Goal: Task Accomplishment & Management: Manage account settings

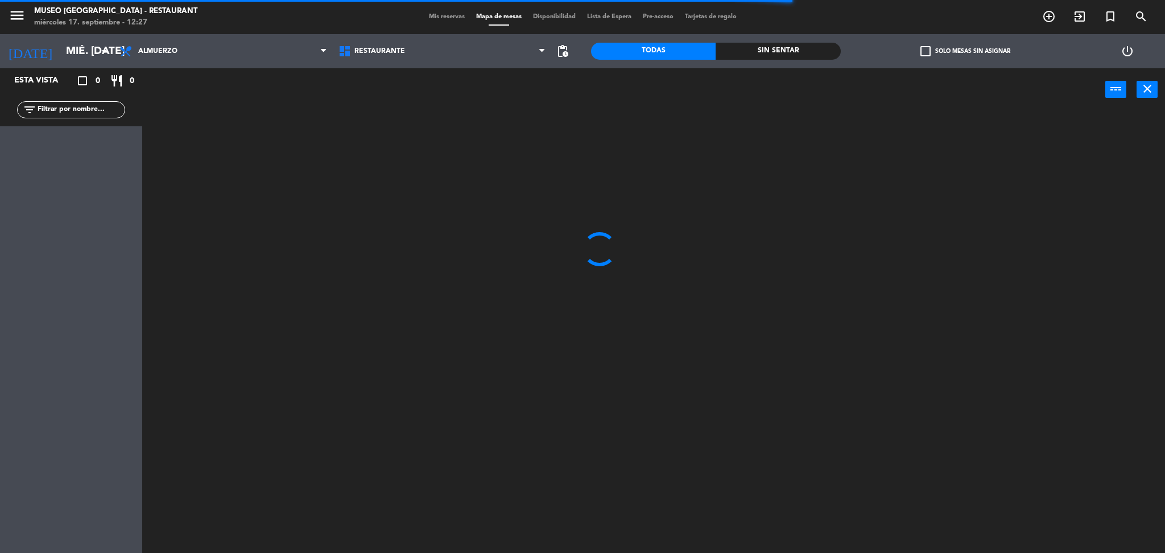
click at [210, 46] on span "Almuerzo" at bounding box center [223, 51] width 219 height 25
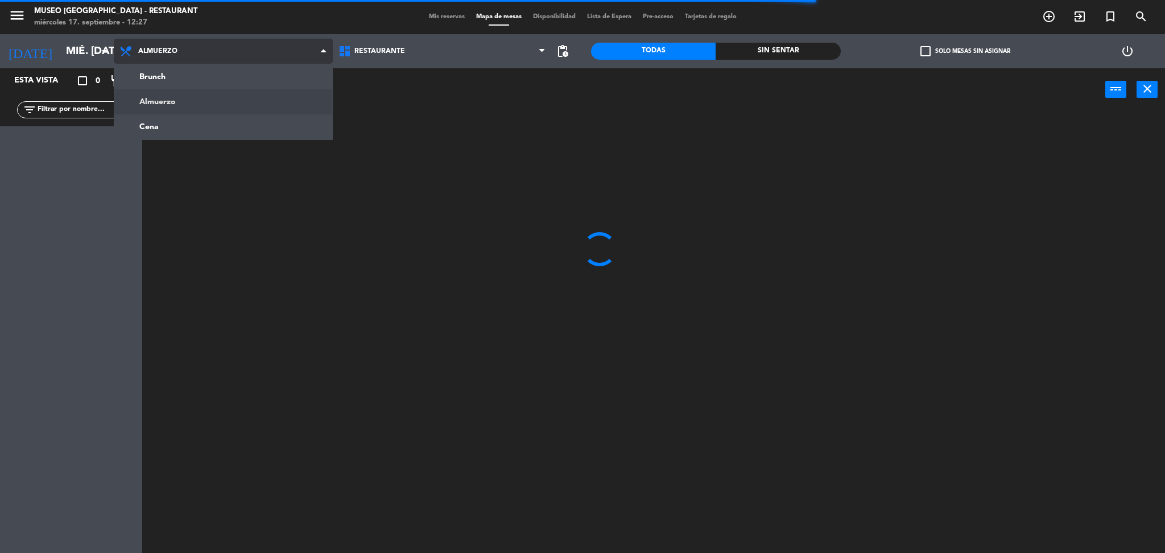
click at [193, 105] on ng-component "menu [GEOGRAPHIC_DATA] - Restaurant miércoles 17. septiembre - 12:27 Mis reserv…" at bounding box center [582, 278] width 1165 height 556
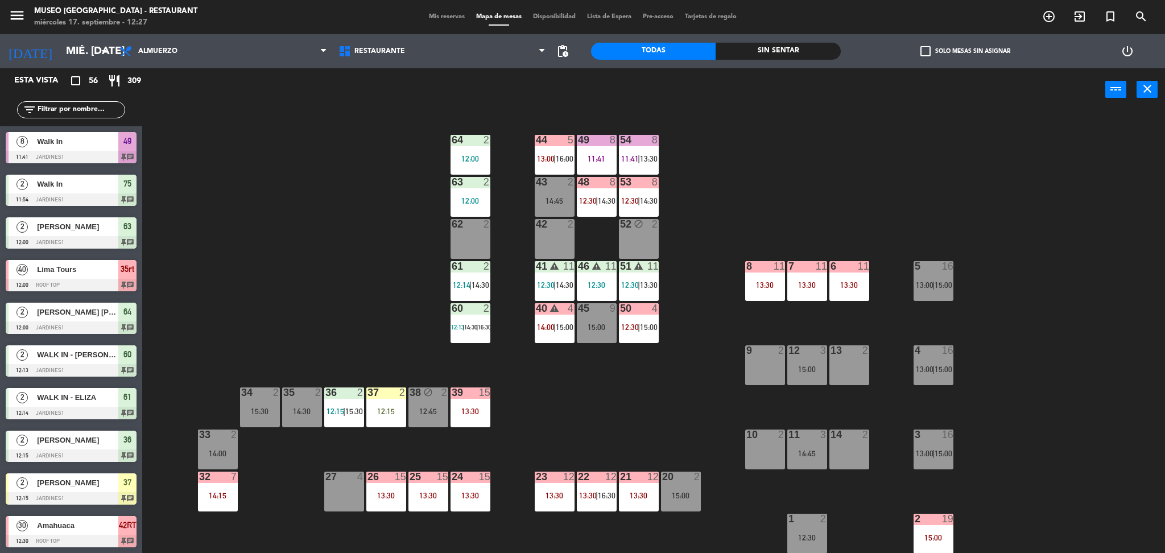
click at [257, 209] on div "44 5 13:00 | 16:00 49 8 11:41 54 8 11:41 | 13:30 64 2 12:00 48 8 12:30 | 14:30 …" at bounding box center [659, 335] width 1011 height 442
click at [367, 55] on span "Restaurante" at bounding box center [379, 51] width 51 height 8
click at [271, 86] on div "power_input close" at bounding box center [623, 89] width 963 height 43
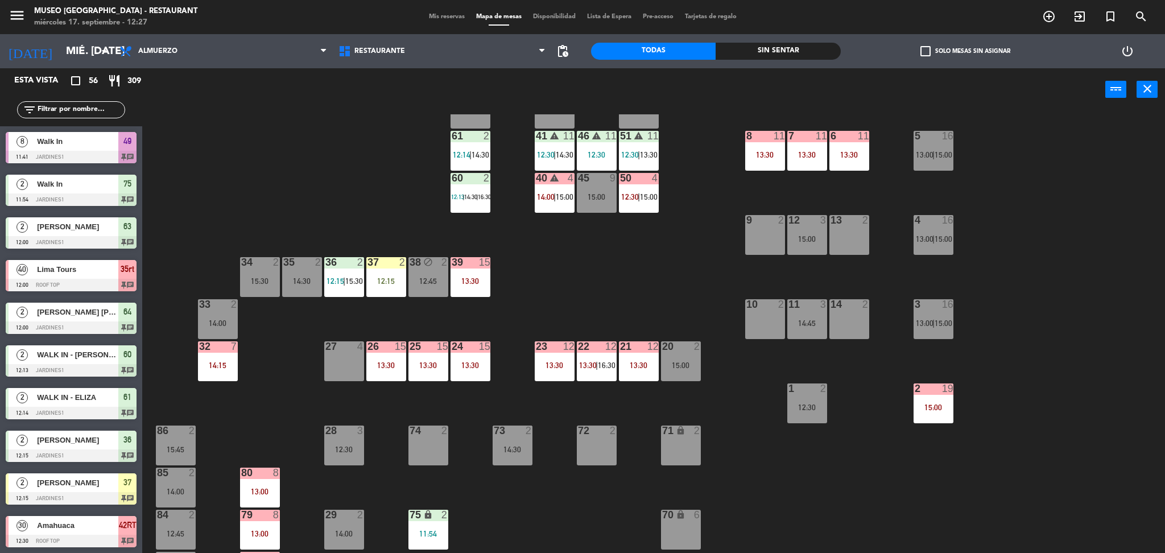
scroll to position [131, 0]
click at [445, 356] on div "25 15 13:30" at bounding box center [428, 361] width 40 height 40
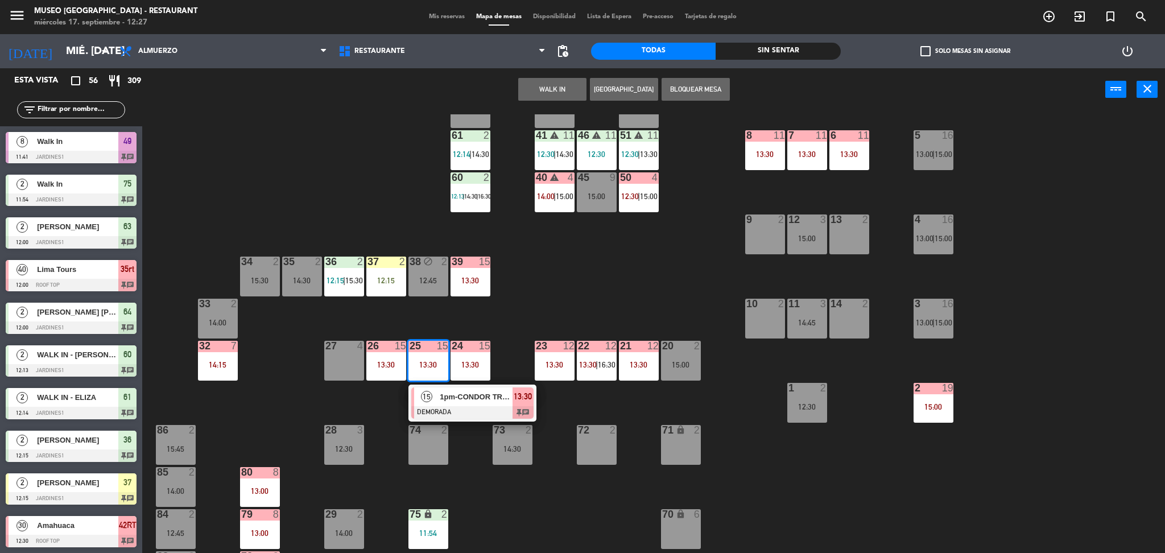
click at [439, 406] on div at bounding box center [472, 412] width 122 height 13
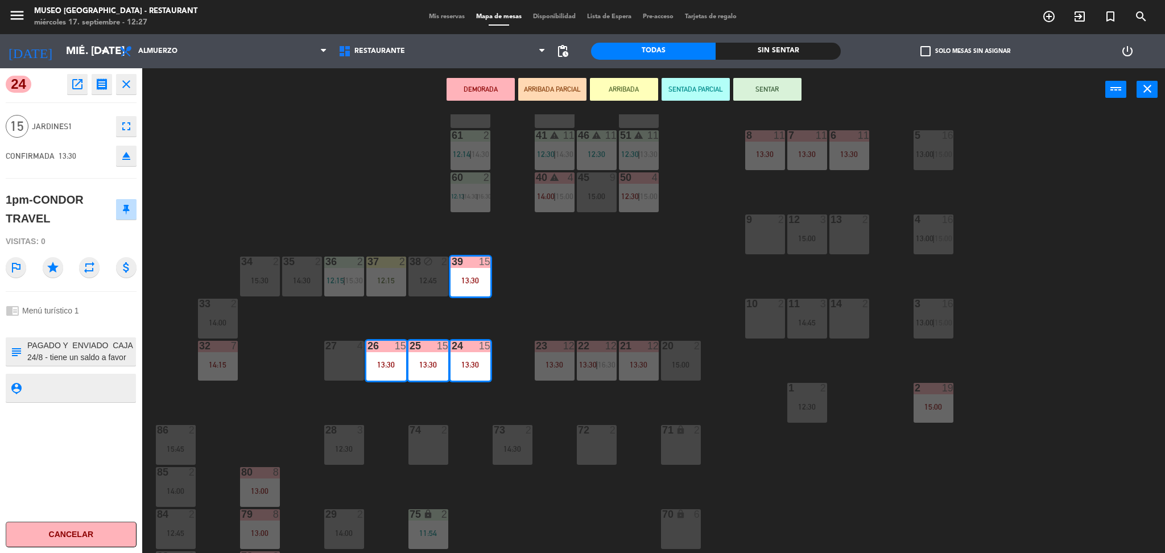
click at [439, 406] on div "44 5 13:00 | 16:00 49 8 11:41 54 8 11:41 | 13:30 64 2 12:00 48 8 12:30 | 14:30 …" at bounding box center [659, 335] width 1011 height 442
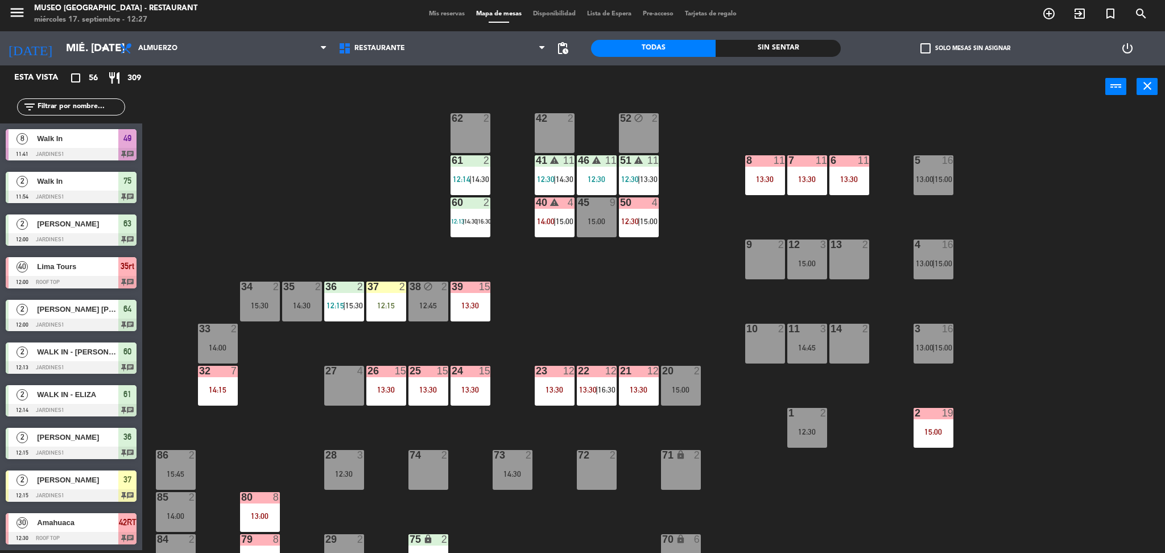
scroll to position [102, 0]
click at [472, 176] on div "14:30" at bounding box center [480, 180] width 16 height 8
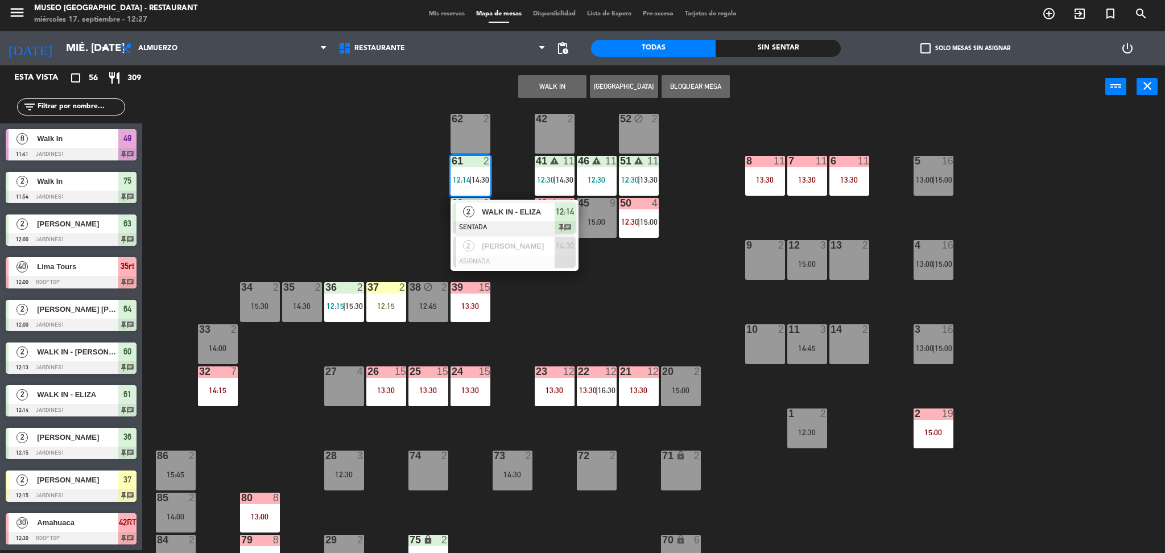
click at [497, 208] on span "WALK IN - ELIZA" at bounding box center [518, 212] width 73 height 12
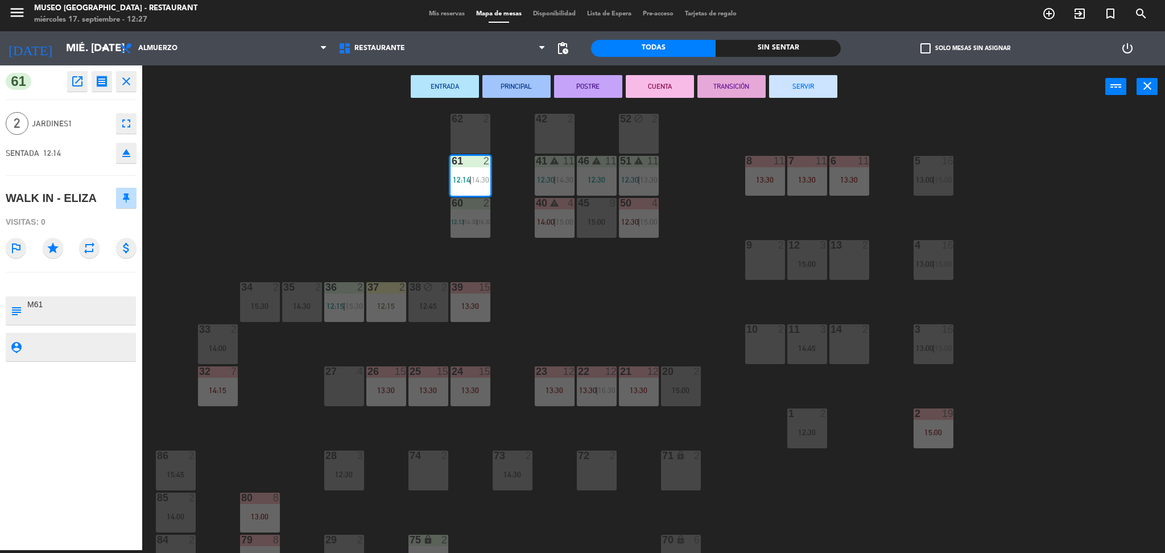
click at [535, 291] on div "44 5 13:00 | 16:00 49 8 11:41 54 8 11:41 | 13:30 64 2 12:00 48 8 12:30 | 14:30 …" at bounding box center [659, 332] width 1011 height 442
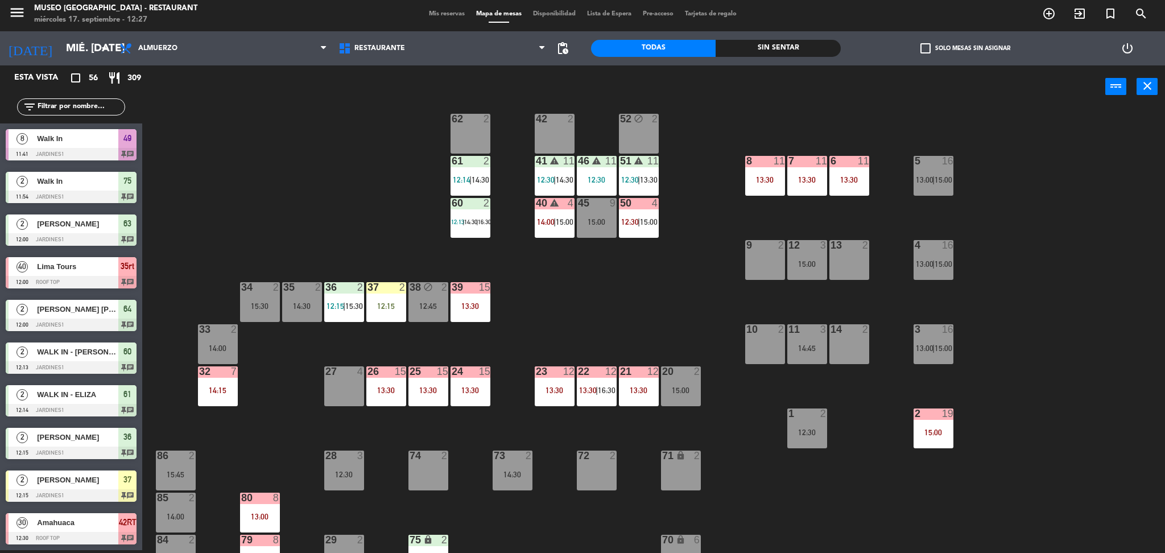
click at [478, 303] on div "13:30" at bounding box center [471, 306] width 40 height 8
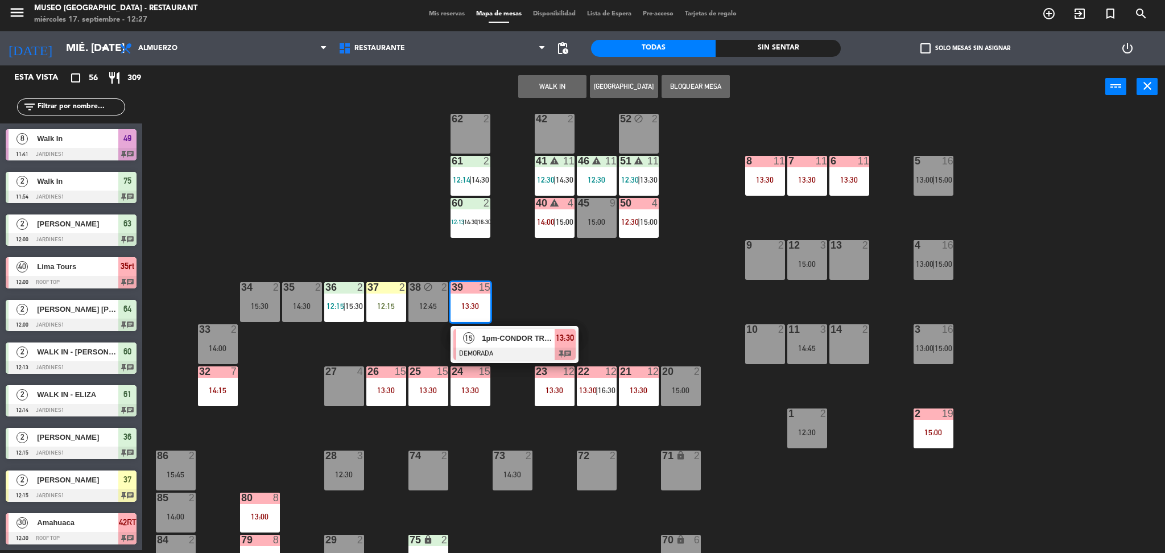
click at [489, 338] on span "1pm-CONDOR TRAVEL" at bounding box center [518, 338] width 73 height 12
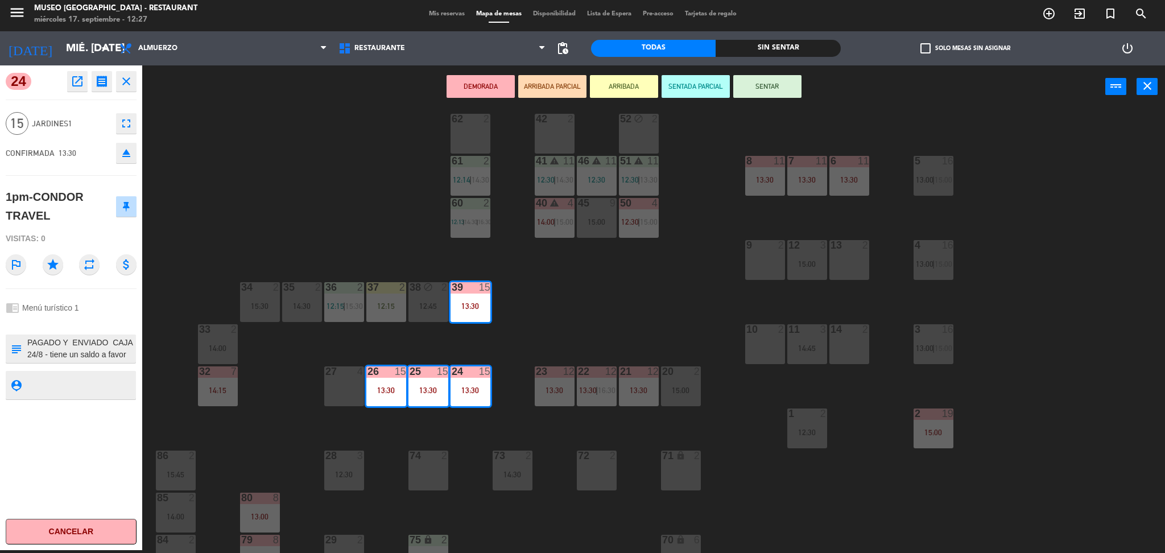
click at [584, 347] on div "44 5 13:00 | 16:00 49 8 11:41 54 8 11:41 | 13:30 64 2 12:00 48 8 12:30 | 14:30 …" at bounding box center [659, 332] width 1011 height 442
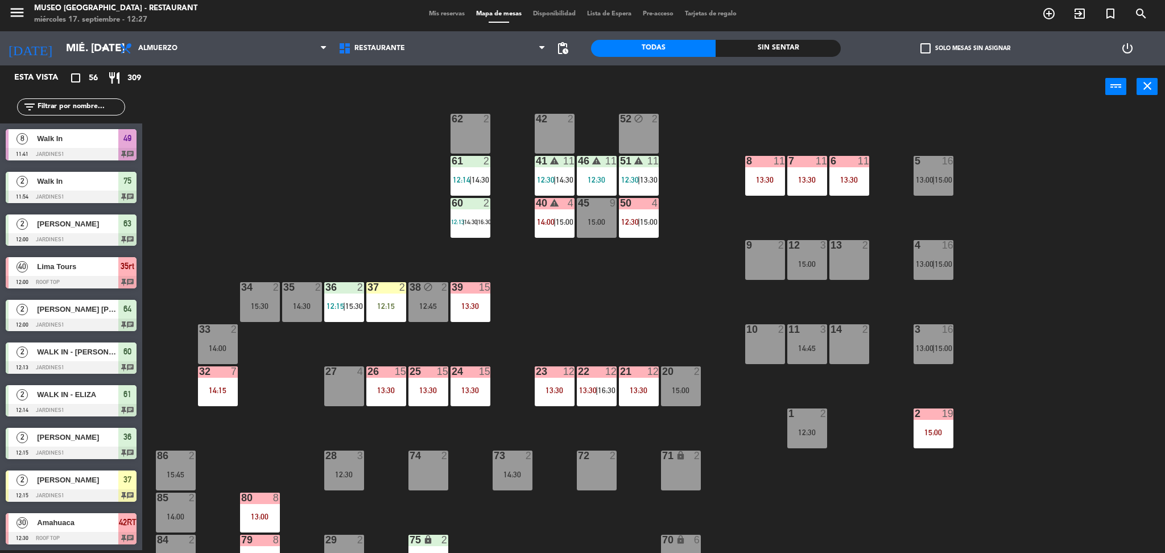
scroll to position [3, 0]
click at [610, 339] on div "44 5 13:00 | 16:00 49 8 11:41 54 8 11:41 | 13:30 64 2 12:00 48 8 12:30 | 14:30 …" at bounding box center [659, 332] width 1011 height 442
click at [923, 352] on span "13:00" at bounding box center [925, 348] width 18 height 9
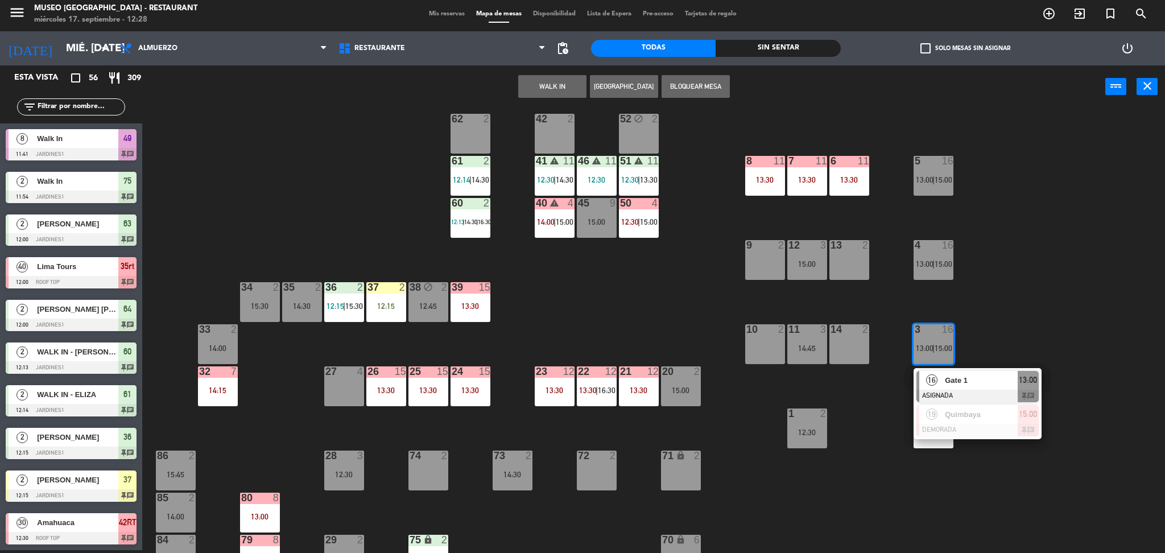
drag, startPoint x: 930, startPoint y: 374, endPoint x: 954, endPoint y: 381, distance: 24.8
click at [954, 381] on div "16 Gate 1 ASIGNADA 13:00 chat" at bounding box center [977, 386] width 145 height 37
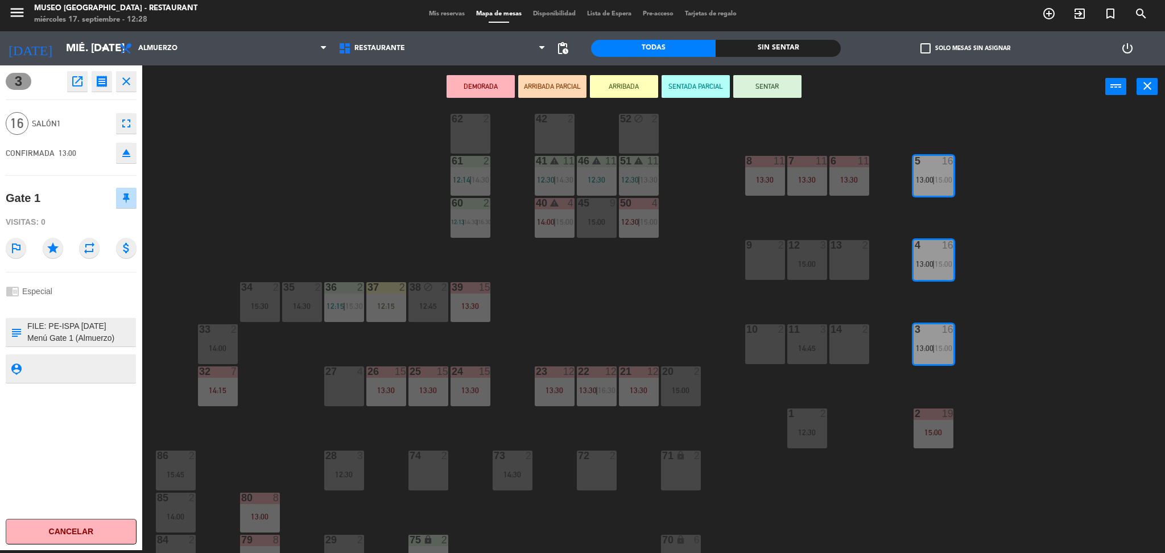
scroll to position [0, 0]
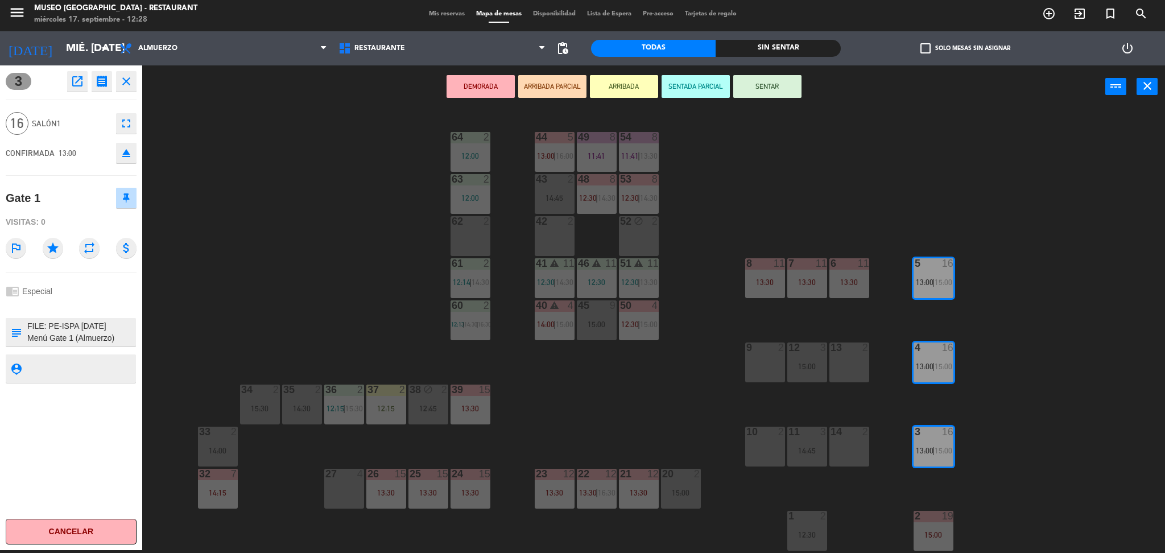
drag, startPoint x: 954, startPoint y: 381, endPoint x: 27, endPoint y: 67, distance: 978.4
click at [27, 67] on div "3 open_in_new receipt 1:00 PM mié., [DATE] personas Gate 1 Mesa 3+4+5 EXPERIENC…" at bounding box center [582, 309] width 1165 height 488
click at [76, 78] on icon "open_in_new" at bounding box center [78, 82] width 14 height 14
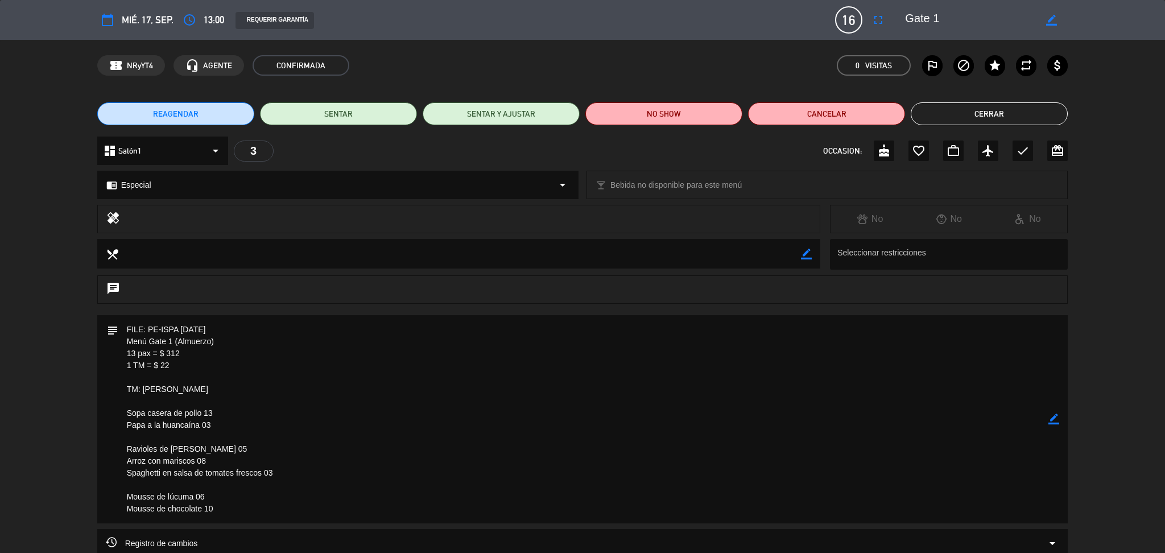
click at [969, 107] on button "Cerrar" at bounding box center [989, 113] width 157 height 23
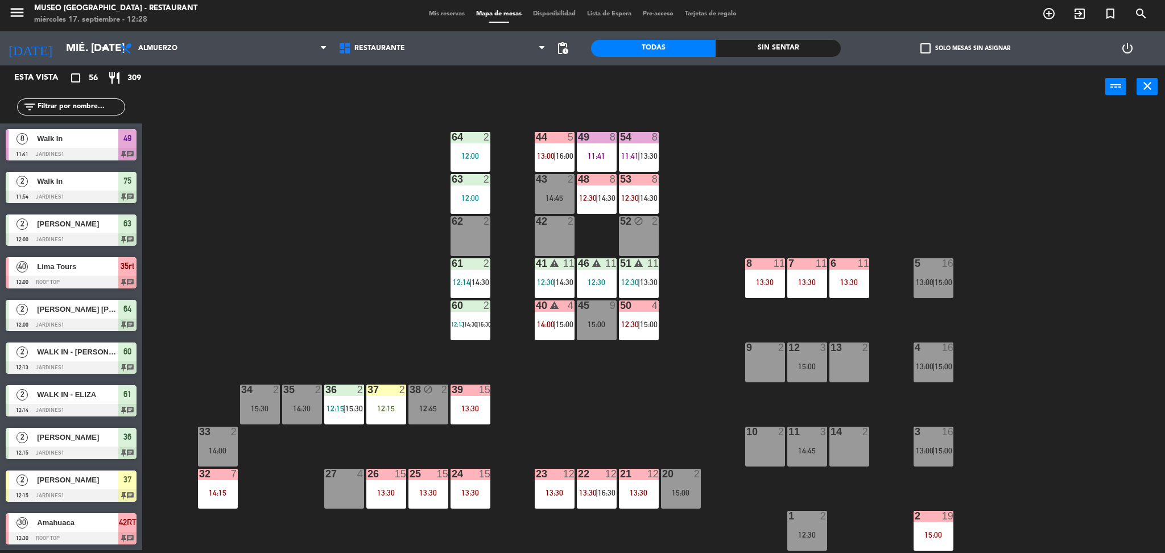
scroll to position [3, 0]
click at [931, 286] on div "5 16 13:00 | 15:00" at bounding box center [934, 278] width 40 height 40
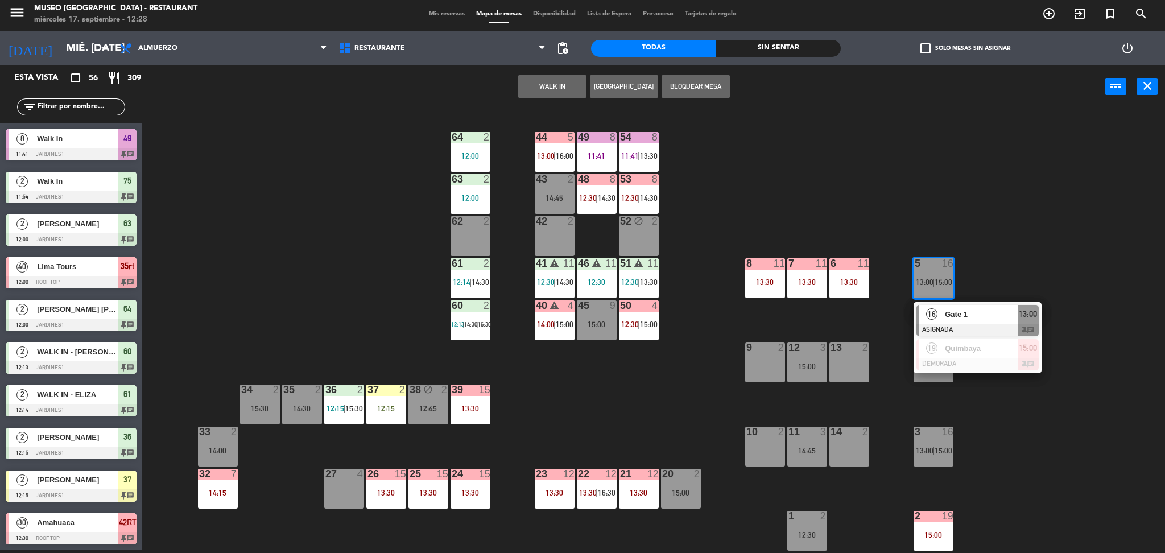
click at [954, 305] on div "Gate 1" at bounding box center [981, 314] width 74 height 19
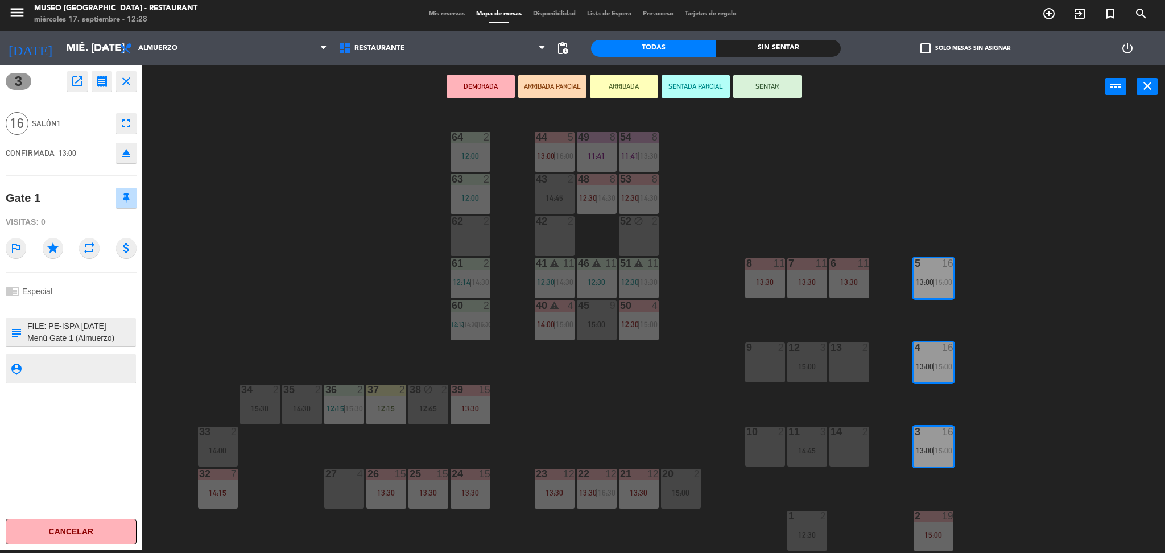
click at [640, 394] on div "44 5 13:00 | 16:00 49 8 11:41 54 8 11:41 | 13:30 64 2 12:00 48 8 12:30 | 14:30 …" at bounding box center [659, 332] width 1011 height 442
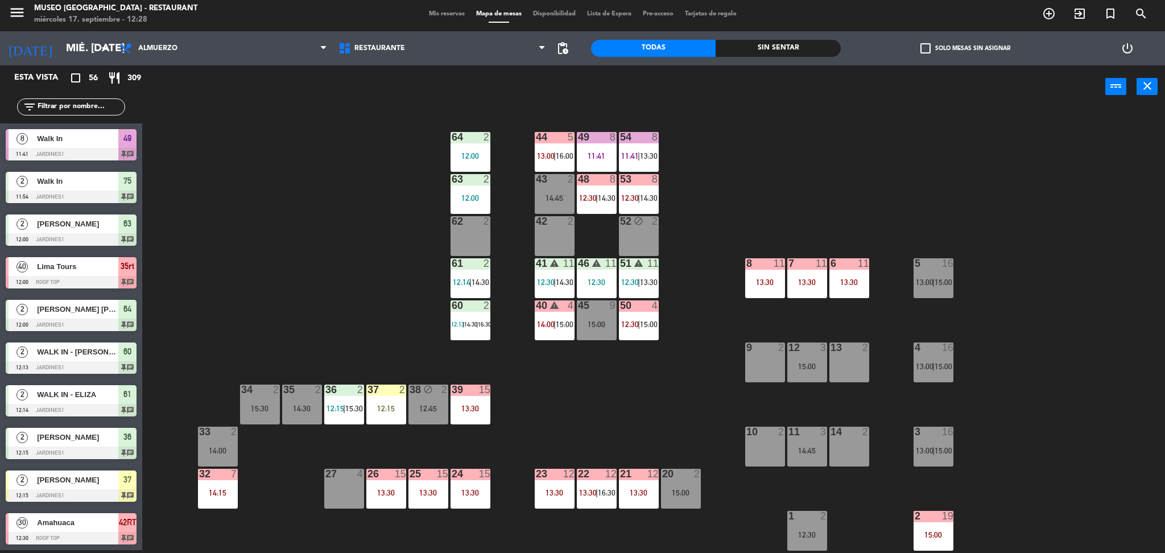
click at [931, 288] on div "5 16 13:00 | 15:00" at bounding box center [934, 278] width 40 height 40
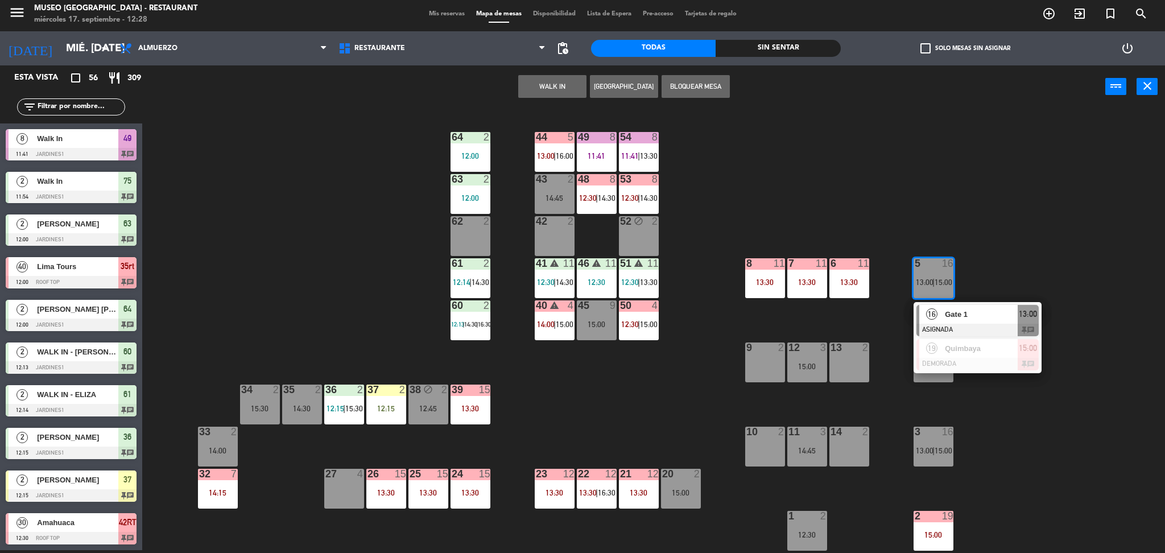
click at [939, 315] on div "16" at bounding box center [931, 314] width 24 height 19
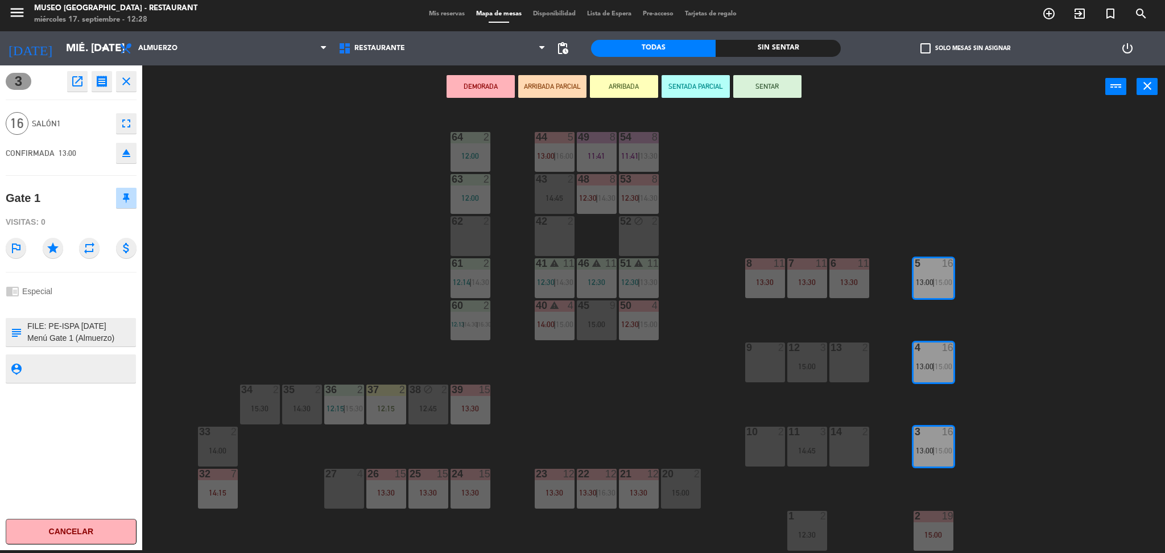
click at [295, 190] on div "44 5 13:00 | 16:00 49 8 11:41 54 8 11:41 | 13:30 64 2 12:00 48 8 12:30 | 14:30 …" at bounding box center [659, 332] width 1011 height 442
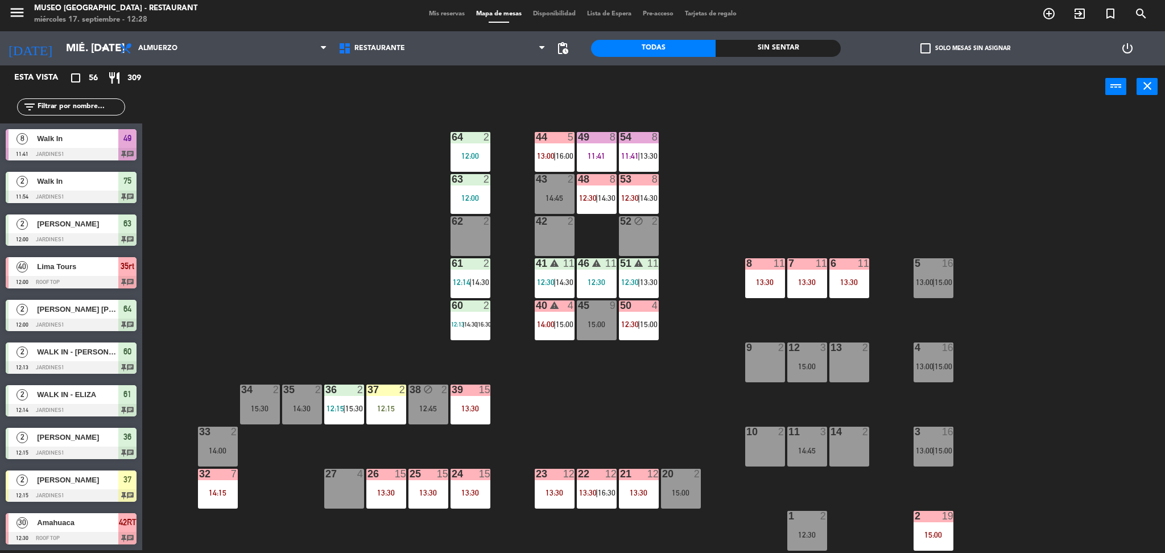
click at [705, 303] on div "44 5 13:00 | 16:00 49 8 11:41 54 8 11:41 | 13:30 64 2 12:00 48 8 12:30 | 14:30 …" at bounding box center [659, 332] width 1011 height 442
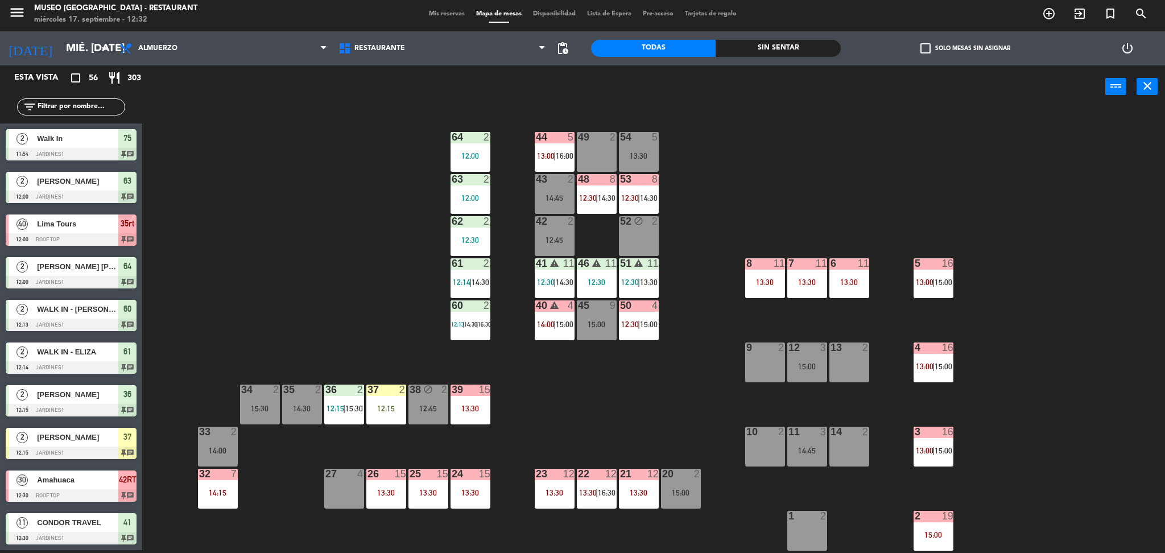
click at [507, 332] on div "44 5 13:00 | 16:00 49 2 54 5 13:30 64 2 12:00 48 8 12:30 | 14:30 53 8 12:30 | 1…" at bounding box center [659, 332] width 1011 height 442
click at [208, 288] on div "44 5 13:00 | 16:00 49 2 54 5 13:30 64 2 12:00 48 8 12:30 | 14:30 53 8 12:30 | 1…" at bounding box center [659, 332] width 1011 height 442
click at [95, 105] on input "text" at bounding box center [80, 107] width 88 height 13
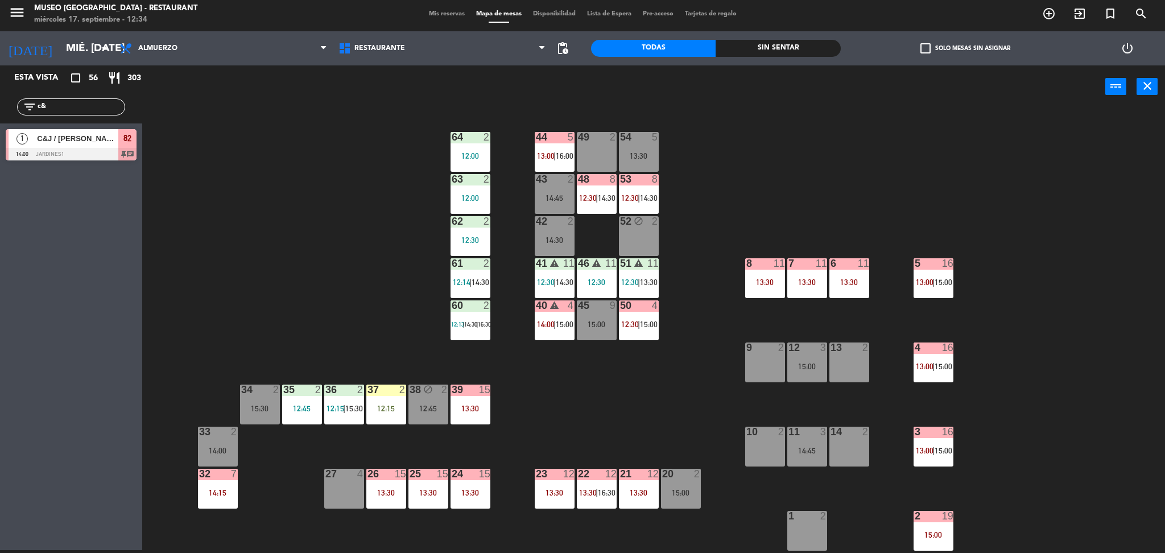
type input "c&"
click at [166, 195] on div "44 5 13:00 | 16:00 49 2 54 5 13:30 64 2 12:00 48 8 12:30 | 14:30 53 8 12:30 | 1…" at bounding box center [659, 332] width 1011 height 442
click at [284, 245] on div "44 5 13:00 | 16:00 49 2 54 5 13:30 64 2 12:00 48 8 12:30 | 14:30 53 8 12:30 | 1…" at bounding box center [659, 332] width 1011 height 442
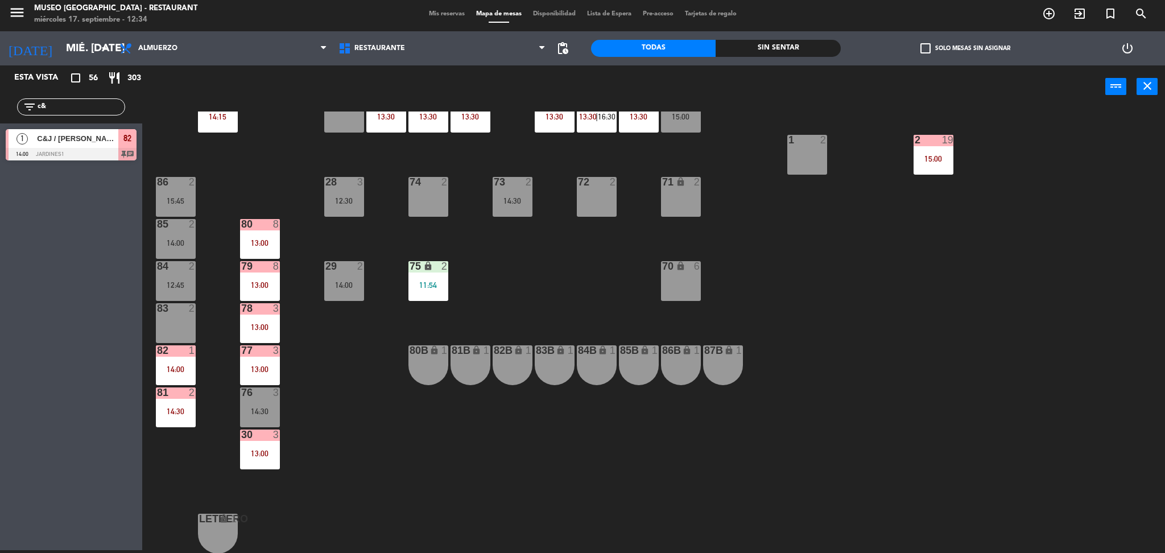
click at [184, 377] on div "82 1 14:00" at bounding box center [176, 365] width 40 height 40
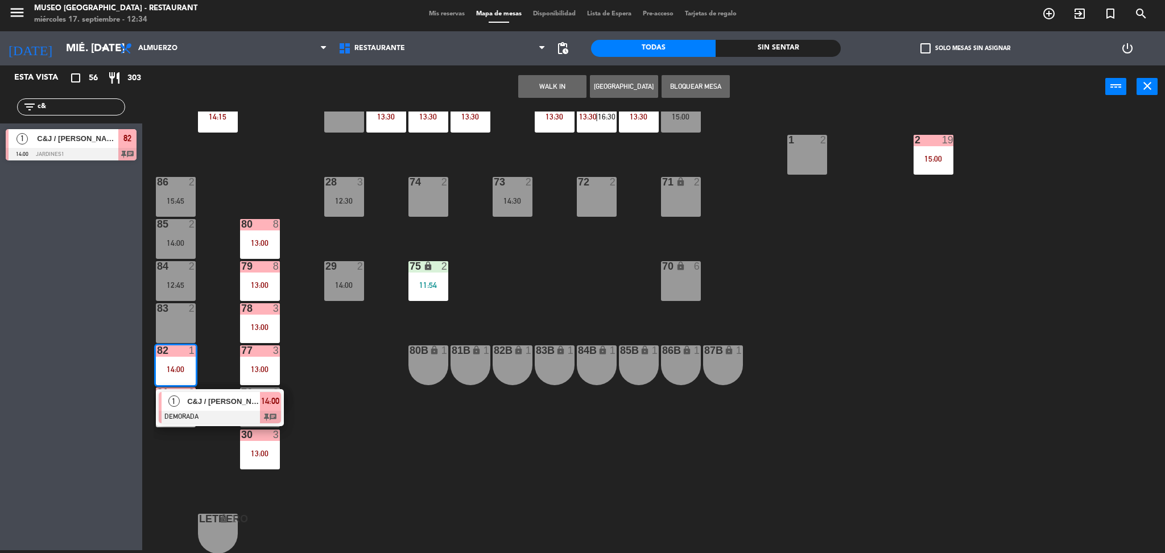
click at [194, 399] on span "C&J / [PERSON_NAME] x 1" at bounding box center [223, 401] width 73 height 12
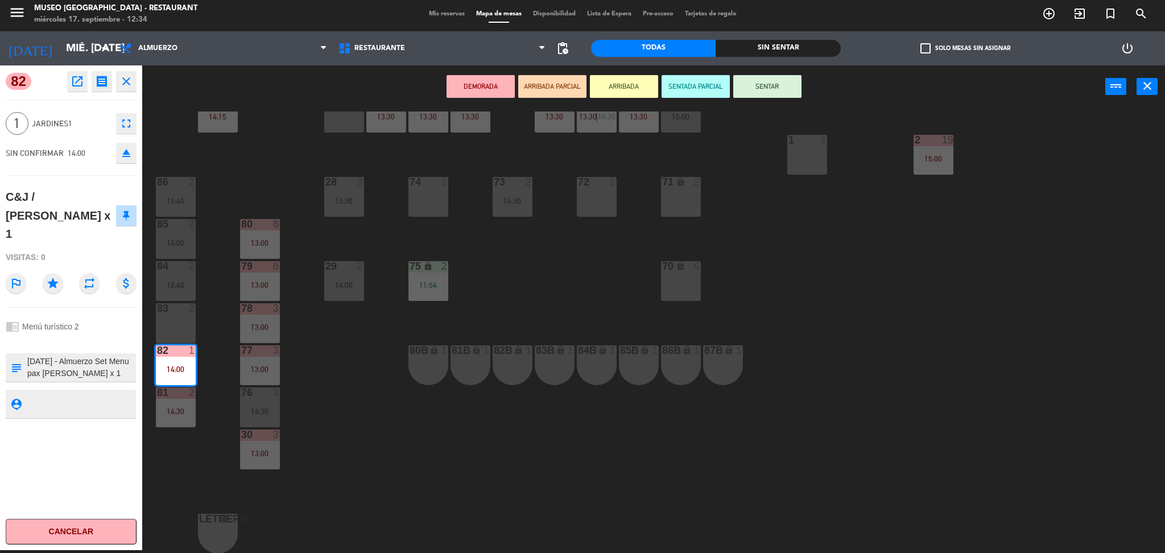
click at [531, 80] on button "ARRIBADA PARCIAL" at bounding box center [552, 86] width 68 height 23
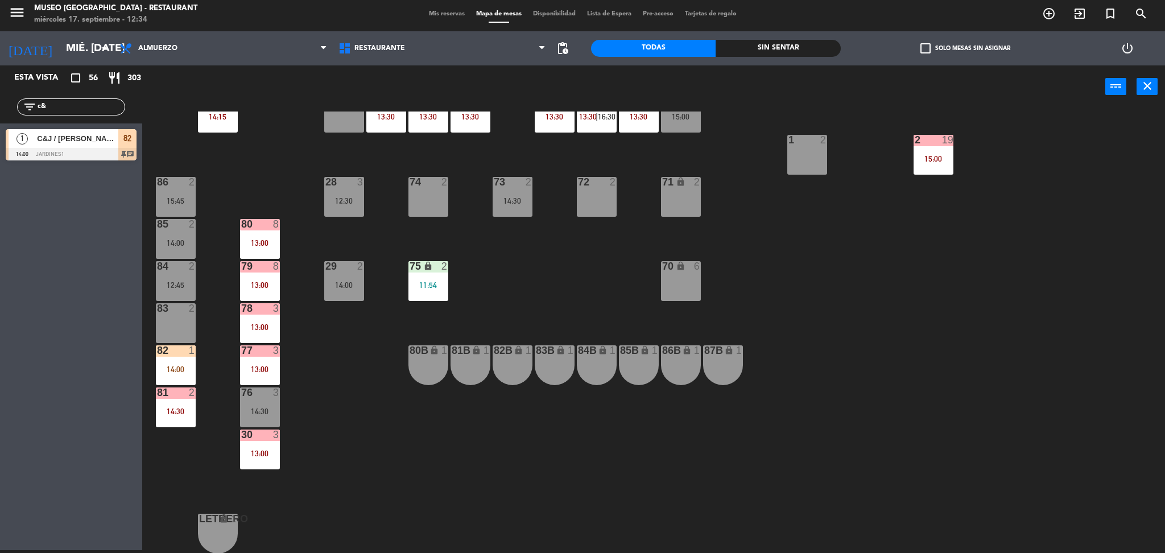
click at [36, 148] on div at bounding box center [71, 154] width 131 height 13
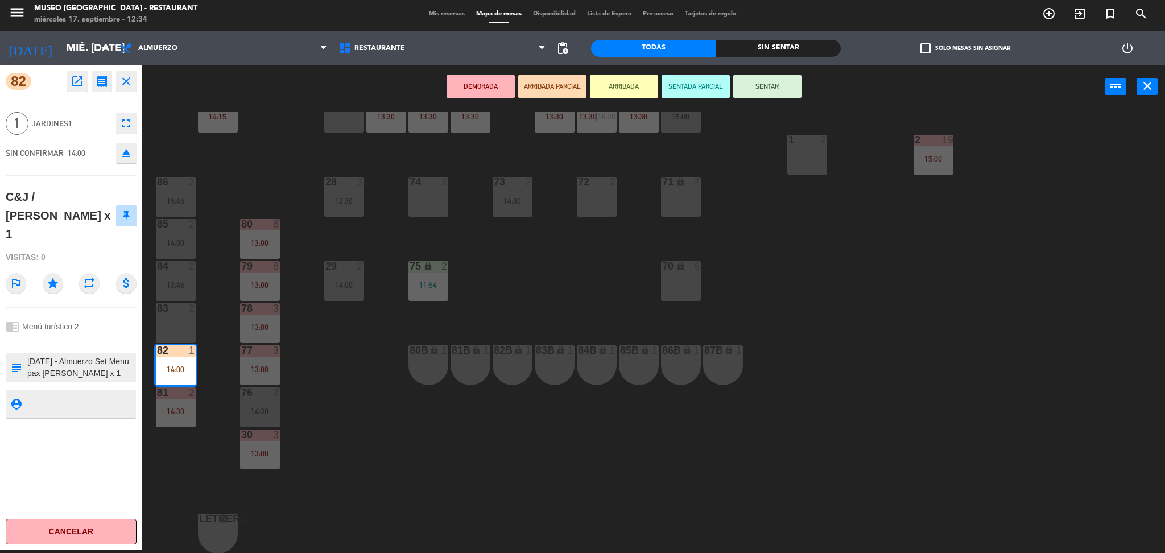
click at [102, 356] on textarea at bounding box center [80, 368] width 109 height 24
click at [432, 416] on div "44 5 13:00 | 16:00 49 2 54 5 13:30 64 2 12:00 48 8 12:30 | 14:30 53 8 12:30 | 1…" at bounding box center [659, 332] width 1011 height 442
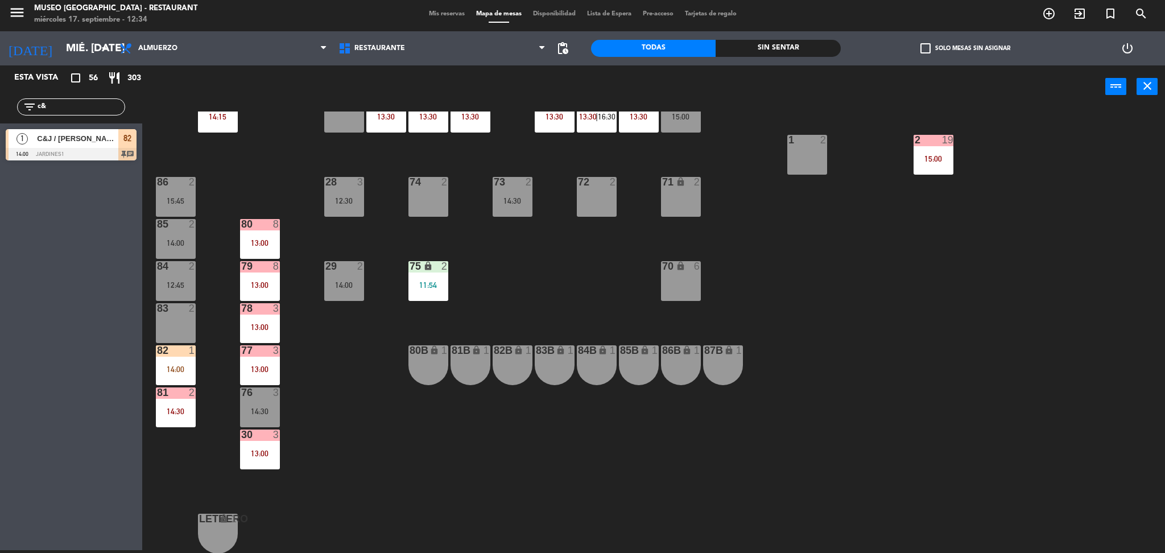
scroll to position [0, 0]
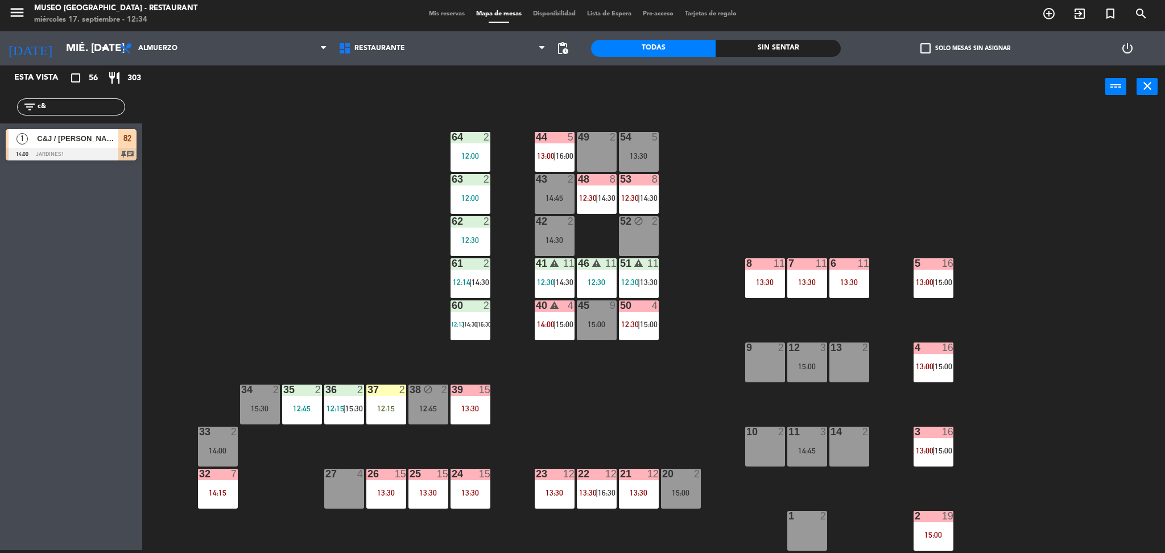
click at [232, 321] on div "44 5 13:00 | 16:00 49 2 54 5 13:30 64 2 12:00 48 8 12:30 | 14:30 53 8 12:30 | 1…" at bounding box center [659, 332] width 1011 height 442
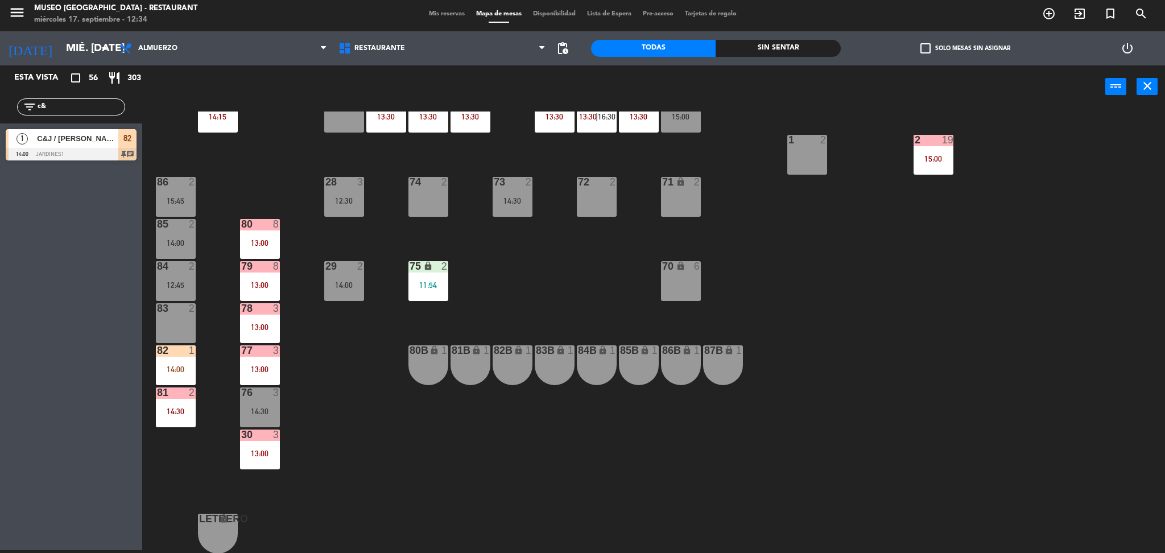
click at [160, 376] on div "82 1 14:00" at bounding box center [176, 365] width 40 height 40
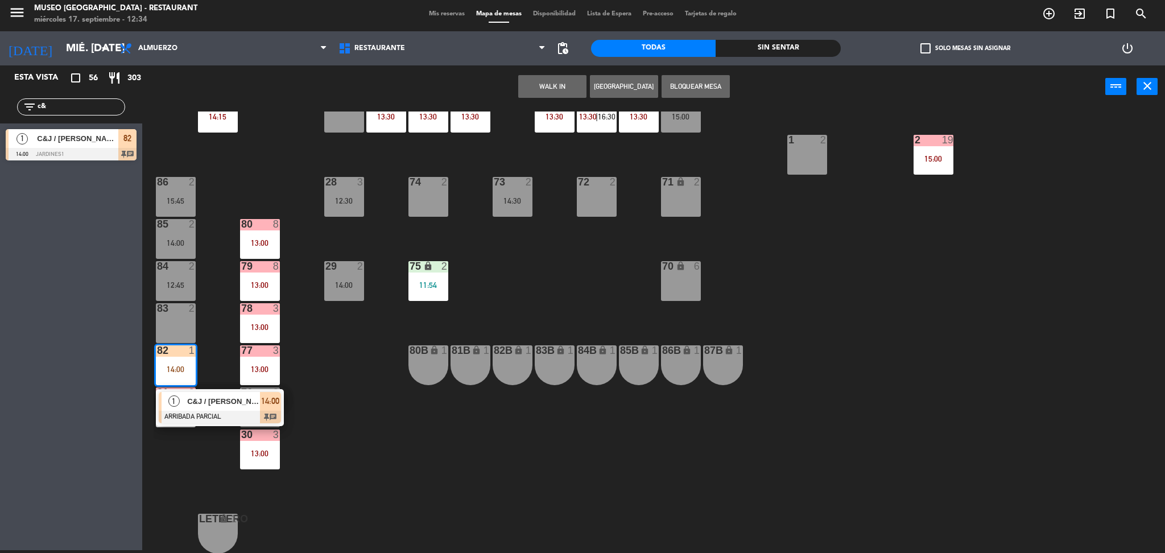
click at [188, 406] on span "C&J / [PERSON_NAME] x 1" at bounding box center [223, 401] width 73 height 12
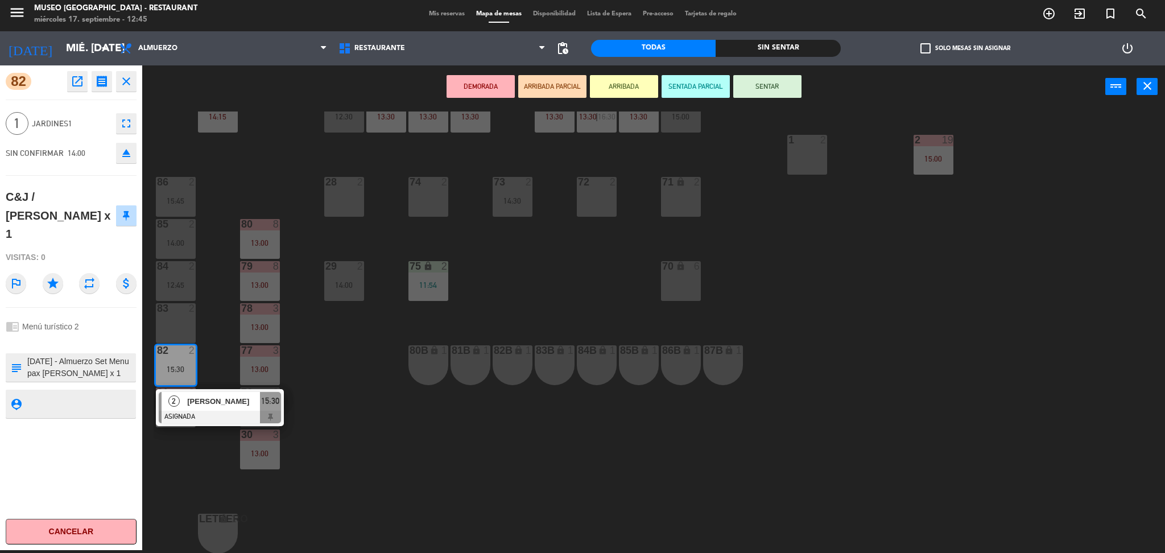
click at [531, 299] on div "44 5 13:00 | 16:00 49 2 12:40 54 5 13:30 64 2 12:00 48 8 12:30 | 14:30 53 8 12:…" at bounding box center [659, 332] width 1011 height 442
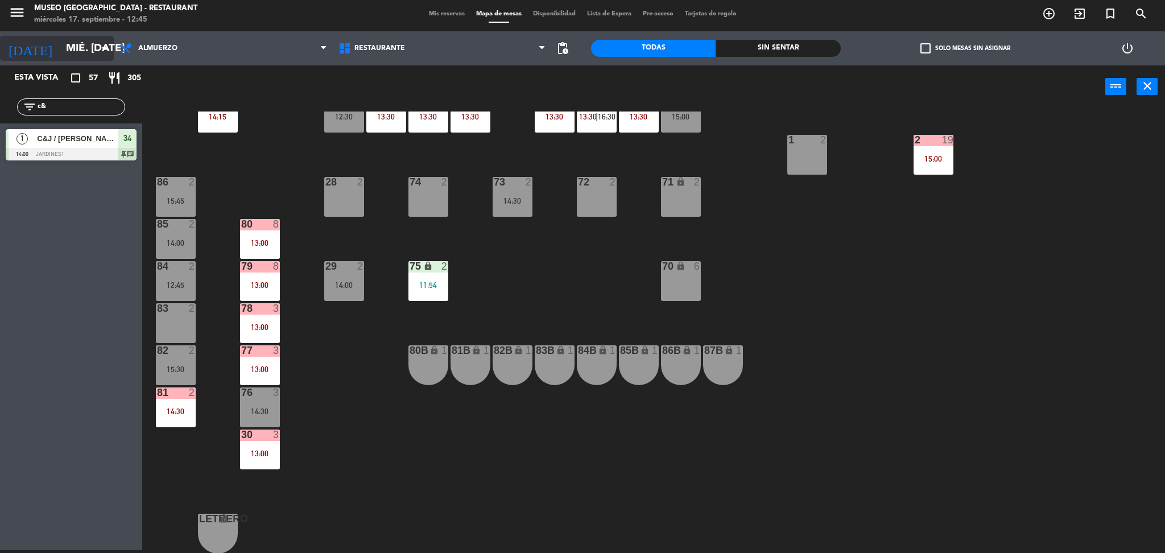
drag, startPoint x: 86, startPoint y: 108, endPoint x: 0, endPoint y: 45, distance: 106.3
click at [0, 45] on ng-component "menu [GEOGRAPHIC_DATA] - Restaurant miércoles 17. septiembre - 12:45 Mis reserv…" at bounding box center [582, 275] width 1165 height 556
type input "[PERSON_NAME]"
click at [8, 348] on div "Esta vista crop_square 57 restaurant 305 filter_list [PERSON_NAME] 4 SAT - [PER…" at bounding box center [71, 307] width 142 height 485
click at [86, 151] on div at bounding box center [71, 154] width 131 height 13
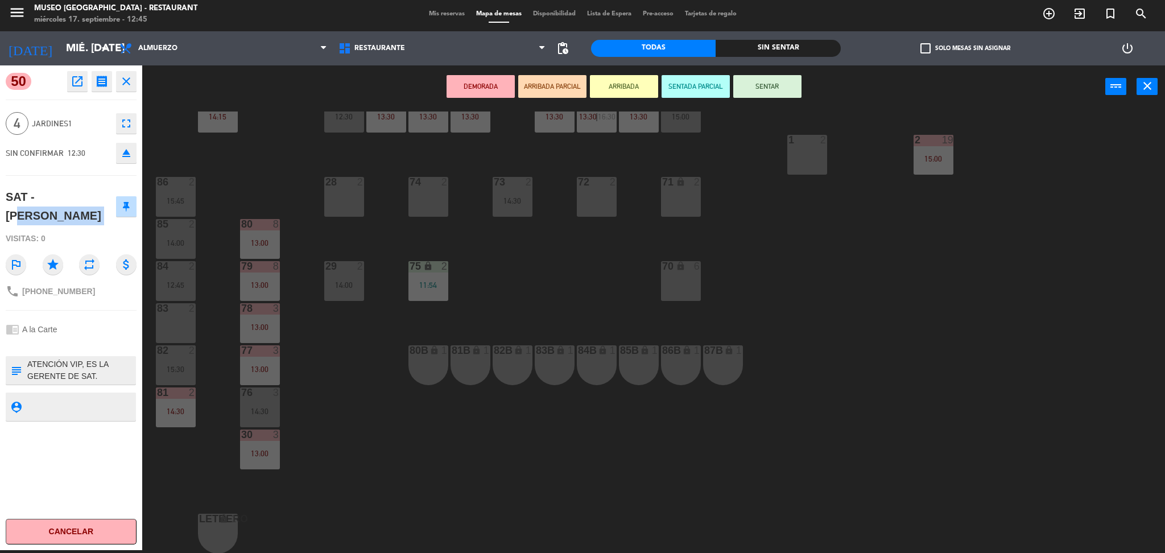
drag, startPoint x: 43, startPoint y: 203, endPoint x: 112, endPoint y: 207, distance: 69.6
click at [112, 207] on div "SAT - [PERSON_NAME]" at bounding box center [71, 206] width 131 height 45
click at [106, 358] on textarea at bounding box center [80, 370] width 109 height 24
click at [553, 86] on button "ARRIBADA PARCIAL" at bounding box center [552, 86] width 68 height 23
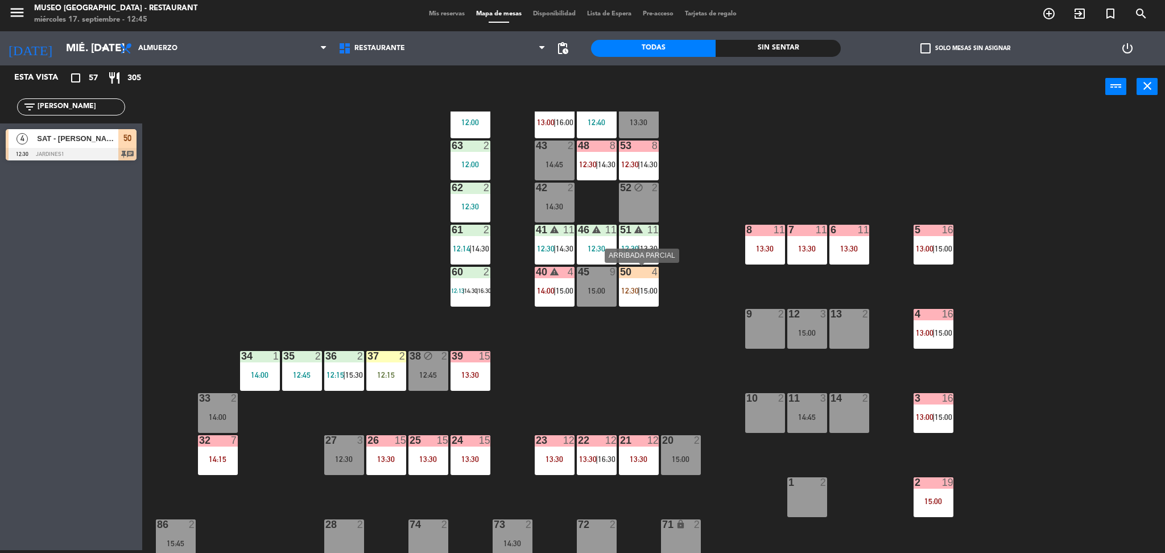
click at [647, 296] on div "50 4 12:30 | 15:00" at bounding box center [639, 287] width 40 height 40
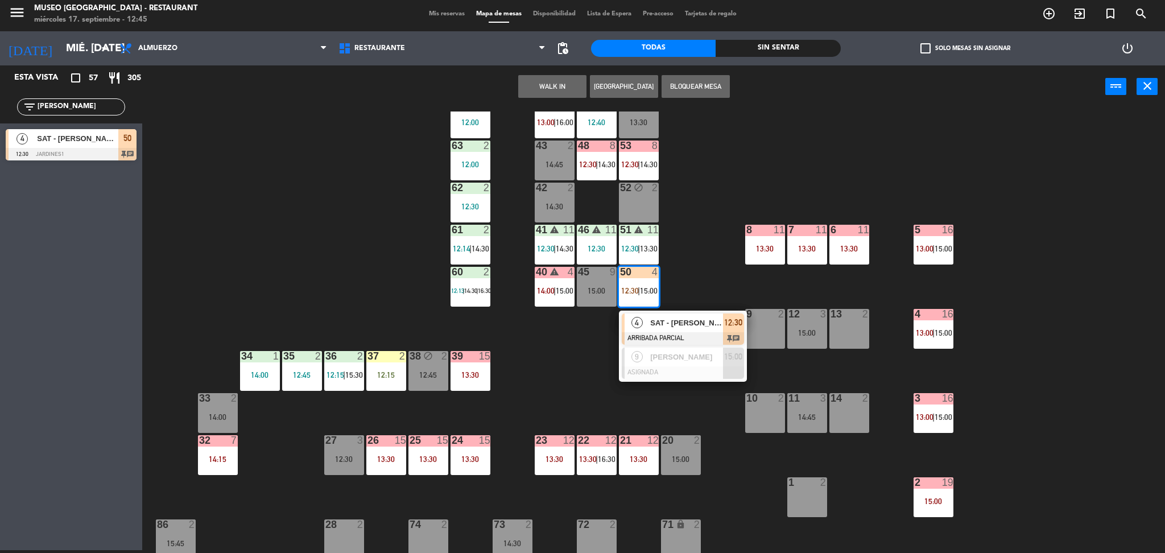
click at [659, 318] on span "SAT - [PERSON_NAME]" at bounding box center [686, 323] width 73 height 12
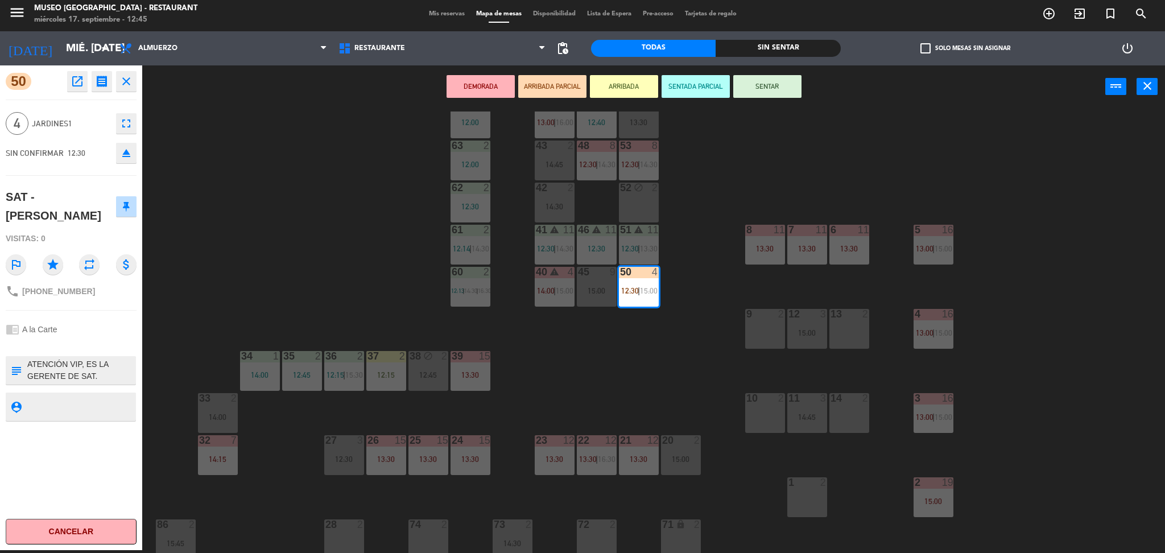
click at [108, 358] on textarea at bounding box center [80, 370] width 109 height 24
click at [352, 221] on div "44 5 13:00 | 16:00 49 2 12:40 54 5 13:30 64 2 12:00 48 8 12:30 | 14:30 53 8 12:…" at bounding box center [659, 332] width 1011 height 442
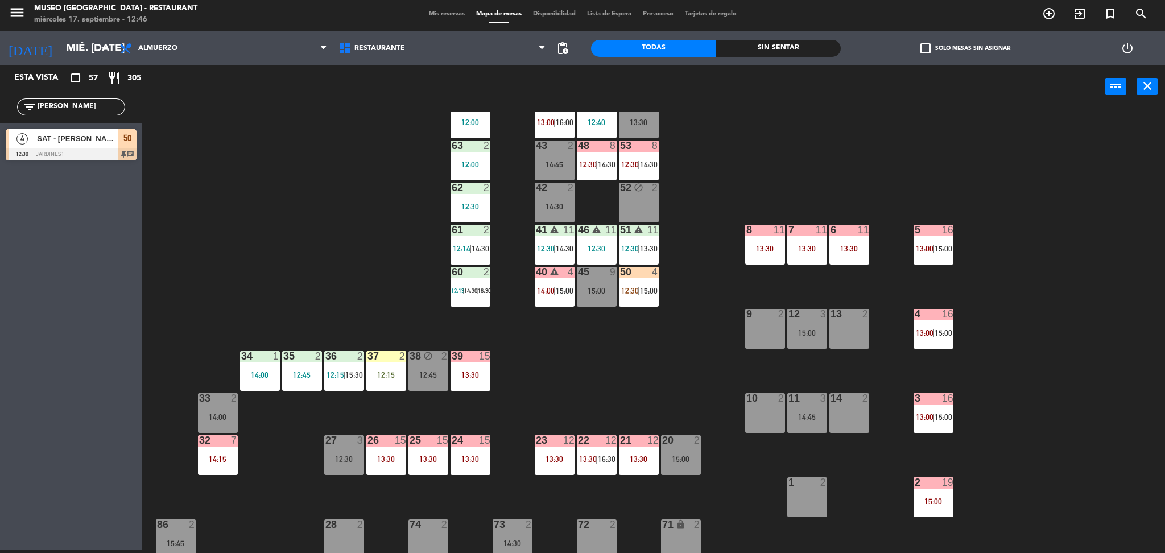
drag, startPoint x: 97, startPoint y: 108, endPoint x: 0, endPoint y: 113, distance: 97.4
click at [0, 113] on div "filter_list [PERSON_NAME]" at bounding box center [71, 106] width 142 height 33
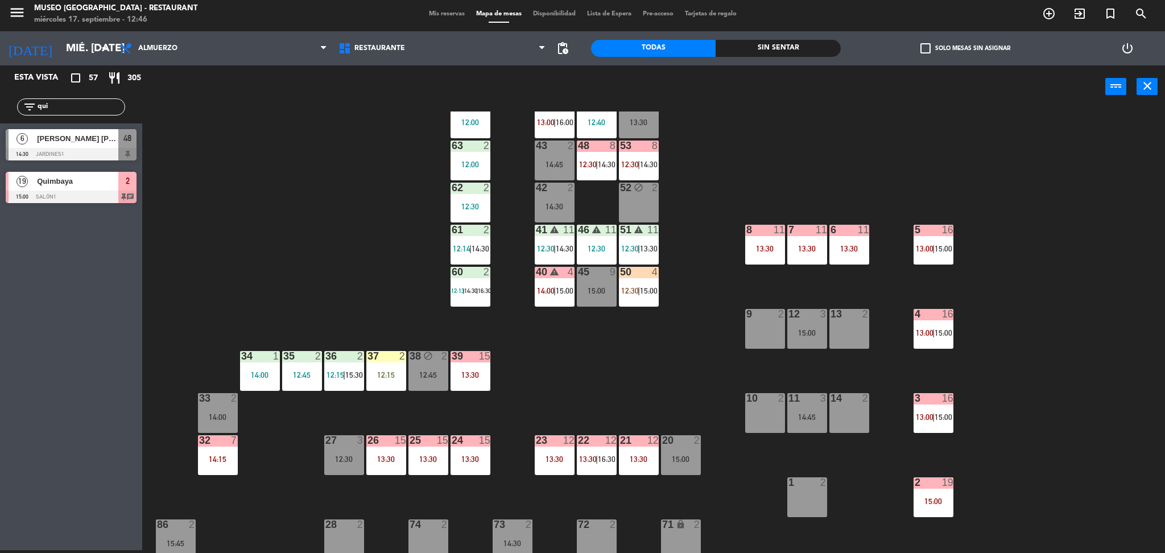
type input "qui"
click at [642, 311] on div "44 5 13:00 | 16:00 49 2 12:40 54 5 13:30 64 2 12:00 48 8 12:30 | 14:30 53 8 12:…" at bounding box center [659, 332] width 1011 height 442
click at [259, 242] on div "44 5 13:00 | 16:00 49 2 12:40 54 5 13:30 64 2 12:00 48 8 12:30 | 14:30 53 8 12:…" at bounding box center [659, 332] width 1011 height 442
click at [85, 196] on div at bounding box center [71, 197] width 131 height 13
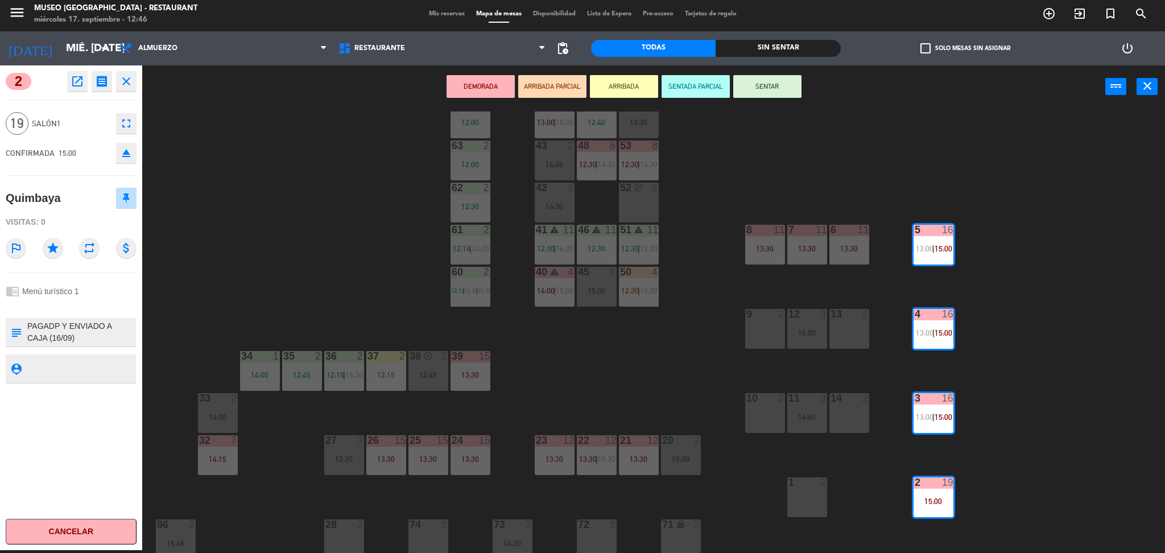
click at [526, 352] on div "44 5 13:00 | 16:00 49 2 12:40 54 5 13:30 64 2 12:00 48 8 12:30 | 14:30 53 8 12:…" at bounding box center [659, 332] width 1011 height 442
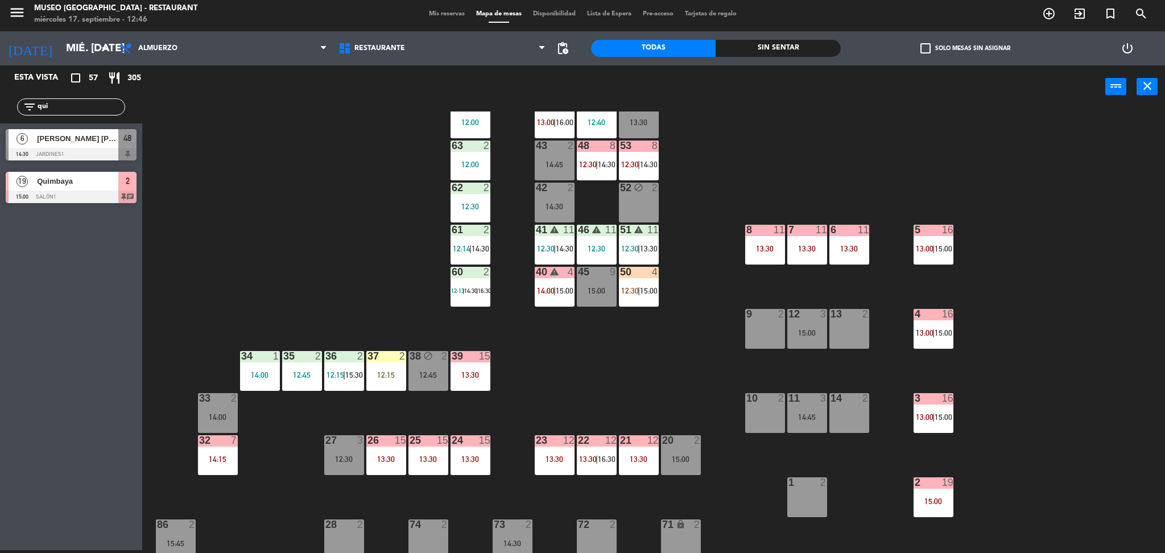
click at [951, 257] on div "5 16 13:00 | 15:00" at bounding box center [934, 245] width 40 height 40
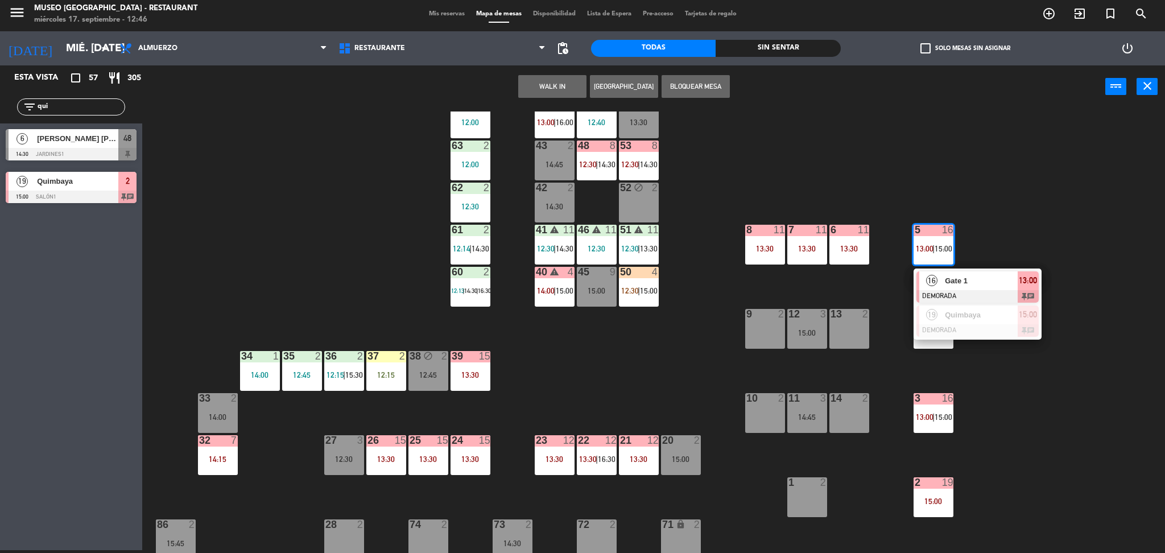
click at [964, 284] on span "Gate 1" at bounding box center [981, 281] width 73 height 12
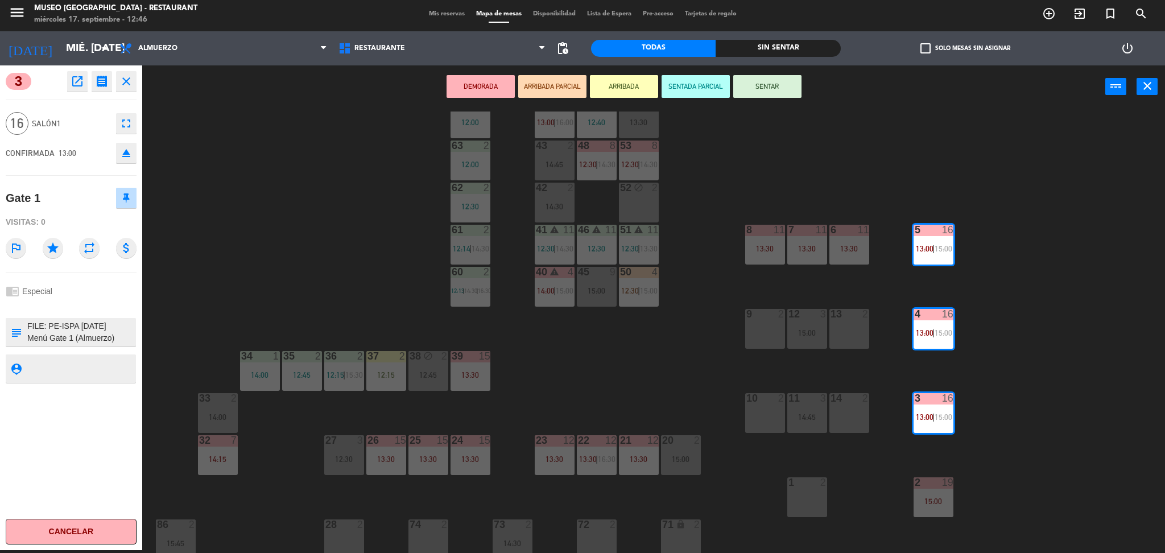
click at [745, 347] on div "9 2" at bounding box center [765, 329] width 40 height 40
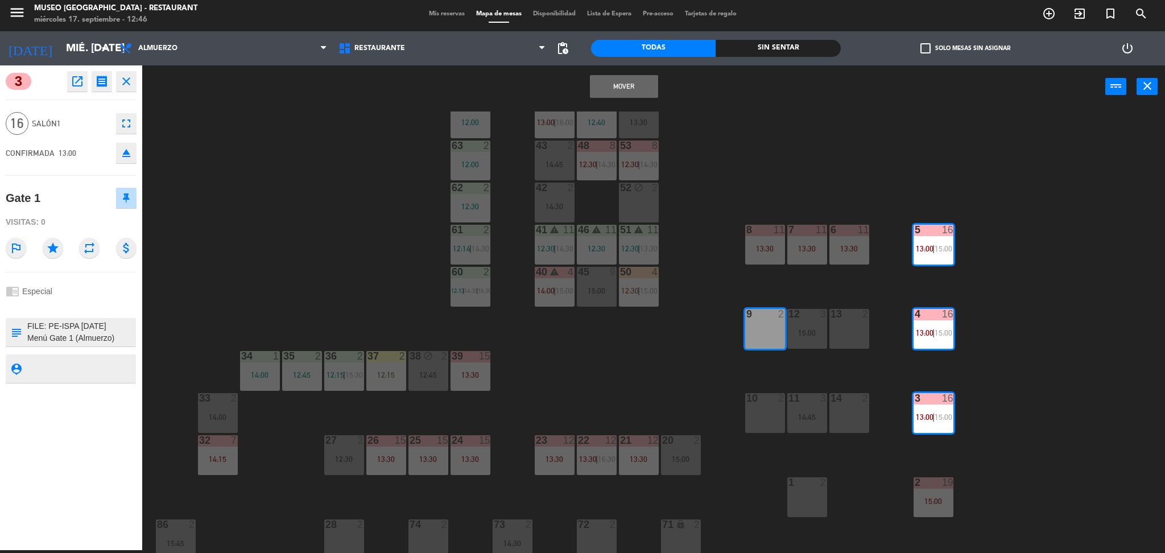
click at [973, 317] on div "44 5 13:00 | 16:00 49 2 12:40 54 5 13:30 64 2 12:00 48 8 12:30 | 14:30 53 8 12:…" at bounding box center [659, 332] width 1011 height 442
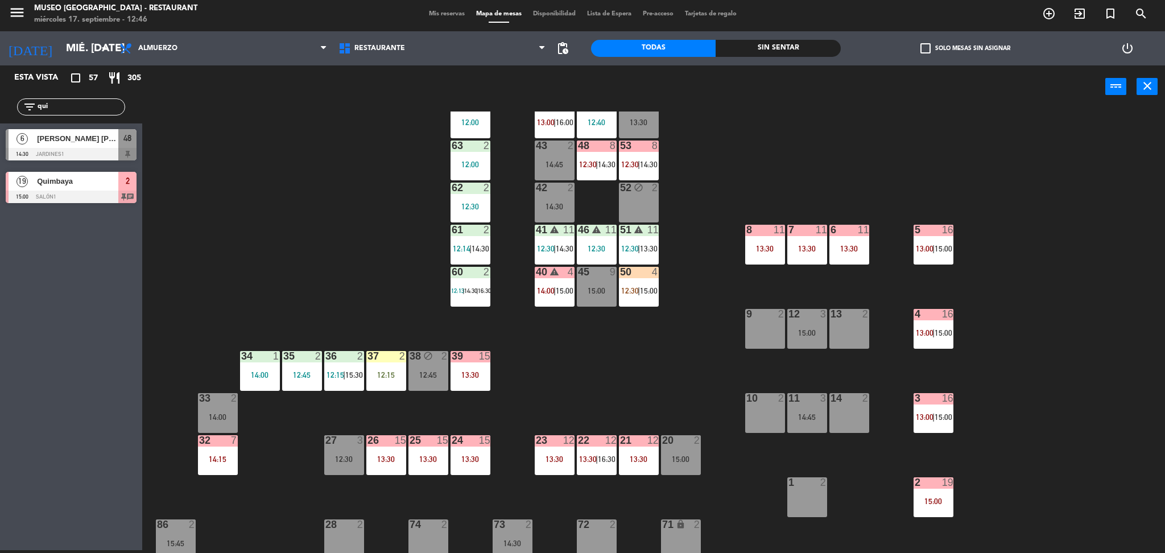
click at [931, 334] on span "13:00" at bounding box center [925, 332] width 18 height 9
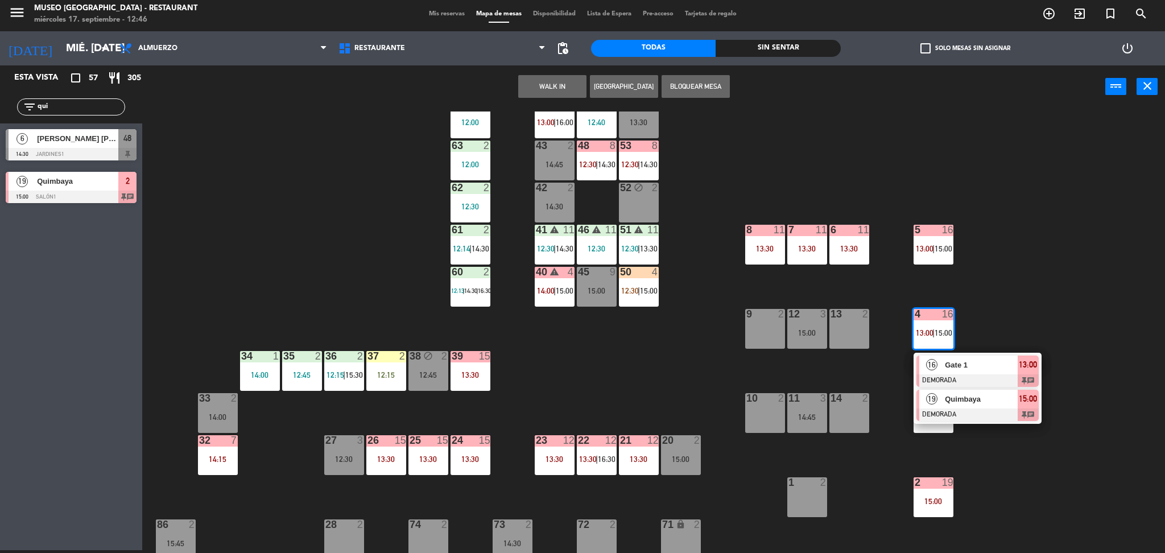
click at [965, 408] on div at bounding box center [977, 414] width 122 height 13
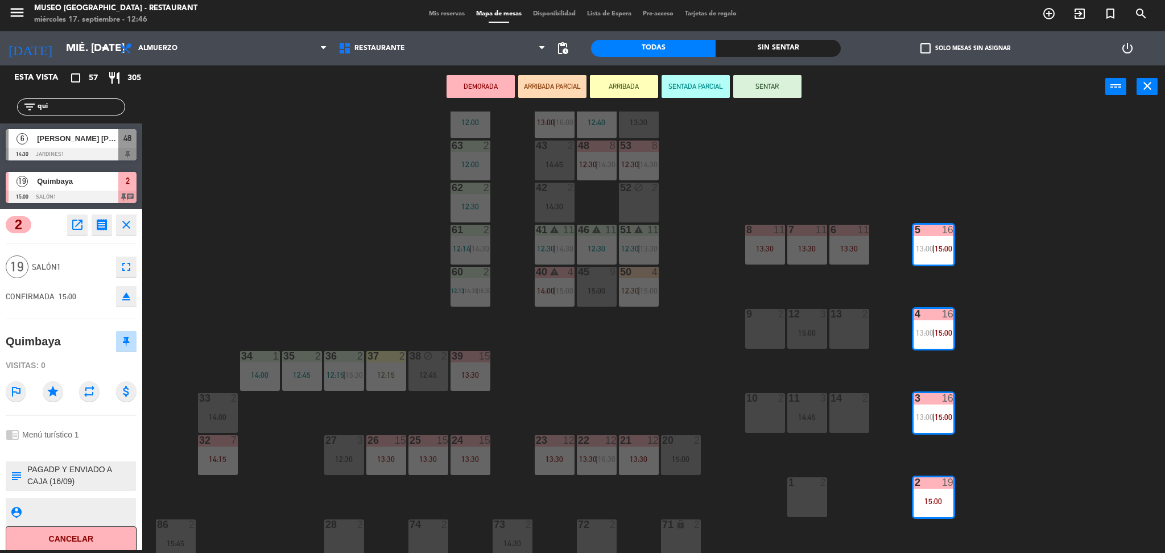
click at [674, 397] on div "44 5 13:00 | 16:00 49 2 12:40 54 5 13:30 64 2 12:00 48 8 12:30 | 14:30 53 8 12:…" at bounding box center [659, 332] width 1011 height 442
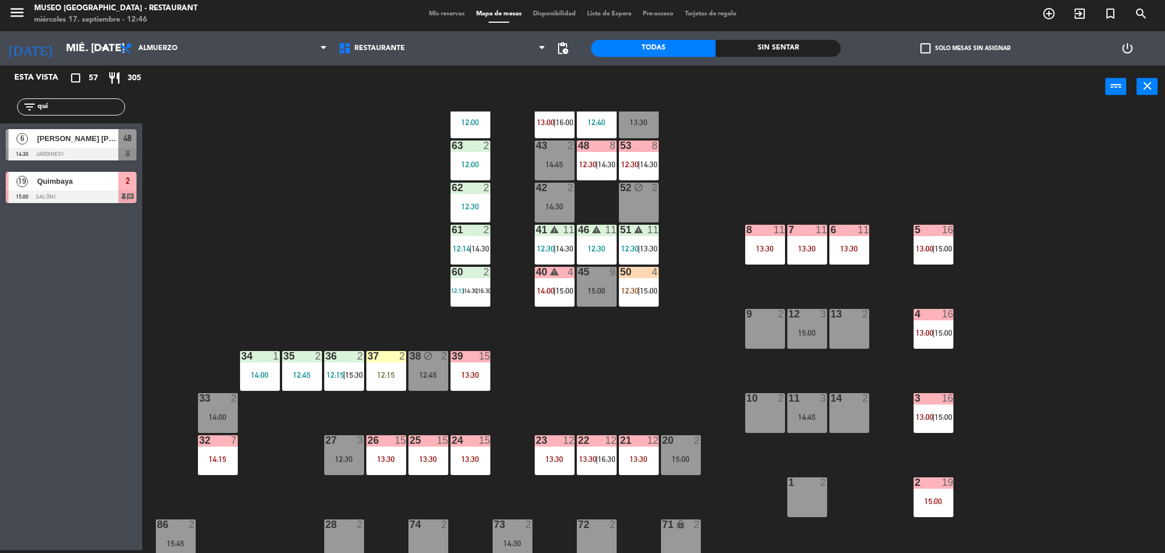
scroll to position [36, 0]
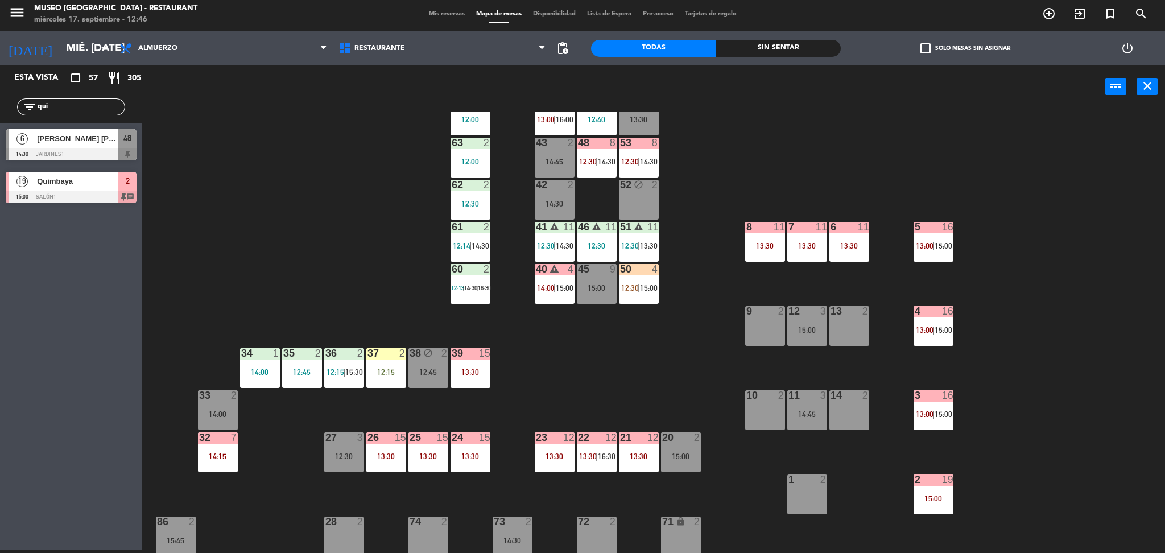
click at [488, 457] on div "13:30" at bounding box center [471, 456] width 40 height 8
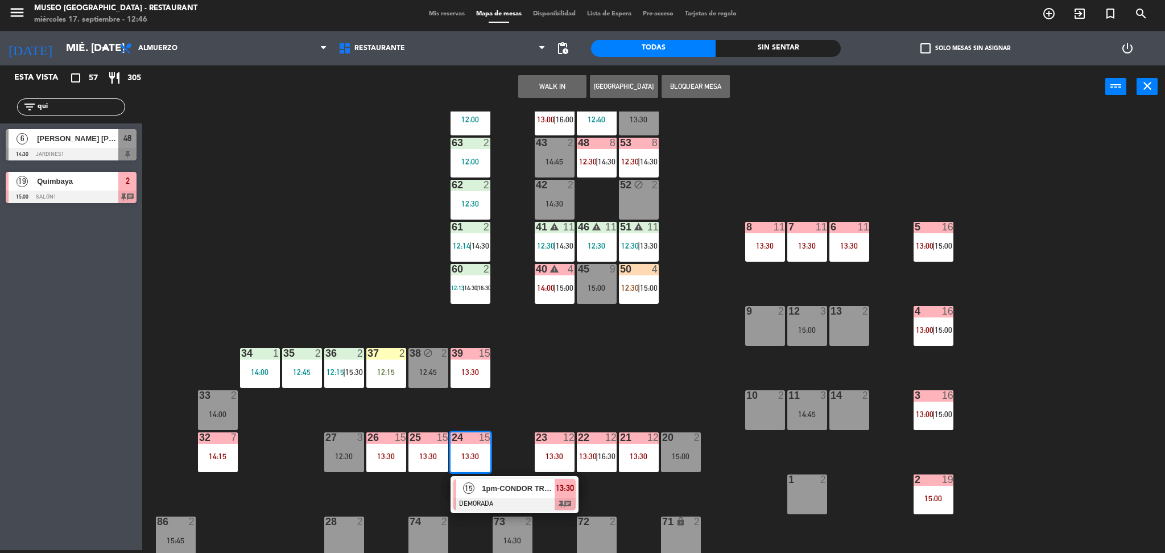
click at [497, 485] on span "1pm-CONDOR TRAVEL" at bounding box center [518, 488] width 73 height 12
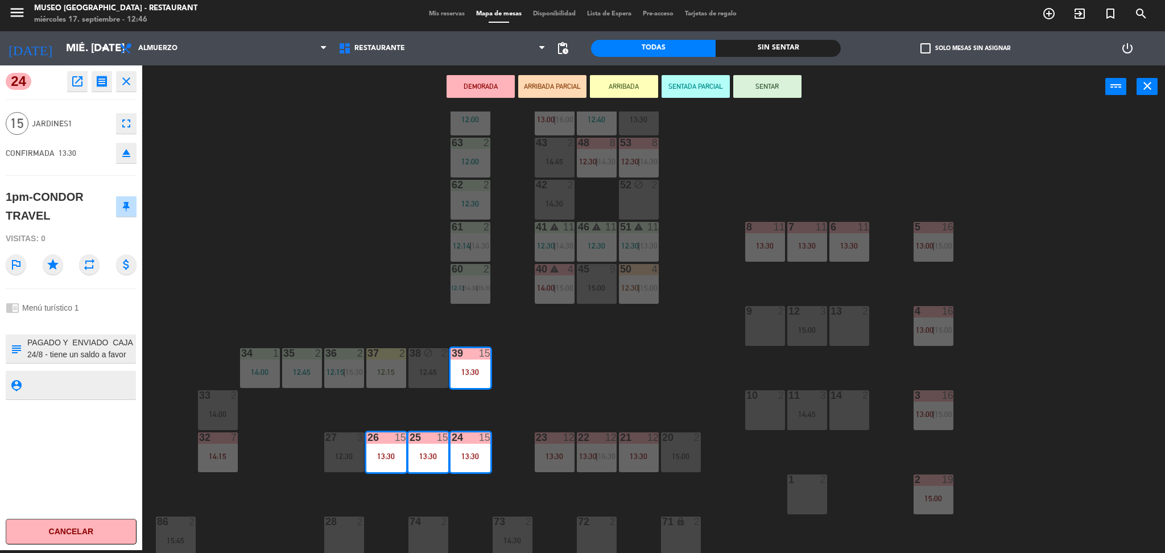
click at [497, 485] on div "44 5 13:00 | 16:00 49 2 12:40 54 5 13:30 64 2 12:00 48 8 12:30 | 14:30 53 8 12:…" at bounding box center [659, 332] width 1011 height 442
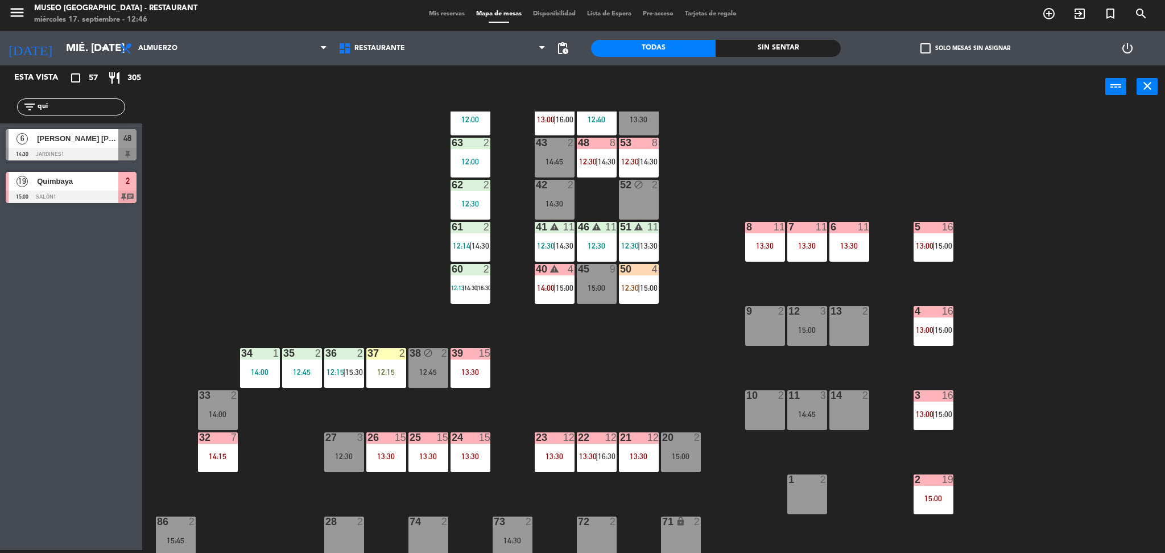
click at [651, 348] on div "44 5 13:00 | 16:00 49 2 12:40 54 5 13:30 64 2 12:00 48 8 12:30 | 14:30 53 8 12:…" at bounding box center [659, 332] width 1011 height 442
click at [929, 247] on span "13:00" at bounding box center [925, 245] width 18 height 9
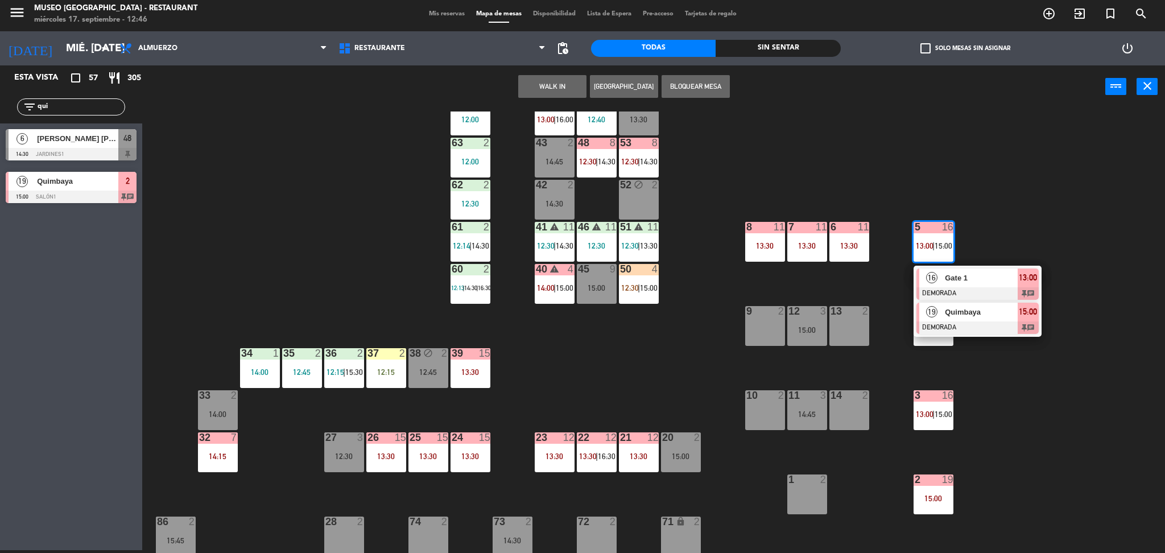
click at [942, 321] on div at bounding box center [977, 327] width 122 height 13
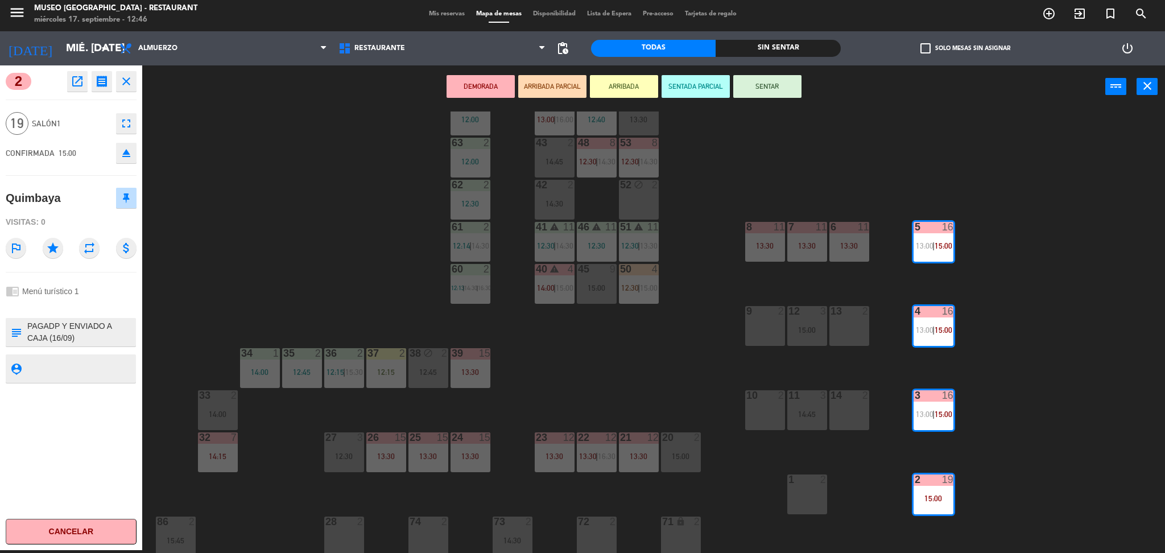
click at [769, 282] on div "44 5 13:00 | 16:00 49 2 12:40 54 5 13:30 64 2 12:00 48 8 12:30 | 14:30 53 8 12:…" at bounding box center [659, 332] width 1011 height 442
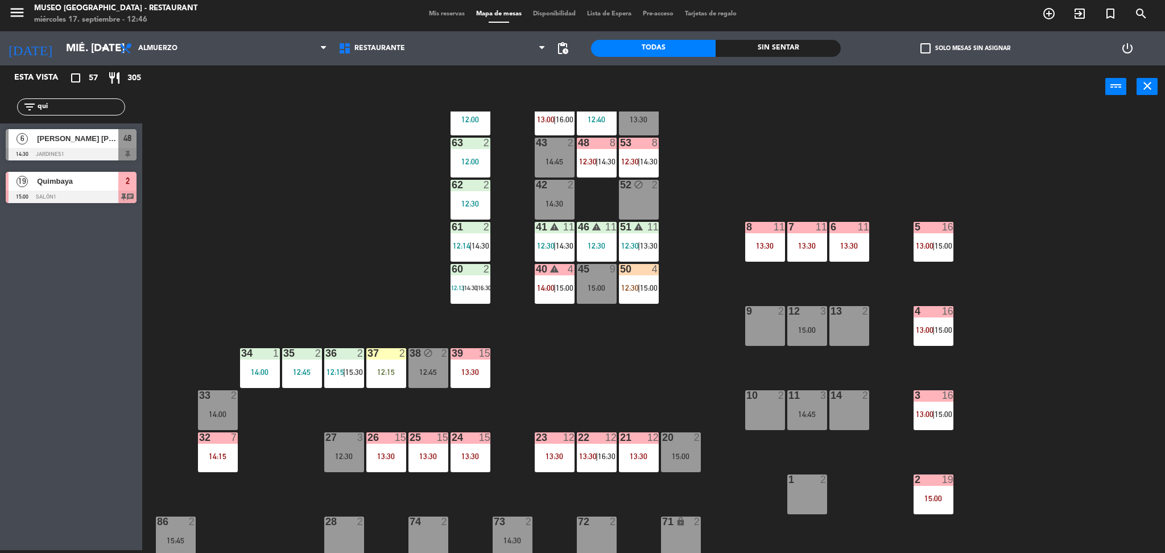
click at [936, 247] on span "15:00" at bounding box center [944, 245] width 18 height 9
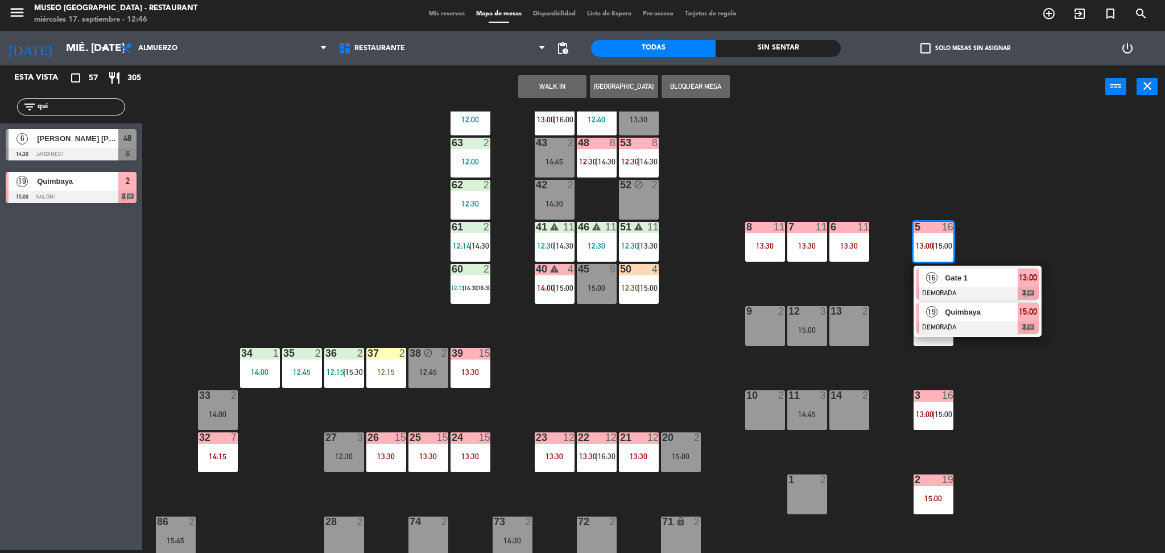
click at [956, 309] on span "Quimbaya" at bounding box center [981, 312] width 73 height 12
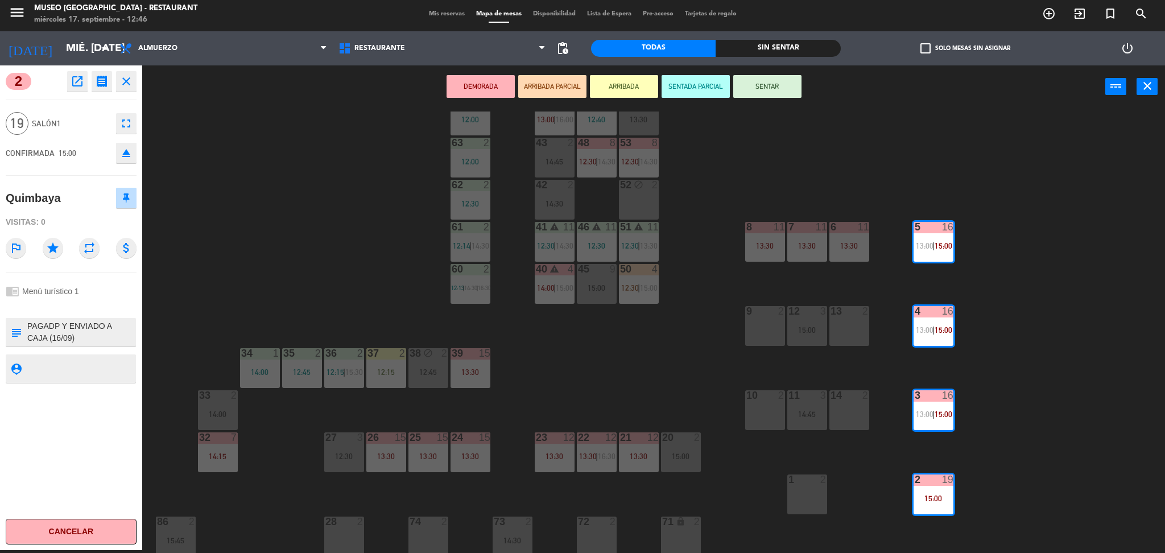
click at [798, 274] on div "44 5 13:00 | 16:00 49 2 12:40 54 5 13:30 64 2 12:00 48 8 12:30 | 14:30 53 8 12:…" at bounding box center [659, 332] width 1011 height 442
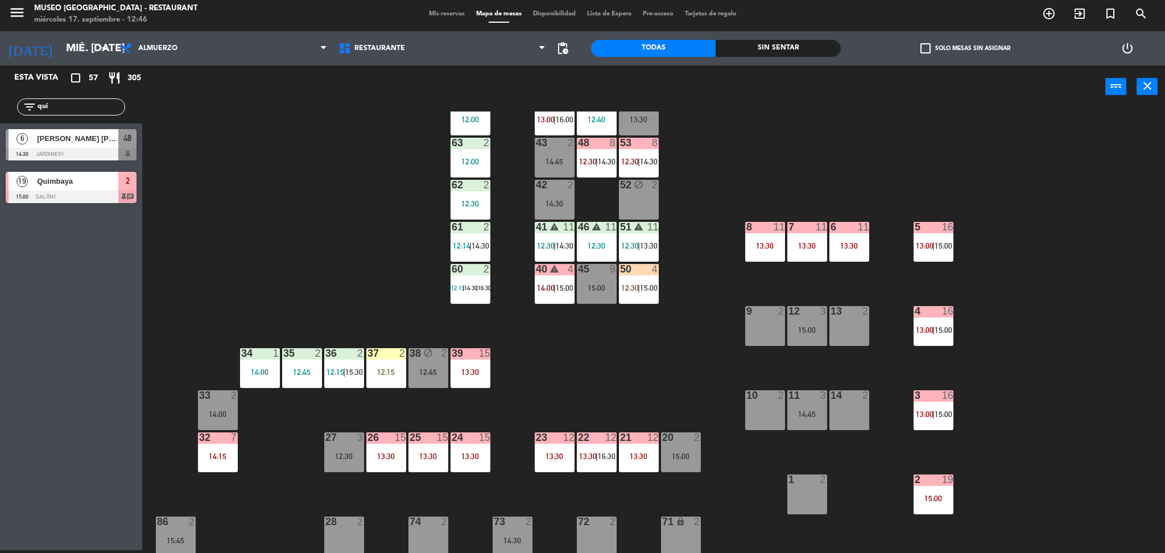
click at [930, 249] on span "13:00" at bounding box center [925, 245] width 18 height 9
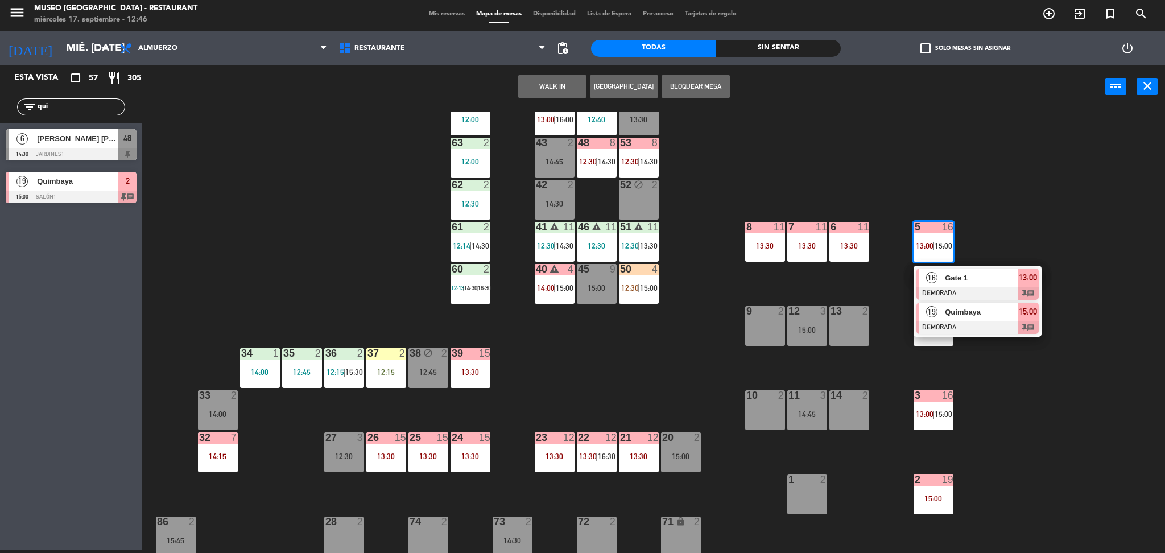
click at [964, 313] on span "Quimbaya" at bounding box center [981, 312] width 73 height 12
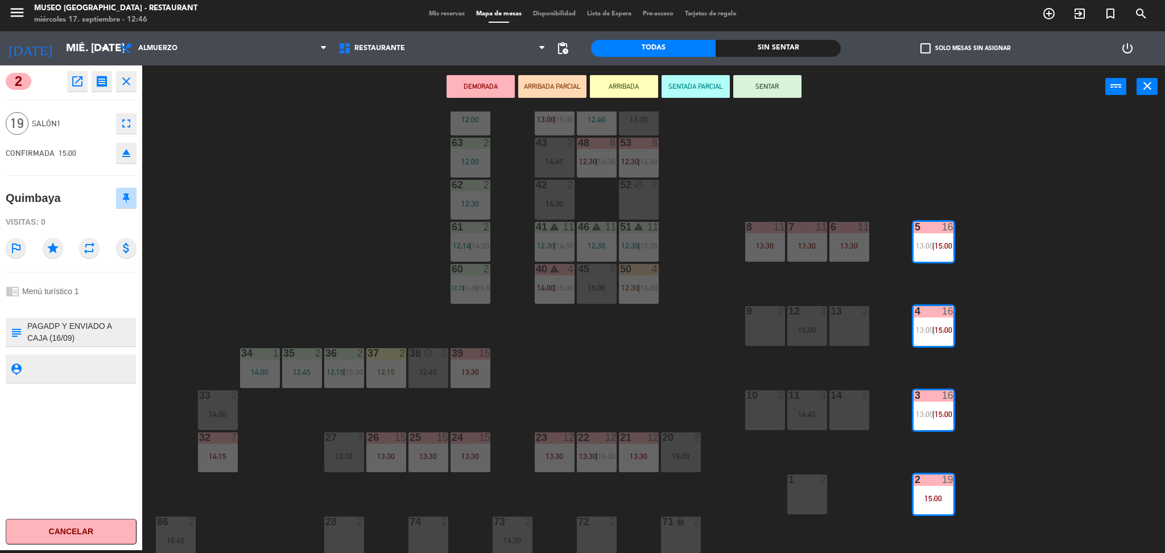
click at [758, 283] on div "44 5 13:00 | 16:00 49 2 12:40 54 5 13:30 64 2 12:00 48 8 12:30 | 14:30 53 8 12:…" at bounding box center [659, 332] width 1011 height 442
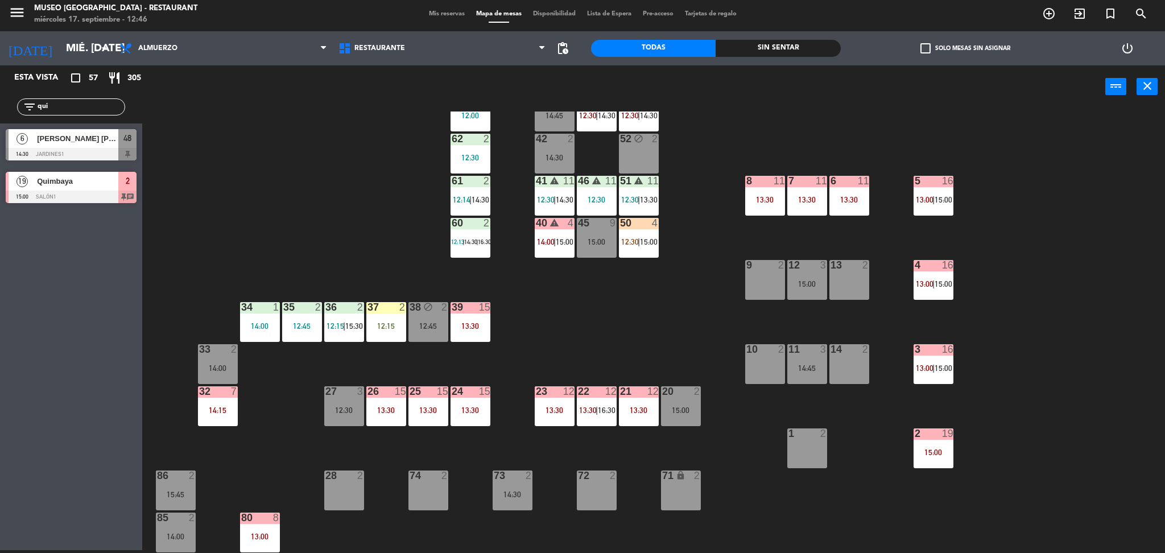
scroll to position [93, 0]
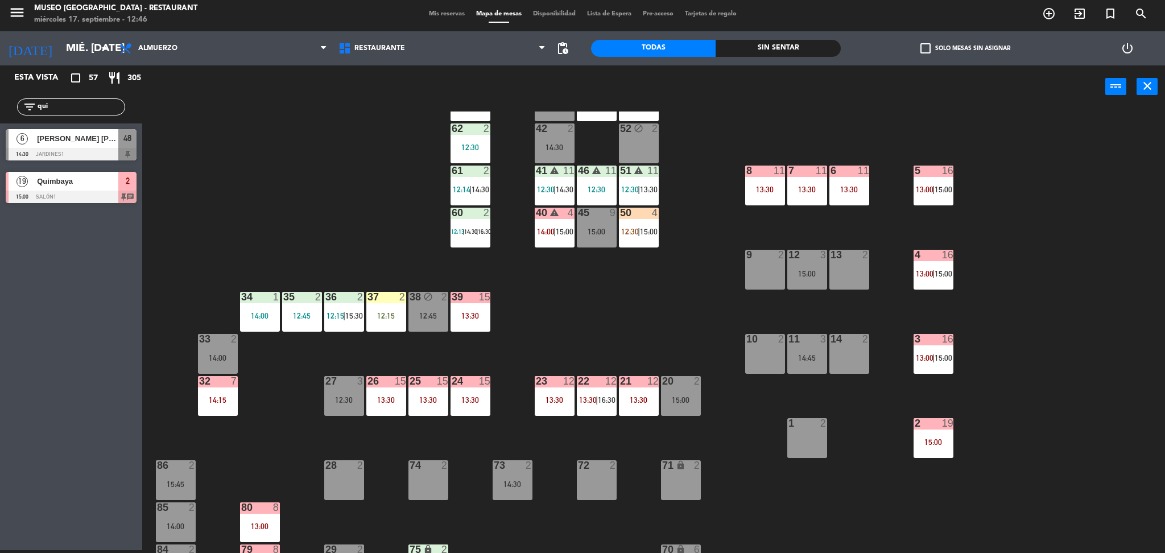
click at [924, 191] on span "13:00" at bounding box center [925, 189] width 18 height 9
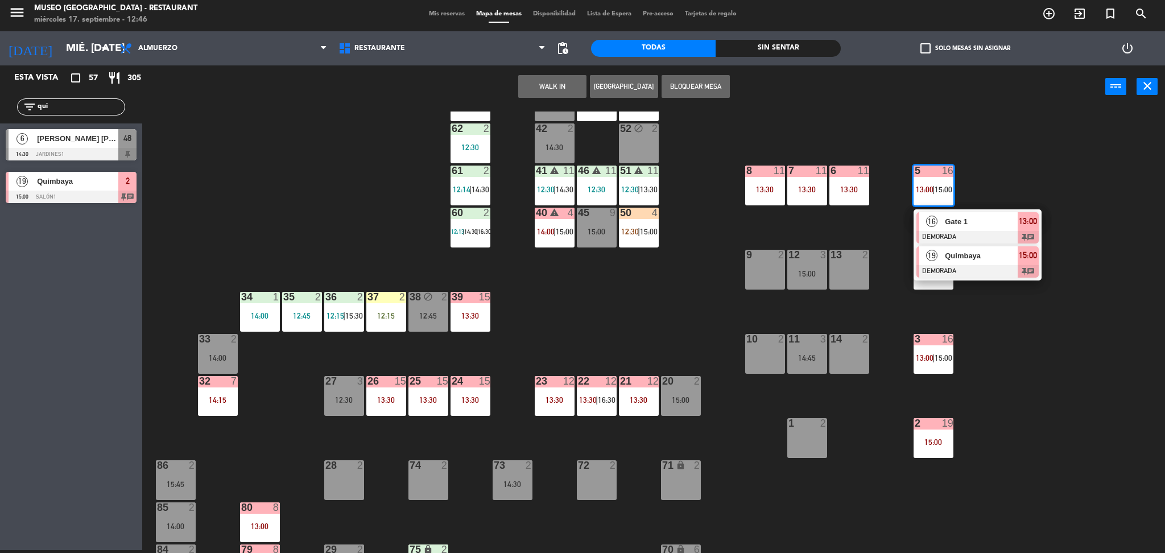
click at [961, 279] on div "19 Quimbaya DEMORADA 15:00 chat" at bounding box center [978, 261] width 128 height 37
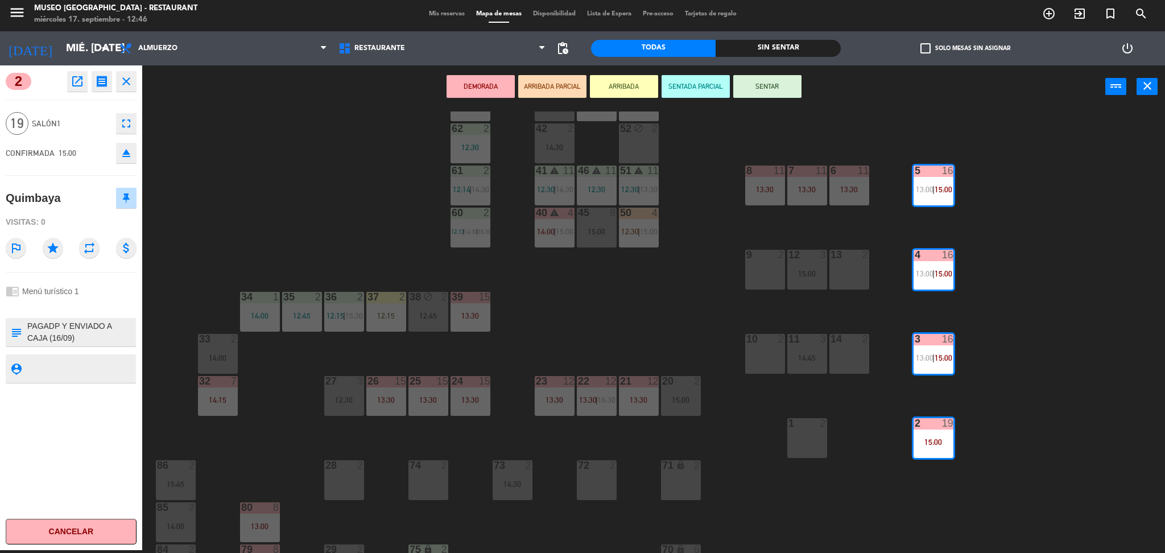
click at [724, 246] on div "44 5 13:00 | 16:00 49 2 12:40 54 5 13:30 64 2 12:00 48 8 12:30 | 14:30 53 8 12:…" at bounding box center [659, 332] width 1011 height 442
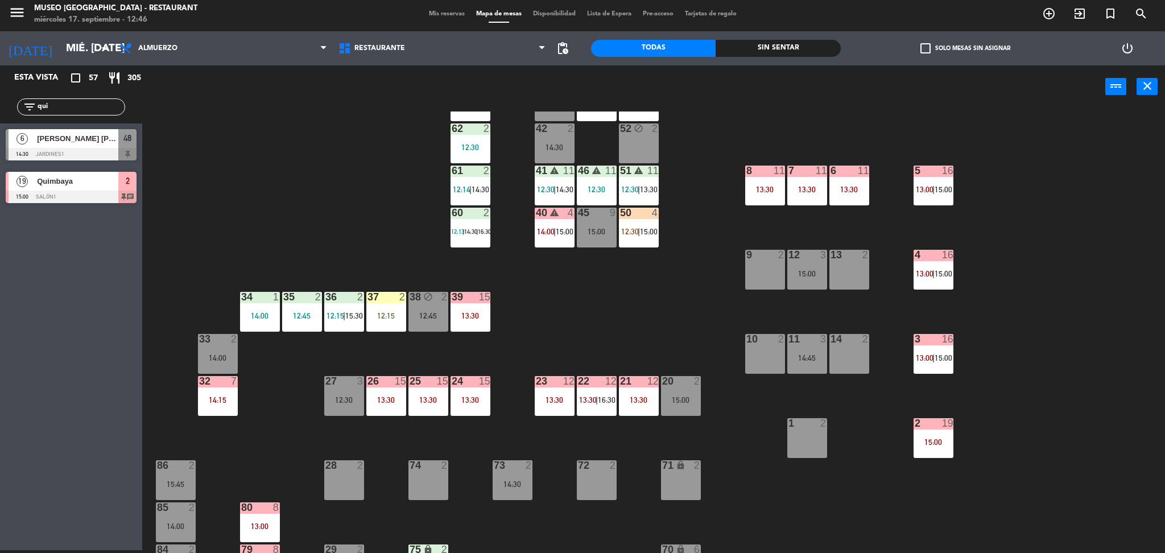
click at [934, 192] on span "|" at bounding box center [933, 189] width 2 height 9
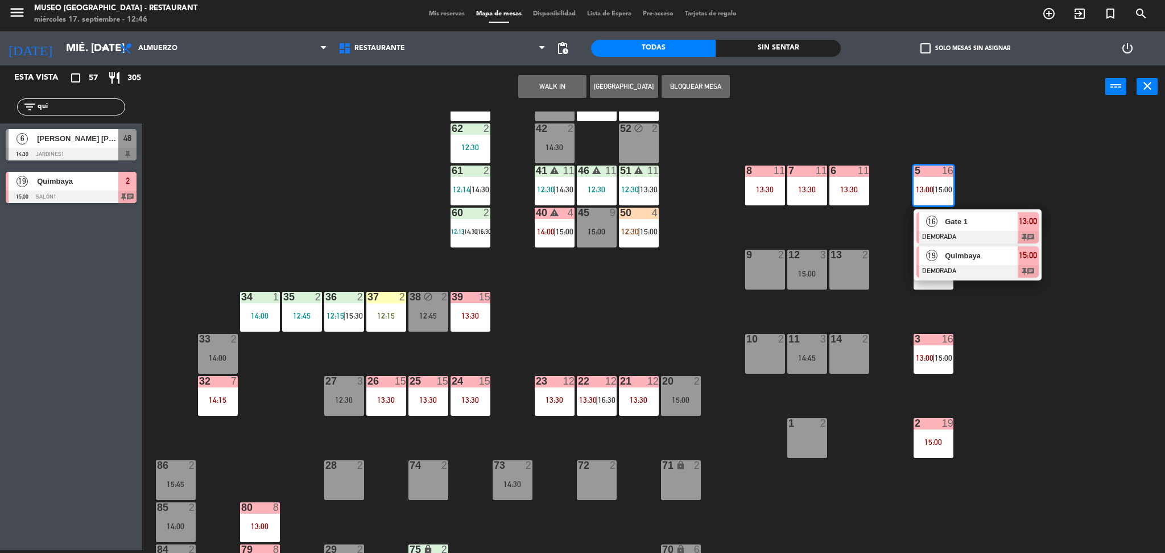
click at [945, 257] on span "Quimbaya" at bounding box center [981, 256] width 73 height 12
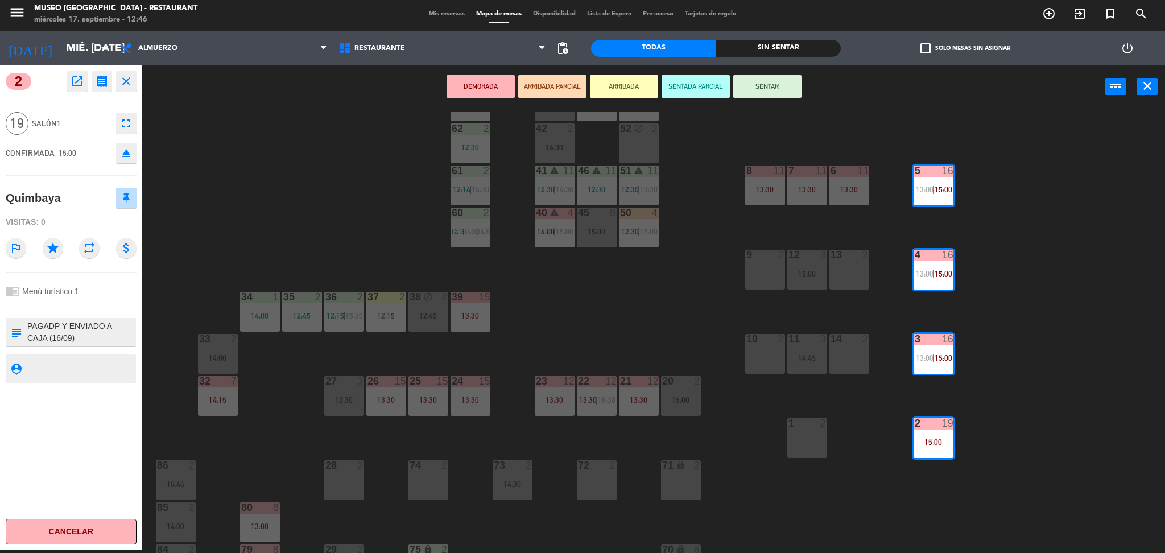
click at [854, 218] on div "44 5 13:00 | 16:00 49 2 12:40 54 5 13:30 64 2 12:00 48 8 12:30 | 14:30 53 8 12:…" at bounding box center [659, 332] width 1011 height 442
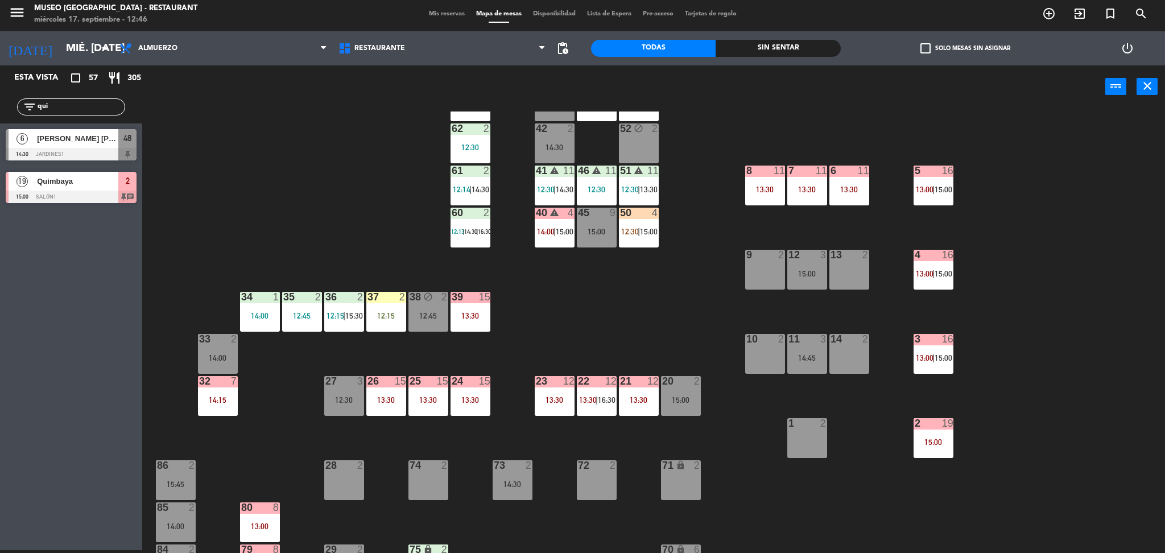
click at [942, 192] on span "15:00" at bounding box center [944, 189] width 18 height 9
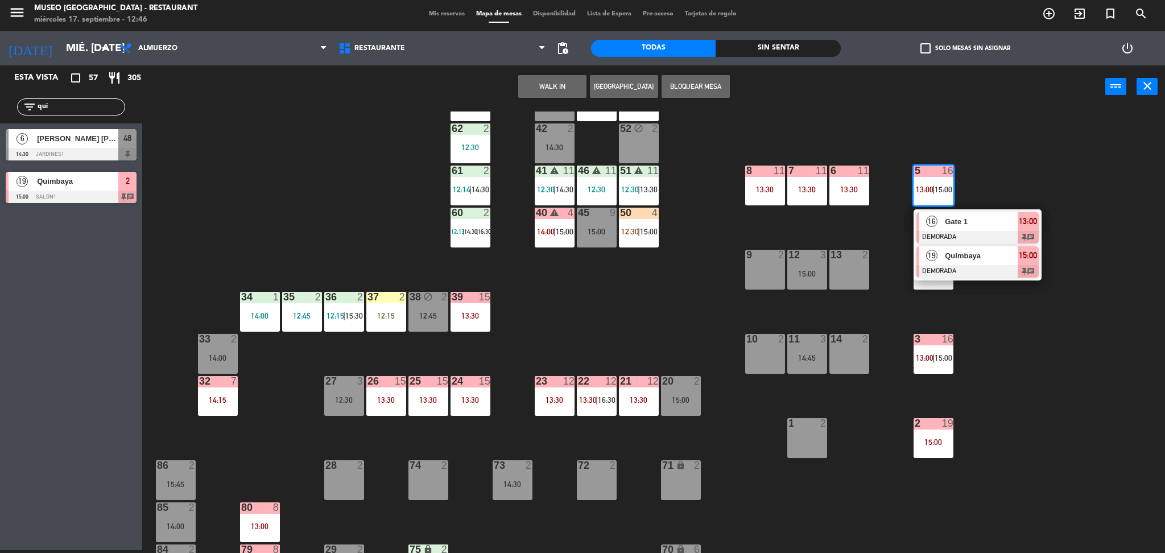
click at [956, 250] on span "Quimbaya" at bounding box center [981, 256] width 73 height 12
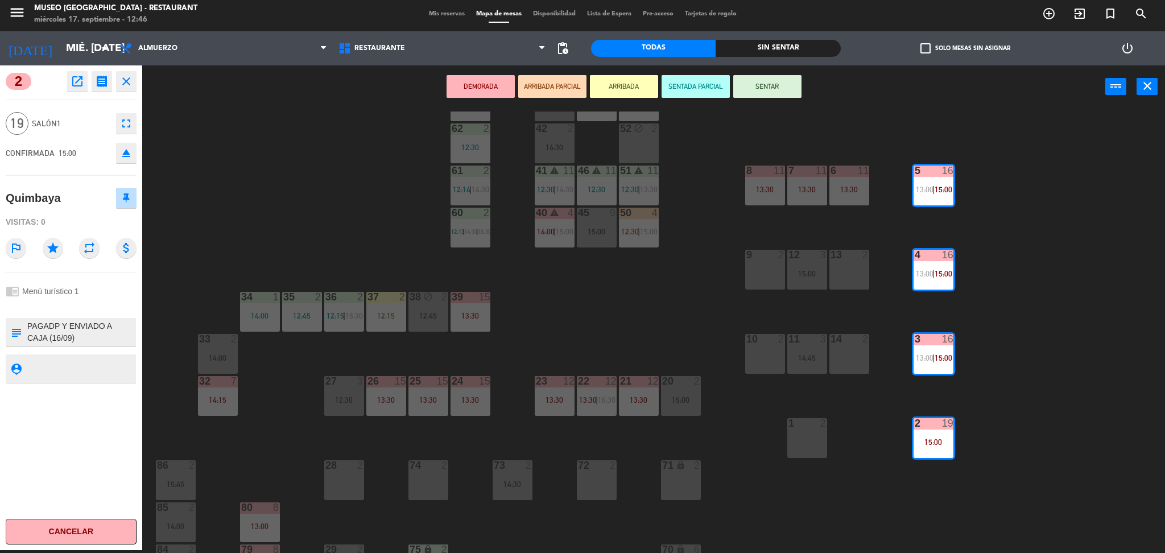
click at [731, 236] on div "44 5 13:00 | 16:00 49 2 12:40 54 5 13:30 64 2 12:00 48 8 12:30 | 14:30 53 8 12:…" at bounding box center [659, 332] width 1011 height 442
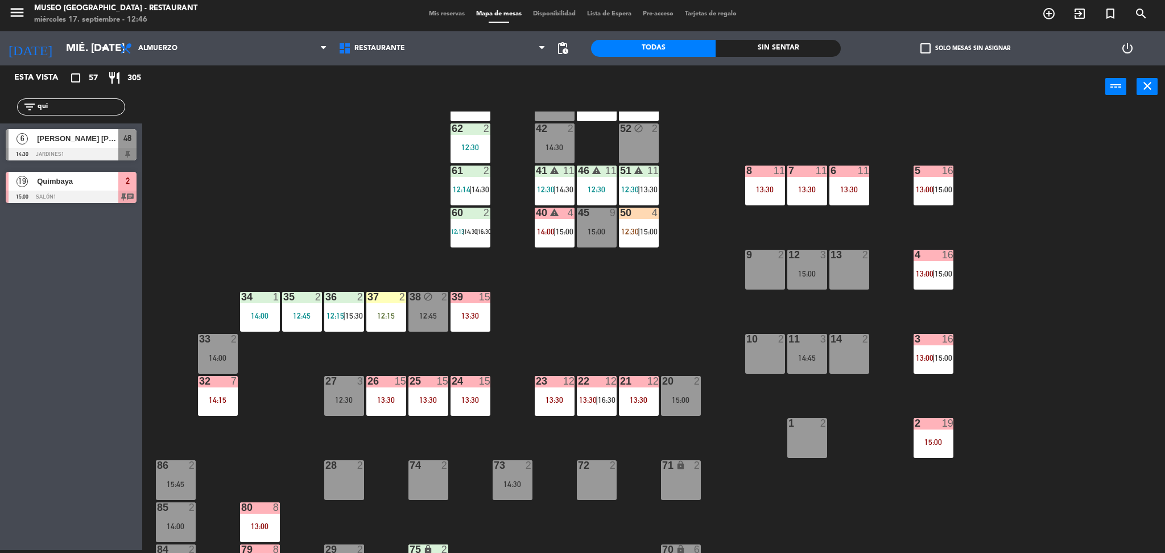
click at [918, 193] on span "13:00" at bounding box center [925, 189] width 18 height 9
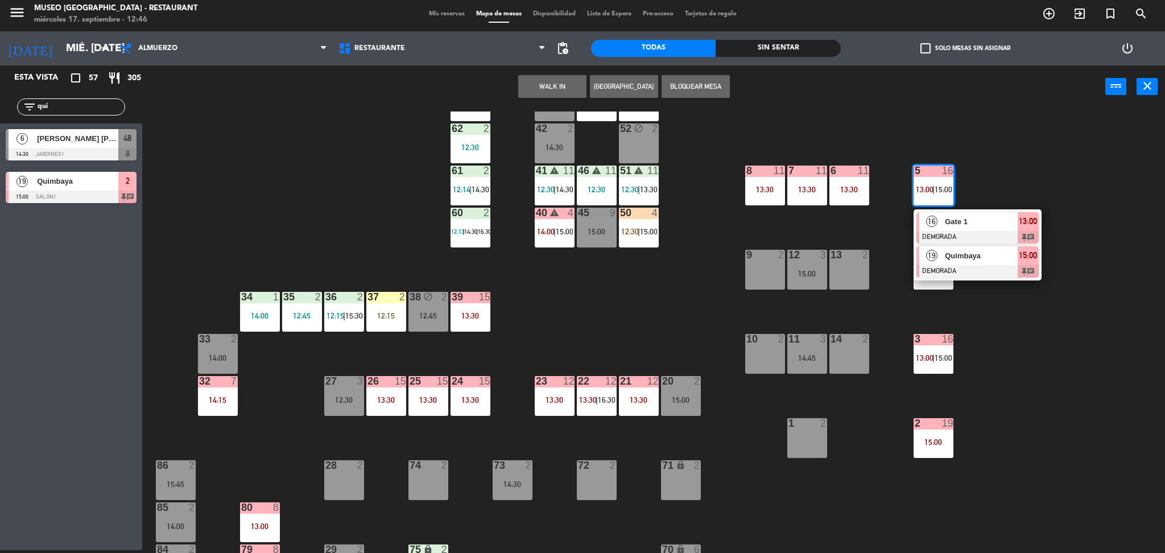
click at [981, 265] on div at bounding box center [977, 271] width 122 height 13
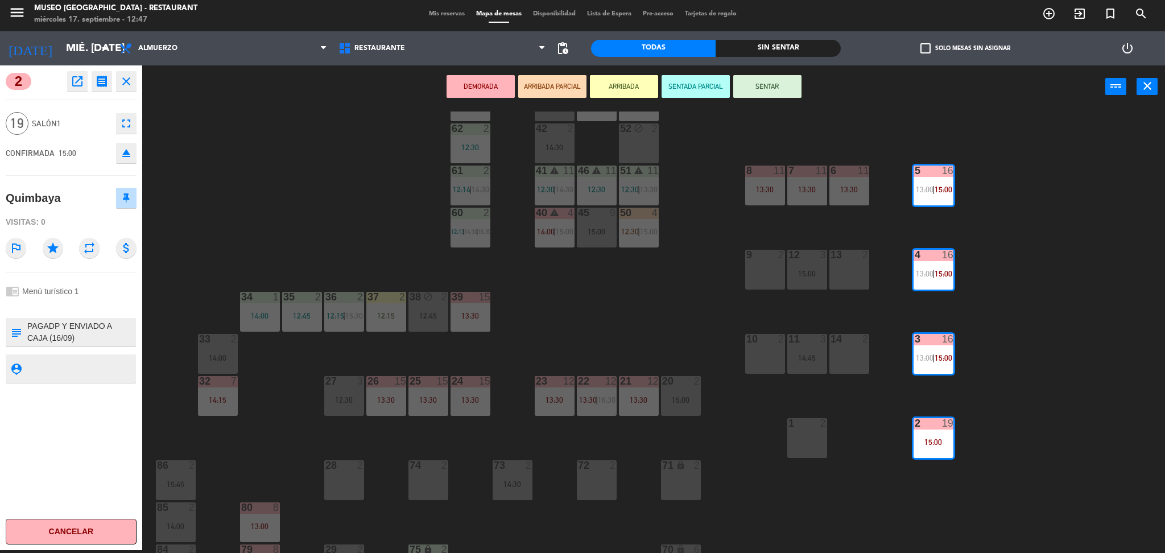
click at [857, 228] on div "44 5 13:00 | 16:00 49 2 12:40 54 5 13:30 64 2 12:00 48 8 12:30 | 14:30 53 8 12:…" at bounding box center [659, 332] width 1011 height 442
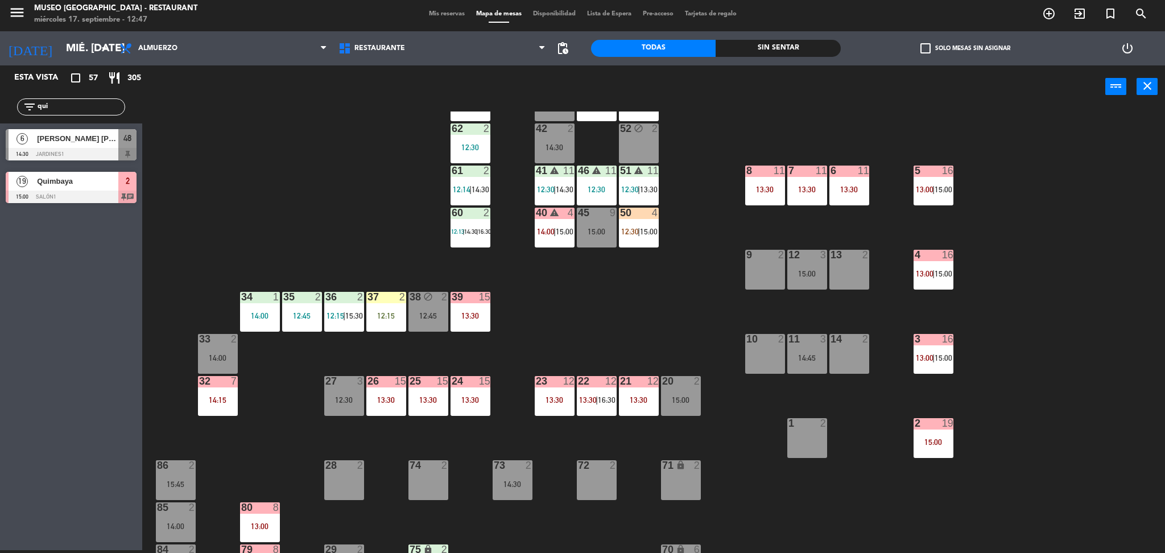
click at [857, 228] on div "44 5 13:00 | 16:00 49 2 12:40 54 5 13:30 64 2 12:00 48 8 12:30 | 14:30 53 8 12:…" at bounding box center [659, 332] width 1011 height 442
click at [951, 224] on div "44 5 13:00 | 16:00 49 2 12:40 54 5 13:30 64 2 12:00 48 8 12:30 | 14:30 53 8 12:…" at bounding box center [659, 332] width 1011 height 442
click at [929, 191] on span "13:00" at bounding box center [925, 189] width 18 height 9
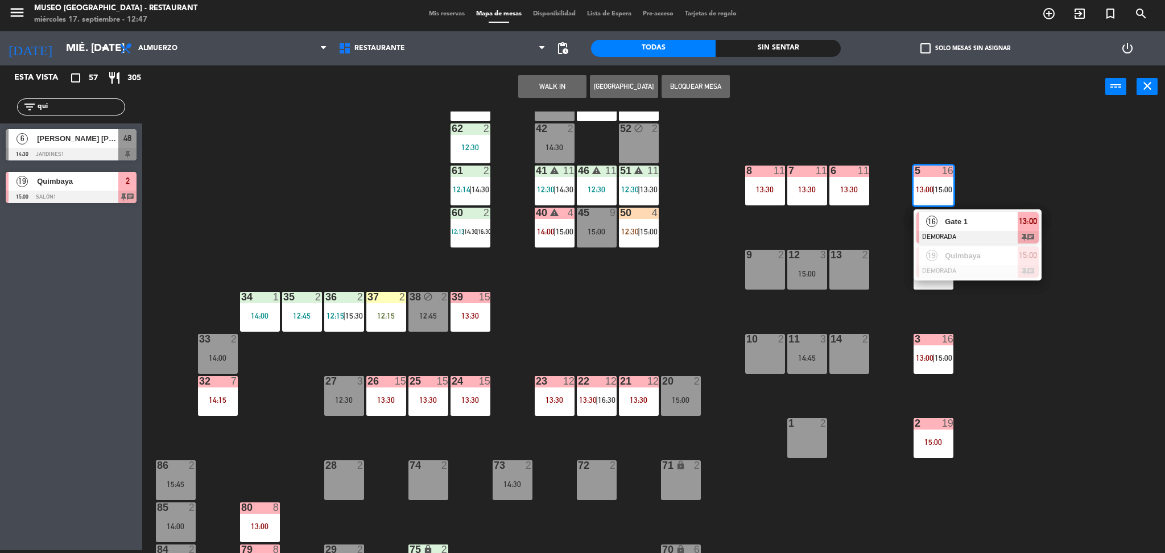
click at [938, 221] on div "16" at bounding box center [931, 221] width 24 height 19
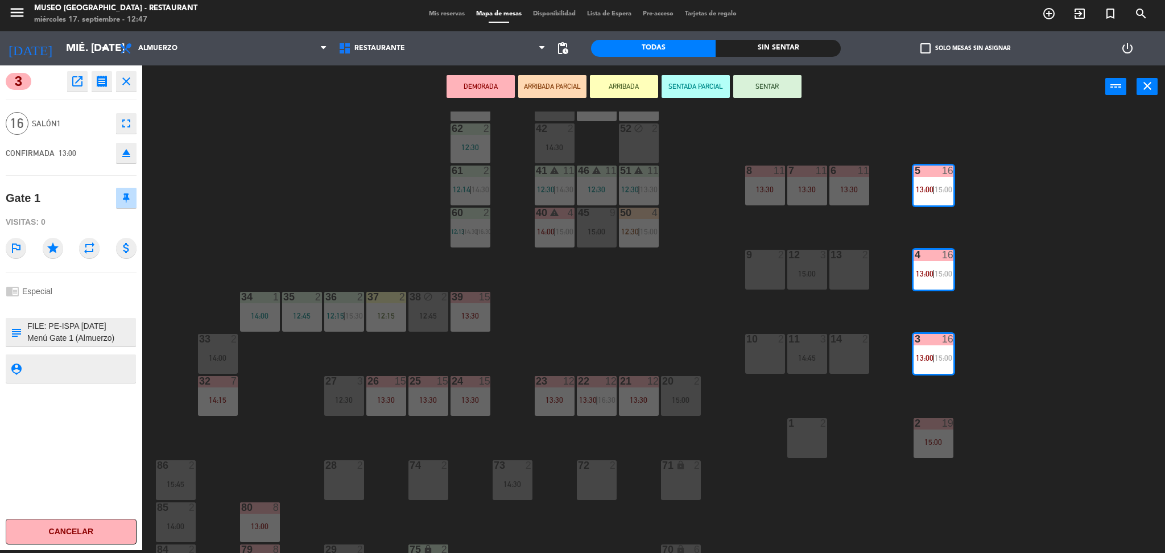
click at [839, 228] on div "44 5 13:00 | 16:00 49 2 12:40 54 5 13:30 64 2 12:00 48 8 12:30 | 14:30 53 8 12:…" at bounding box center [659, 332] width 1011 height 442
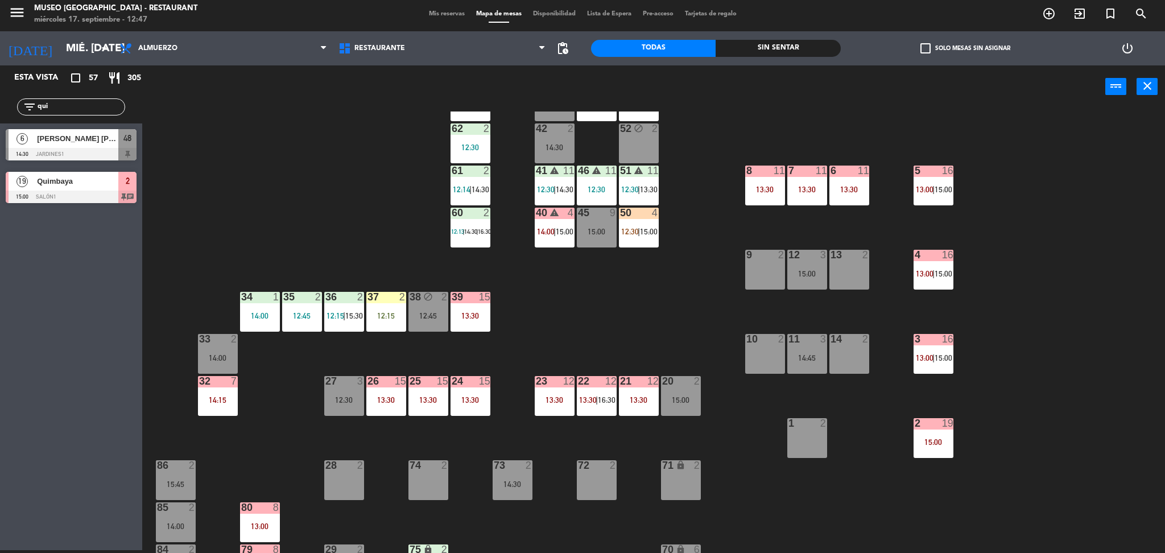
click at [944, 189] on span "15:00" at bounding box center [944, 189] width 18 height 9
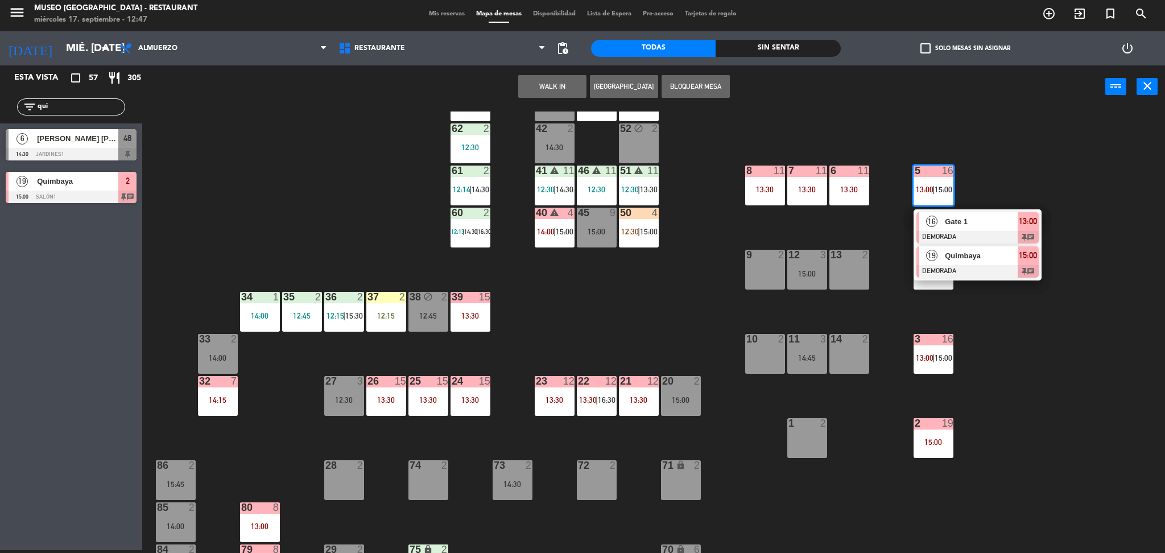
click at [970, 261] on span "Quimbaya" at bounding box center [981, 256] width 73 height 12
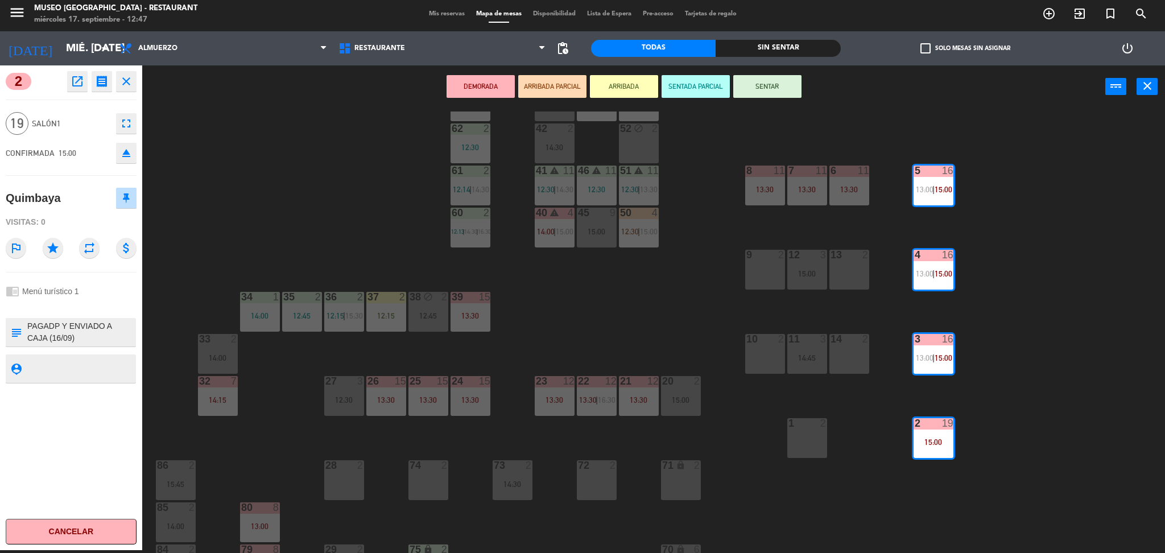
click at [953, 233] on div "44 5 13:00 | 16:00 49 2 12:40 54 5 13:30 64 2 12:00 48 8 12:30 | 14:30 53 8 12:…" at bounding box center [659, 332] width 1011 height 442
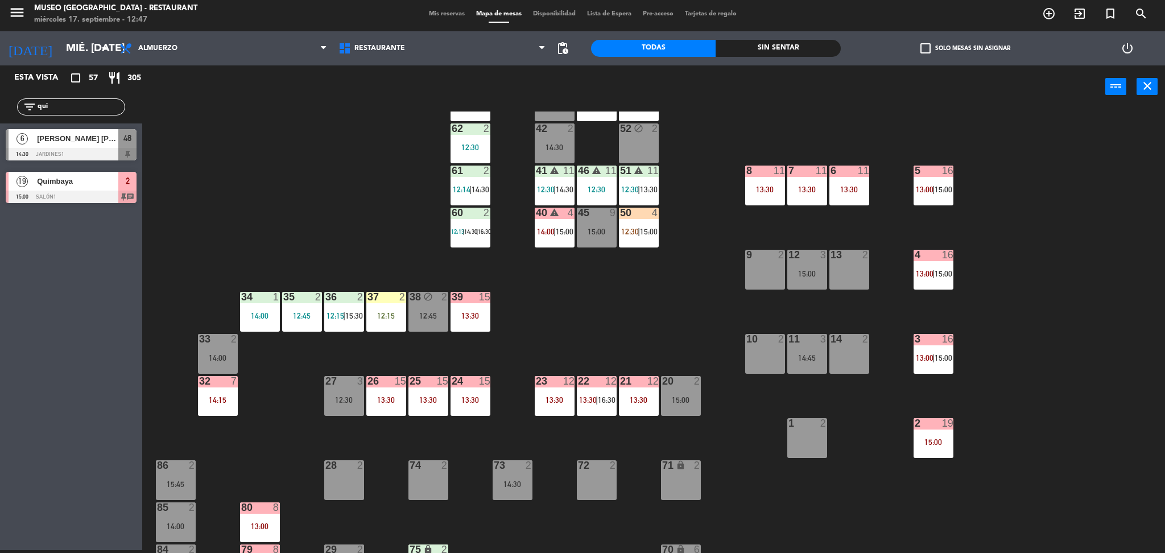
click at [876, 187] on div "44 5 13:00 | 16:00 49 2 12:40 54 5 13:30 64 2 12:00 48 8 12:30 | 14:30 53 8 12:…" at bounding box center [659, 332] width 1011 height 442
click at [885, 198] on div "44 5 13:00 | 16:00 49 2 12:40 54 5 13:30 64 2 12:00 48 8 12:30 | 14:30 53 8 12:…" at bounding box center [659, 332] width 1011 height 442
click at [935, 196] on div "5 16 13:00 | 15:00" at bounding box center [934, 186] width 40 height 40
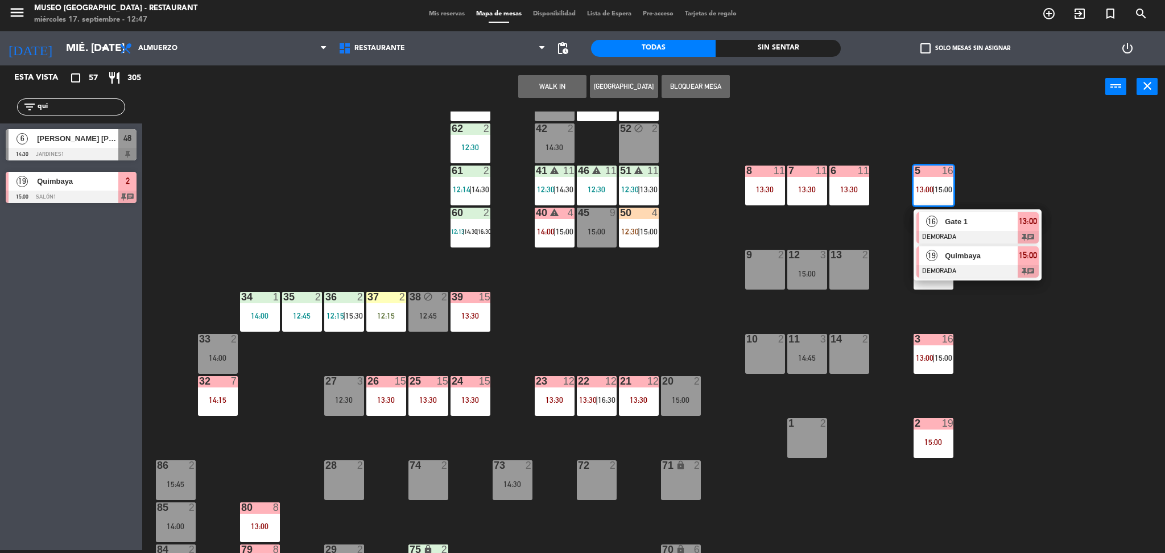
click at [943, 265] on div at bounding box center [977, 271] width 122 height 13
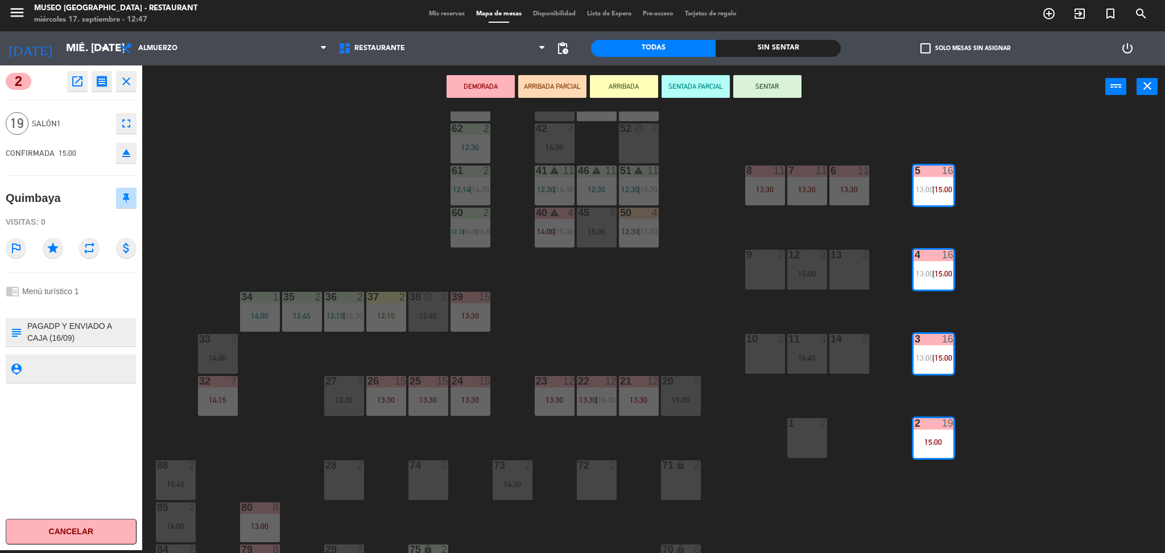
click at [868, 210] on div "44 5 13:00 | 16:00 49 2 12:40 54 5 13:30 64 2 12:00 48 8 12:30 | 14:30 53 8 12:…" at bounding box center [659, 332] width 1011 height 442
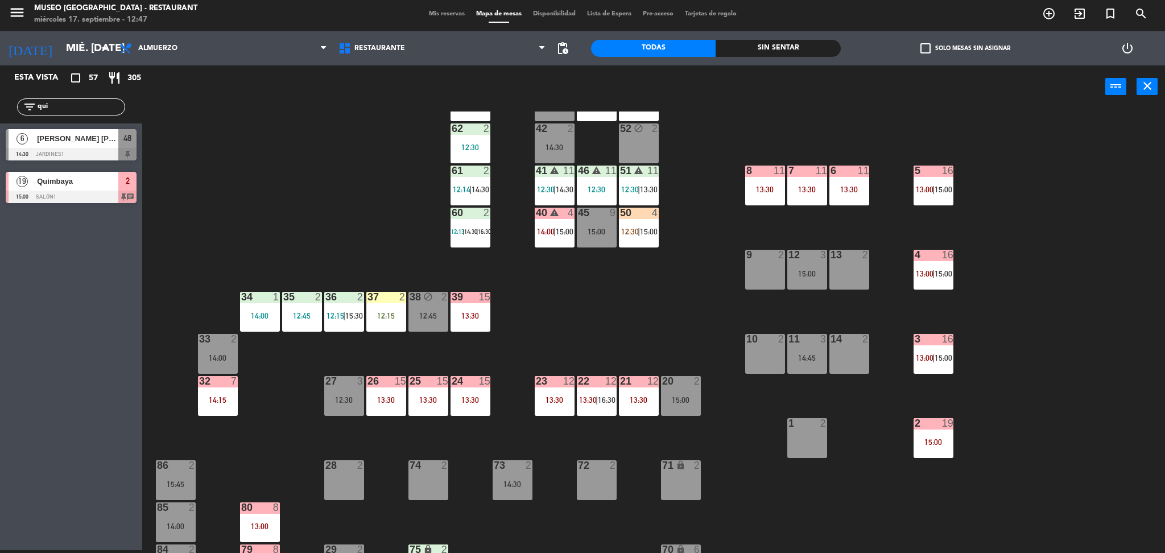
click at [936, 189] on span "15:00" at bounding box center [944, 189] width 18 height 9
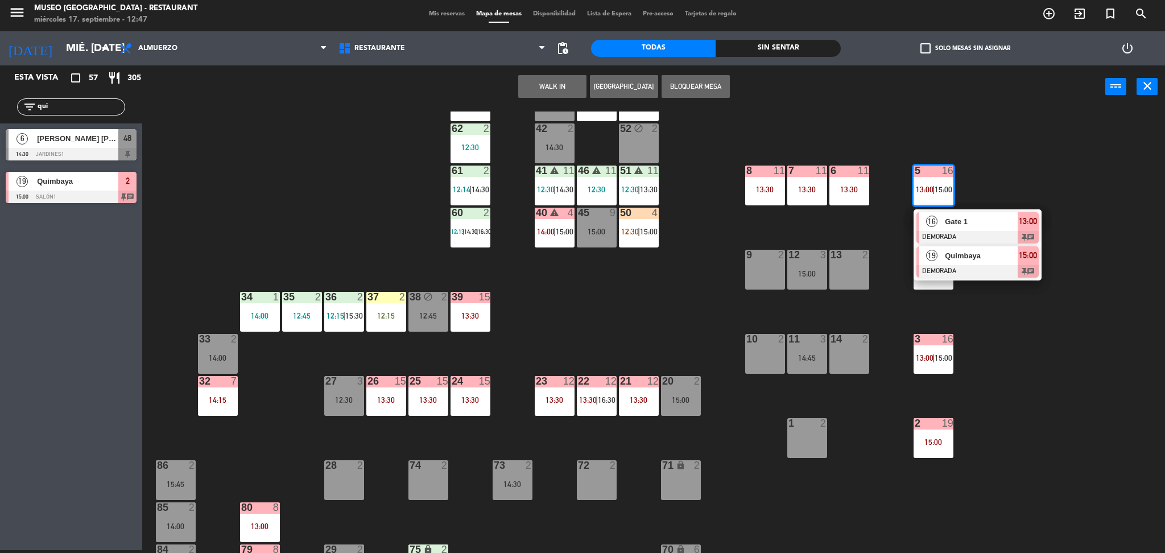
click at [945, 264] on div "Quimbaya" at bounding box center [981, 255] width 74 height 19
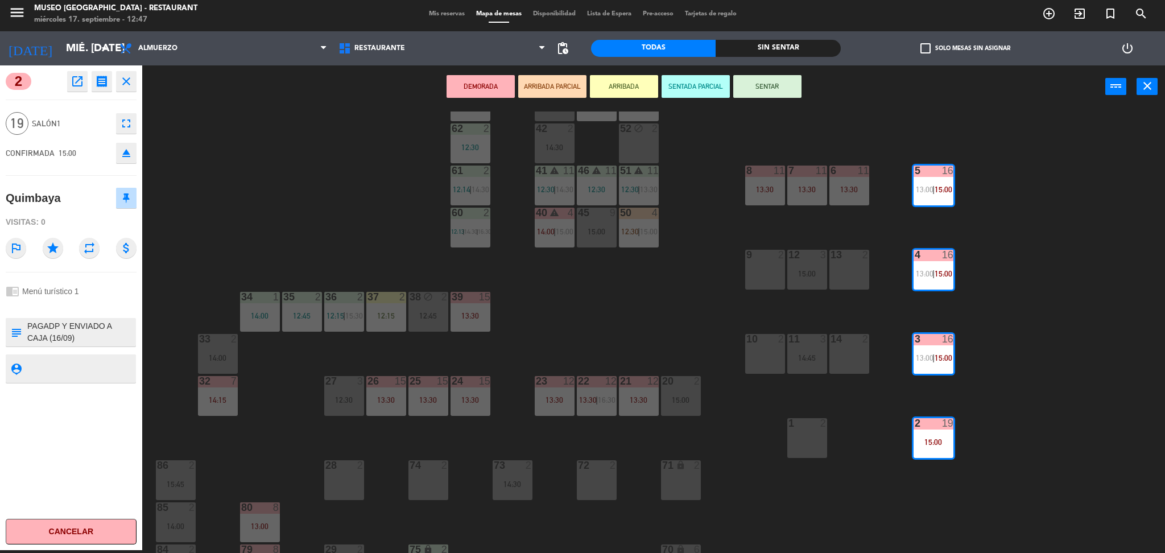
click at [677, 289] on div "44 5 13:00 | 16:00 49 2 12:40 54 5 13:30 64 2 12:00 48 8 12:30 | 14:30 53 8 12:…" at bounding box center [659, 332] width 1011 height 442
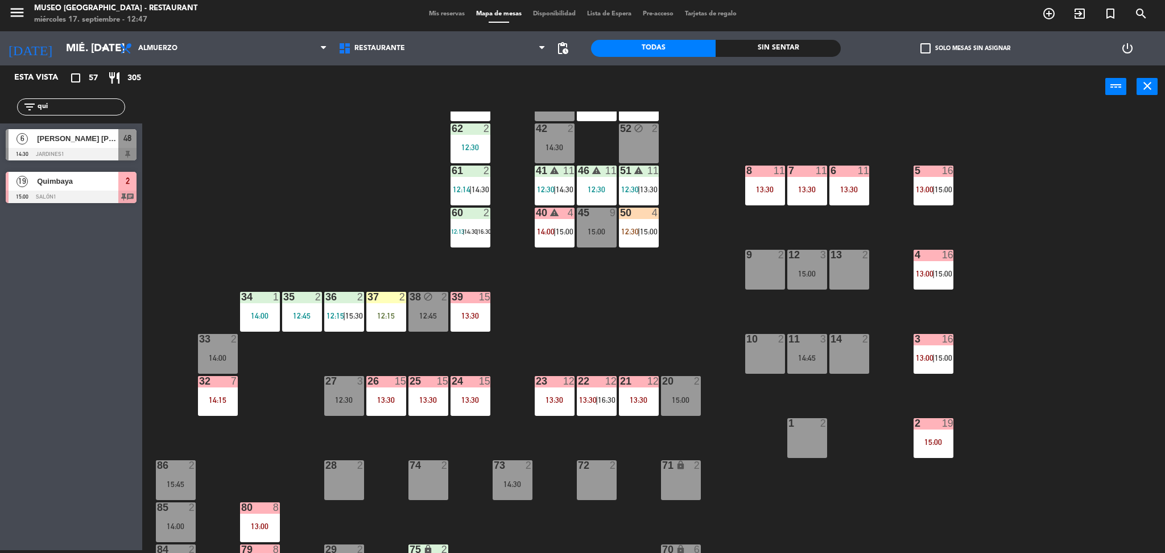
click at [927, 197] on div "5 16 13:00 | 15:00" at bounding box center [934, 186] width 40 height 40
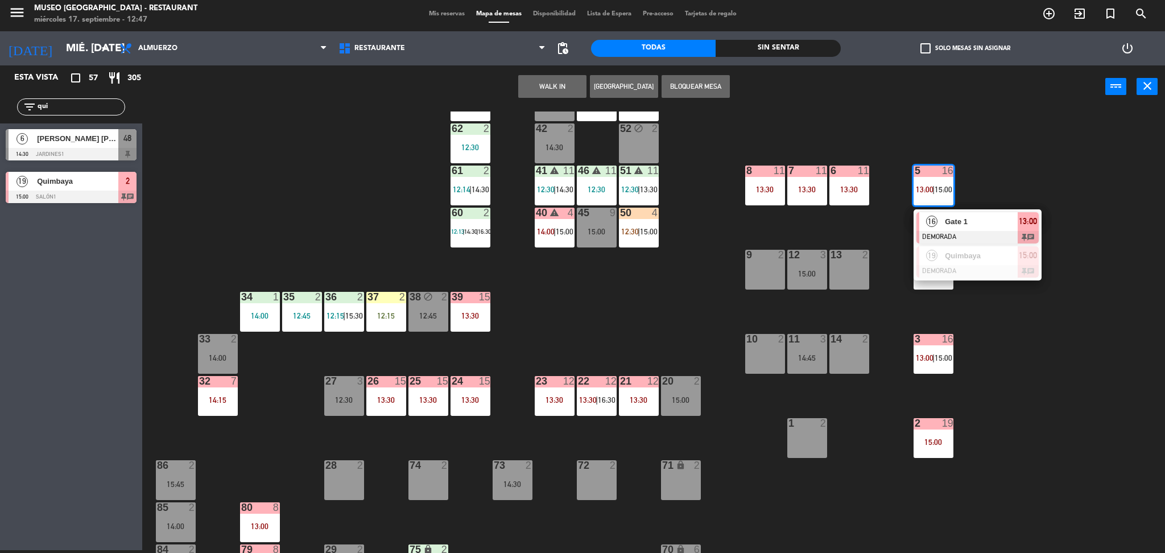
click at [943, 231] on div at bounding box center [977, 237] width 122 height 13
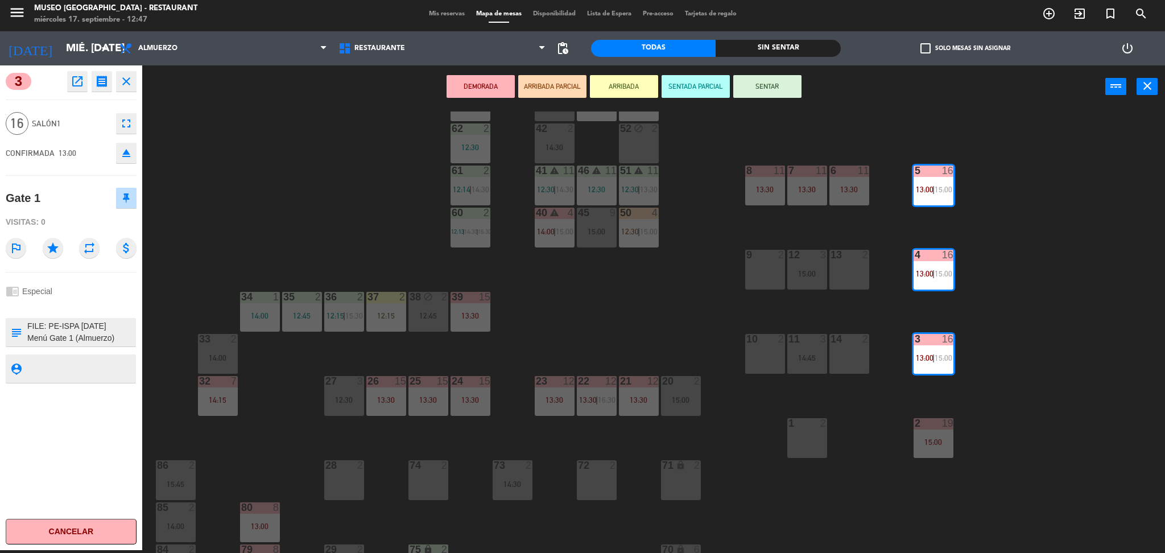
click at [943, 230] on div "44 5 13:00 | 16:00 49 2 12:40 54 5 13:30 64 2 12:00 48 8 12:30 | 14:30 53 8 12:…" at bounding box center [659, 332] width 1011 height 442
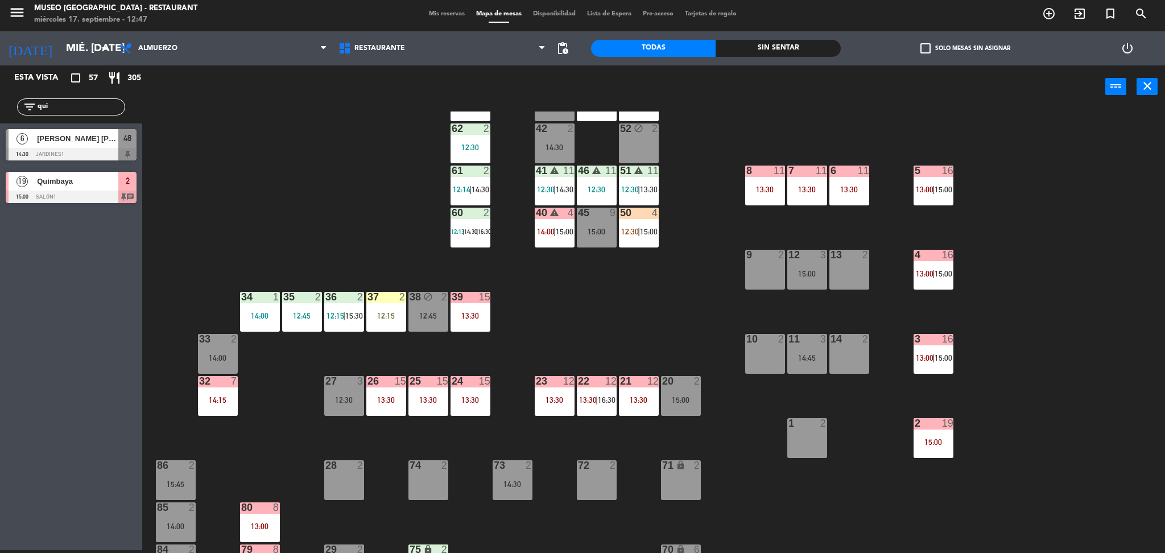
click at [817, 191] on div "13:30" at bounding box center [807, 189] width 40 height 8
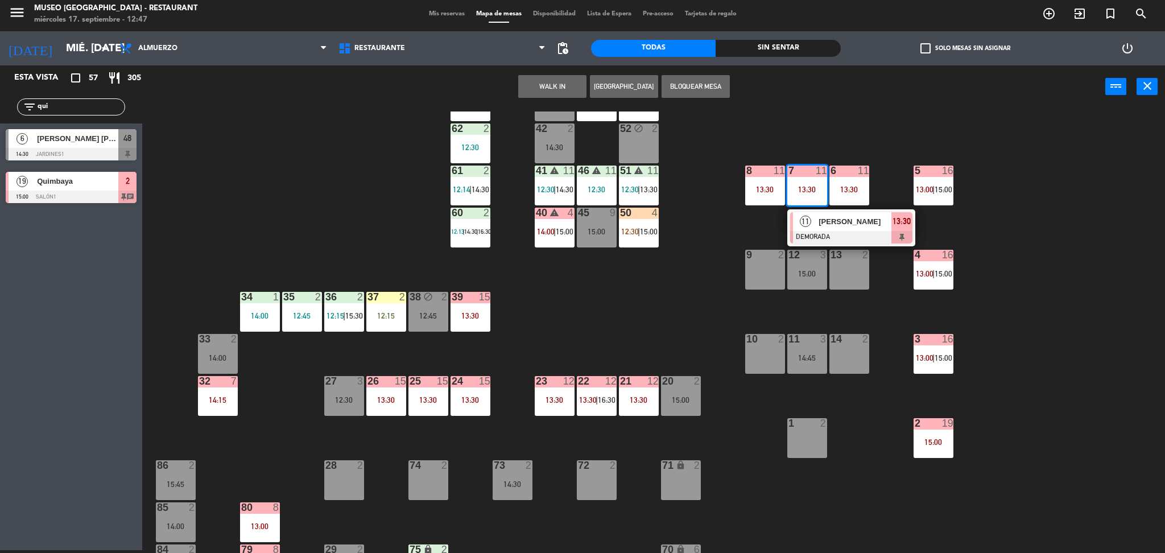
click at [838, 239] on div at bounding box center [851, 237] width 122 height 13
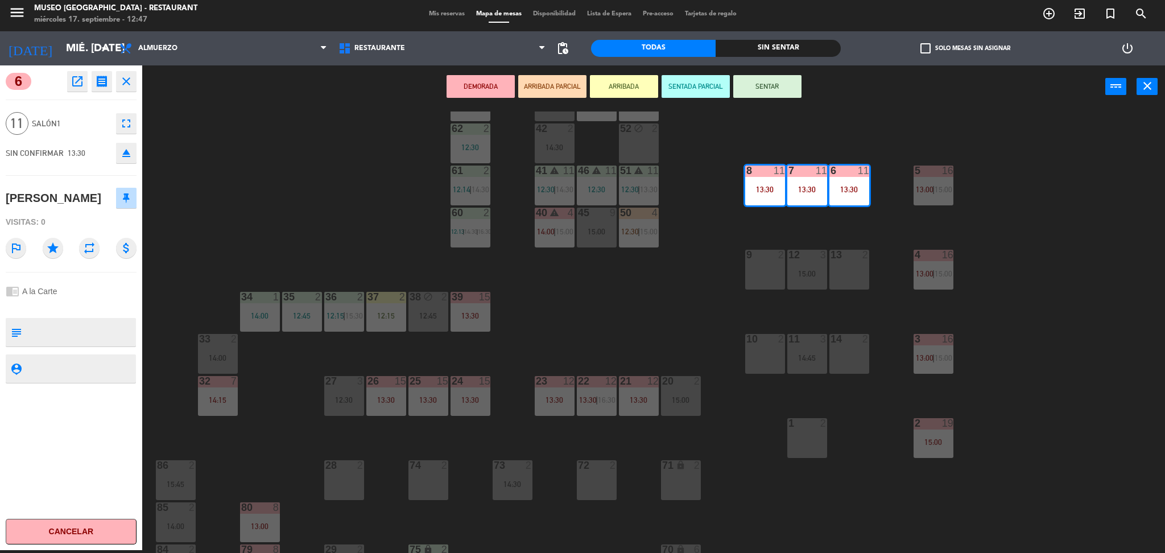
click at [799, 233] on div "44 5 13:00 | 16:00 49 2 12:40 54 5 13:30 64 2 12:00 48 8 12:30 | 14:30 53 8 12:…" at bounding box center [659, 332] width 1011 height 442
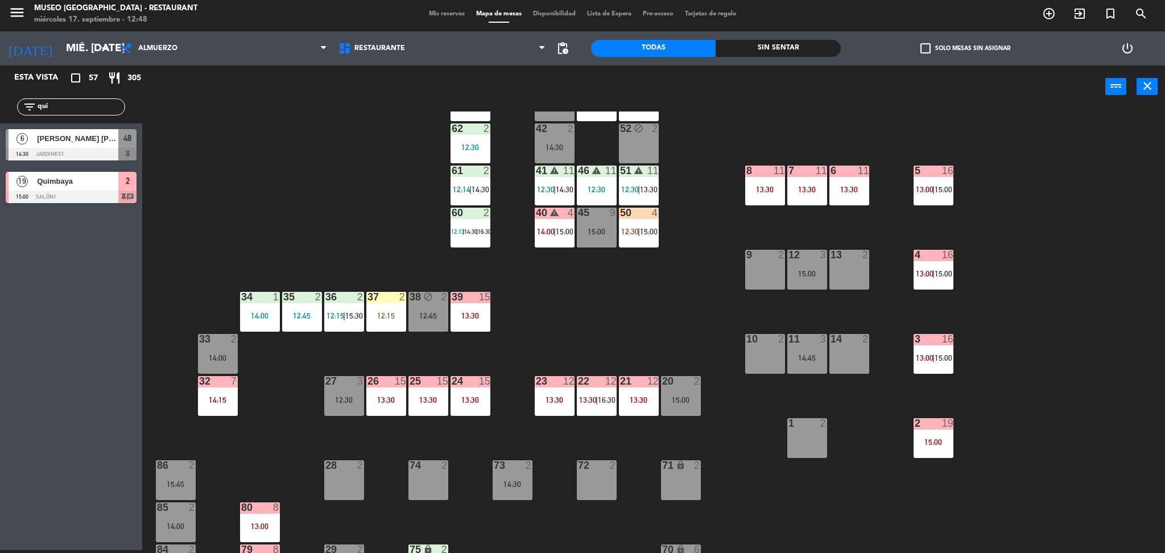
click at [936, 191] on span "15:00" at bounding box center [944, 189] width 18 height 9
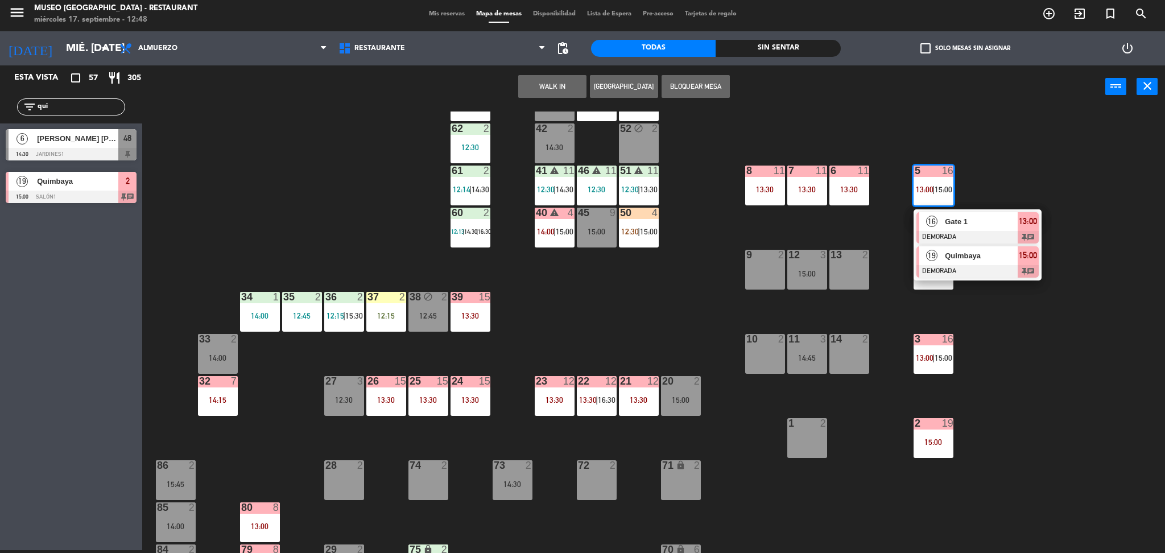
click at [956, 266] on div at bounding box center [977, 271] width 122 height 13
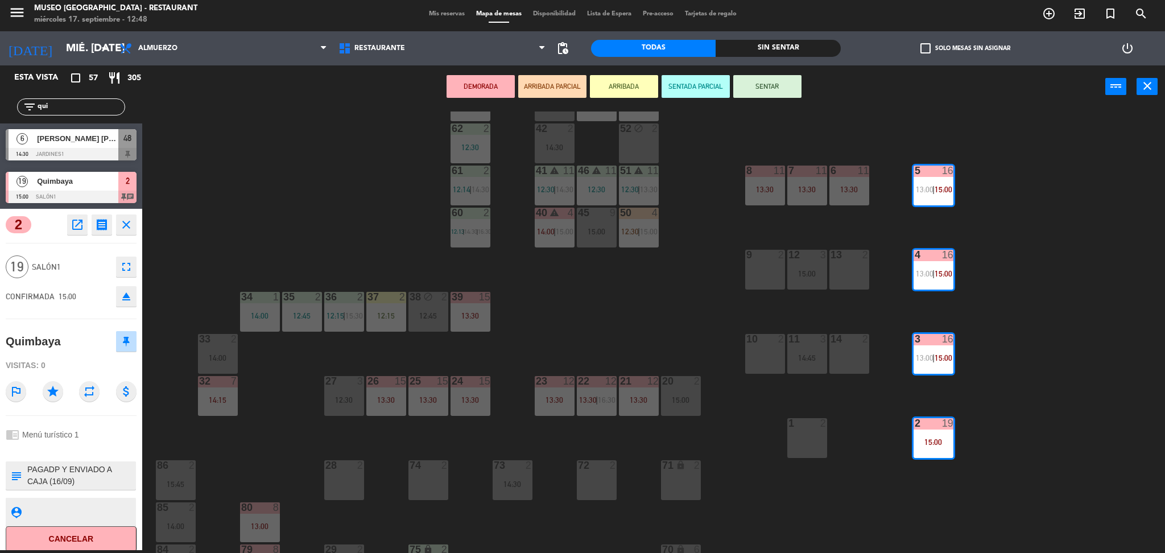
click at [1000, 266] on div "44 5 13:00 | 16:00 49 2 12:40 54 5 13:30 64 2 12:00 48 8 12:30 | 14:30 53 8 12:…" at bounding box center [659, 332] width 1011 height 442
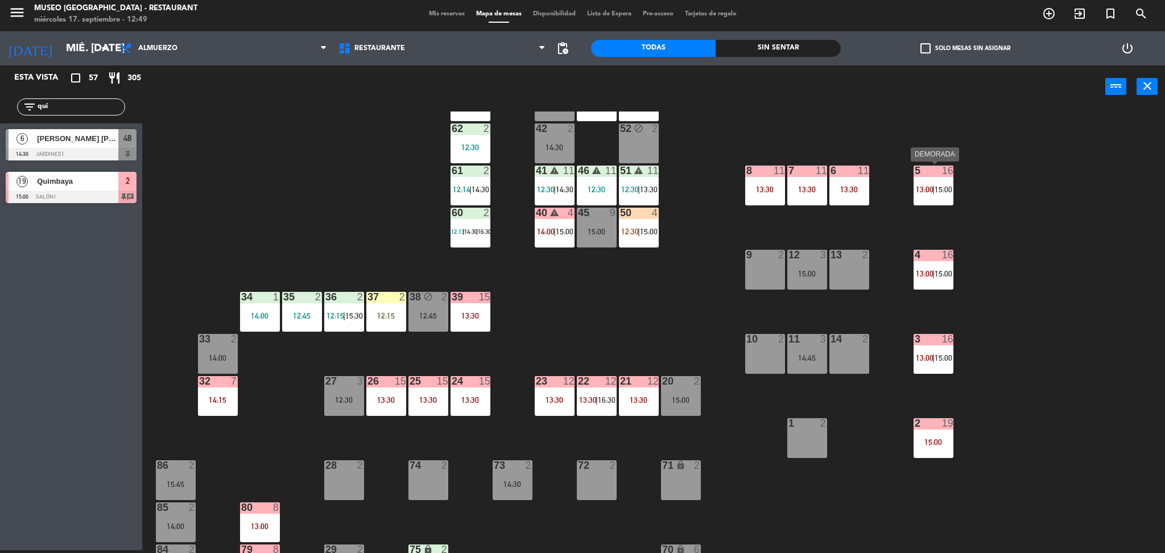
click at [935, 199] on div "5 16 13:00 | 15:00" at bounding box center [934, 186] width 40 height 40
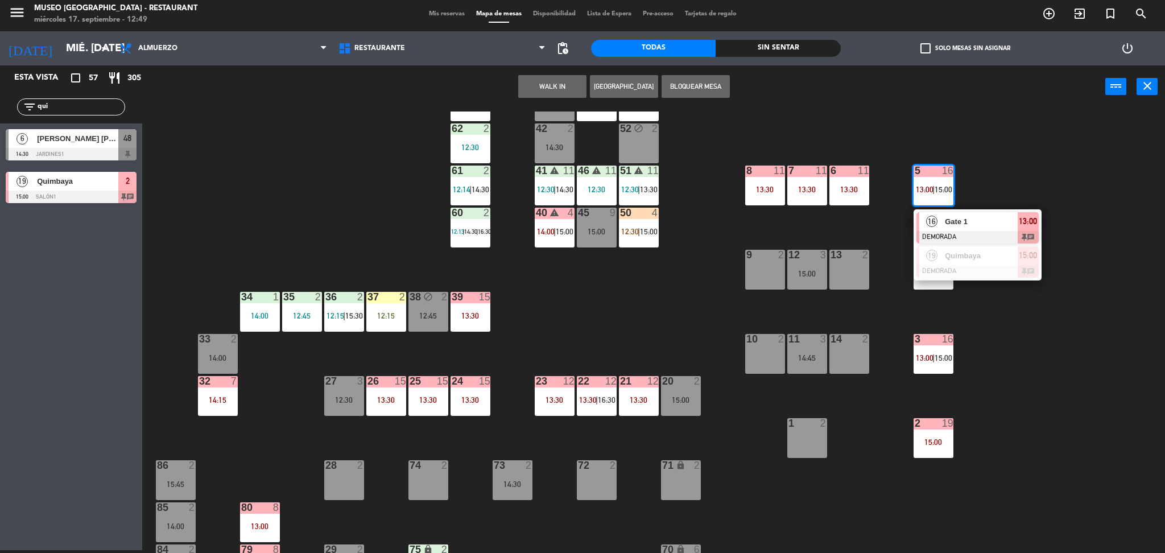
click at [944, 220] on div "Gate 1" at bounding box center [981, 221] width 74 height 19
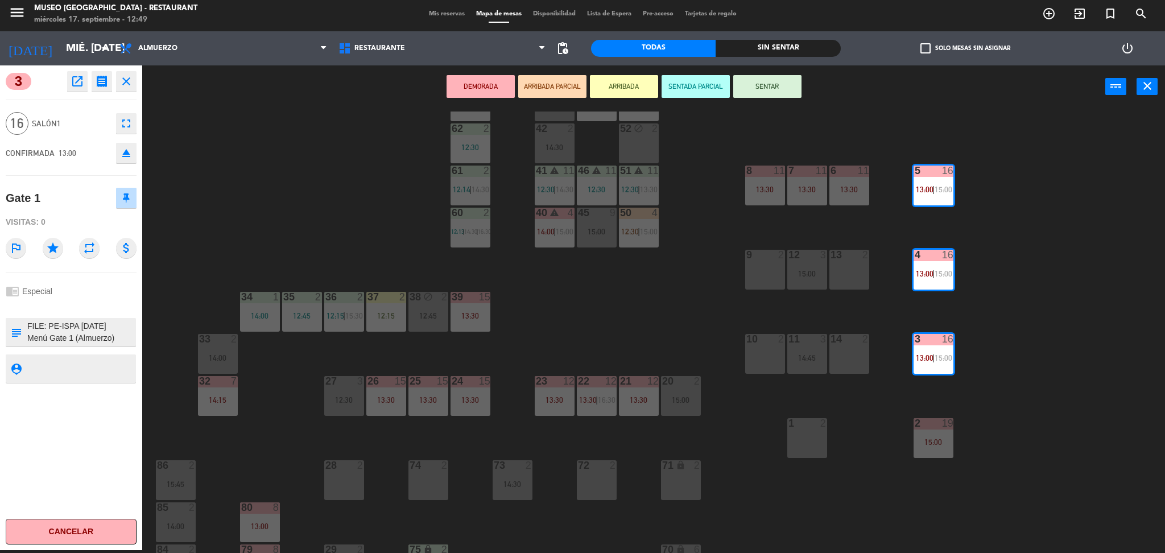
click at [105, 324] on textarea at bounding box center [80, 332] width 109 height 24
click at [555, 79] on button "ARRIBADA PARCIAL" at bounding box center [552, 86] width 68 height 23
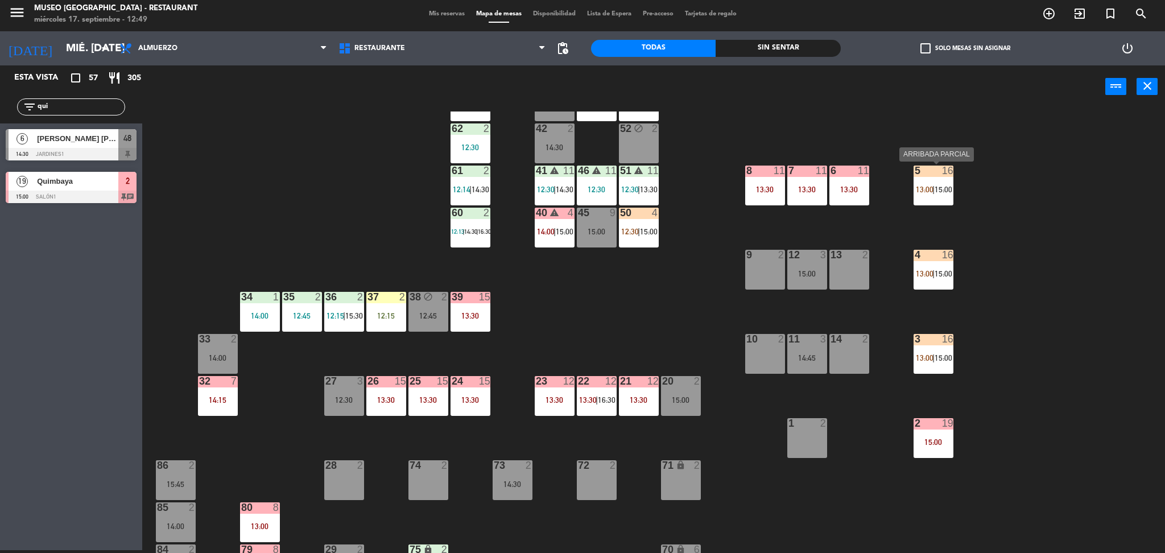
click at [930, 196] on div "5 16 13:00 | 15:00" at bounding box center [934, 186] width 40 height 40
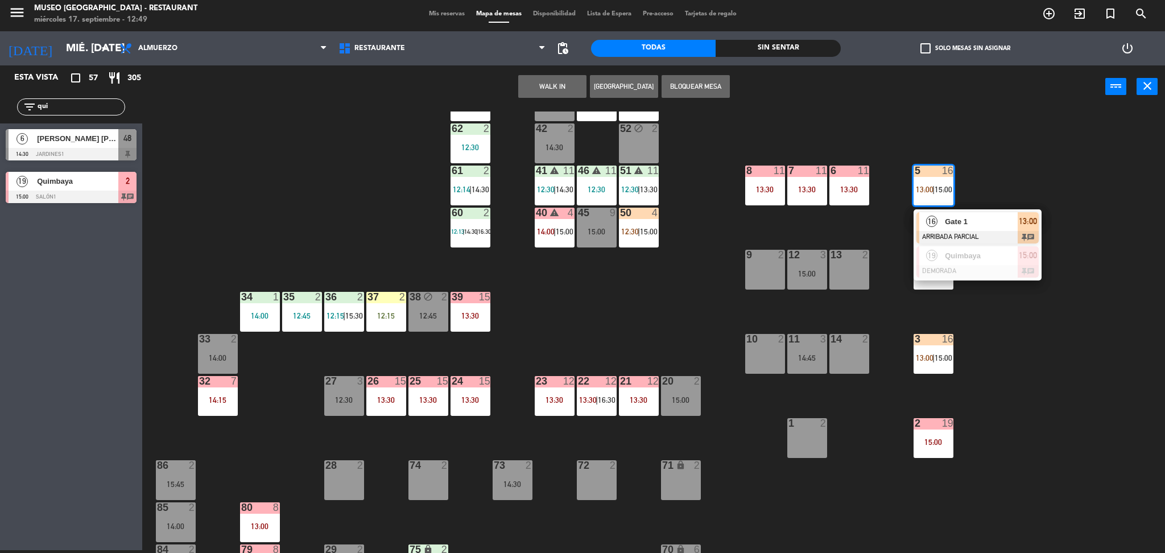
click at [934, 222] on span "16" at bounding box center [931, 221] width 11 height 11
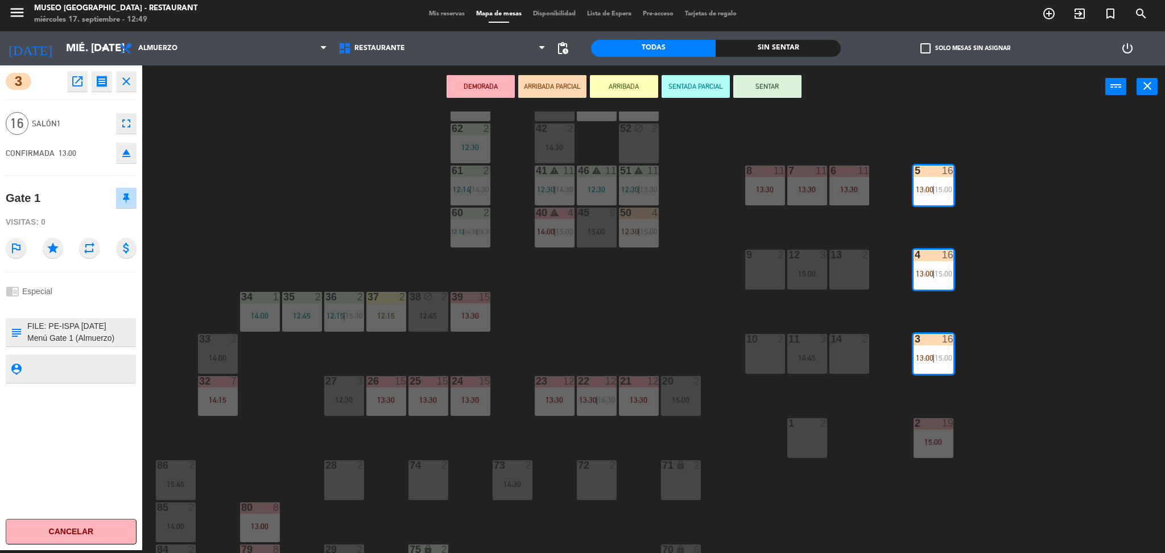
click at [321, 275] on div "44 5 13:00 | 16:00 49 2 12:40 54 5 13:30 64 2 12:00 48 8 12:30 | 14:30 53 8 12:…" at bounding box center [659, 332] width 1011 height 442
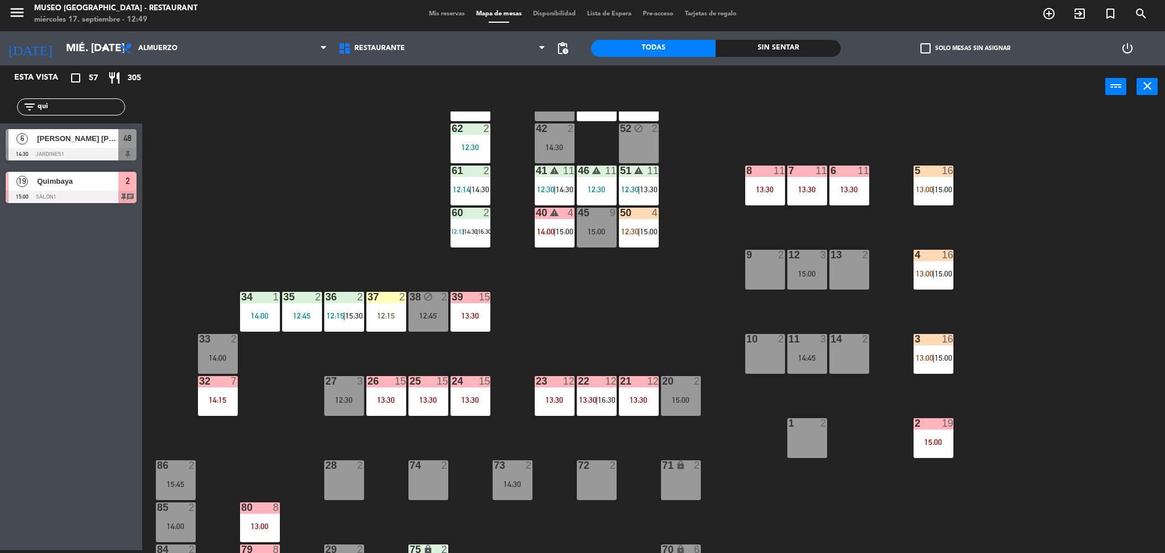
drag, startPoint x: 87, startPoint y: 108, endPoint x: 3, endPoint y: 113, distance: 84.3
click at [3, 113] on div "filter_list qui" at bounding box center [71, 106] width 142 height 33
type input "cesar"
click at [44, 299] on div "Esta vista crop_square 57 restaurant 305 filter_list [PERSON_NAME] 2 [PERSON_NA…" at bounding box center [71, 307] width 142 height 485
click at [304, 190] on div "44 5 13:00 | 16:00 49 2 12:40 54 5 13:30 64 2 12:00 48 8 12:30 | 14:30 53 8 12:…" at bounding box center [659, 332] width 1011 height 442
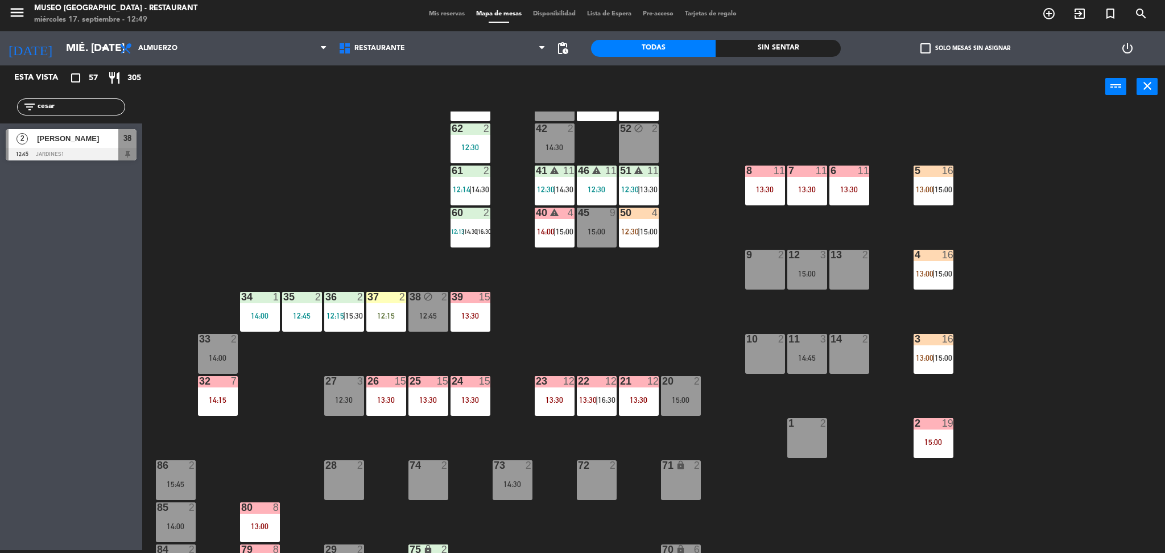
click at [102, 154] on div at bounding box center [71, 154] width 131 height 13
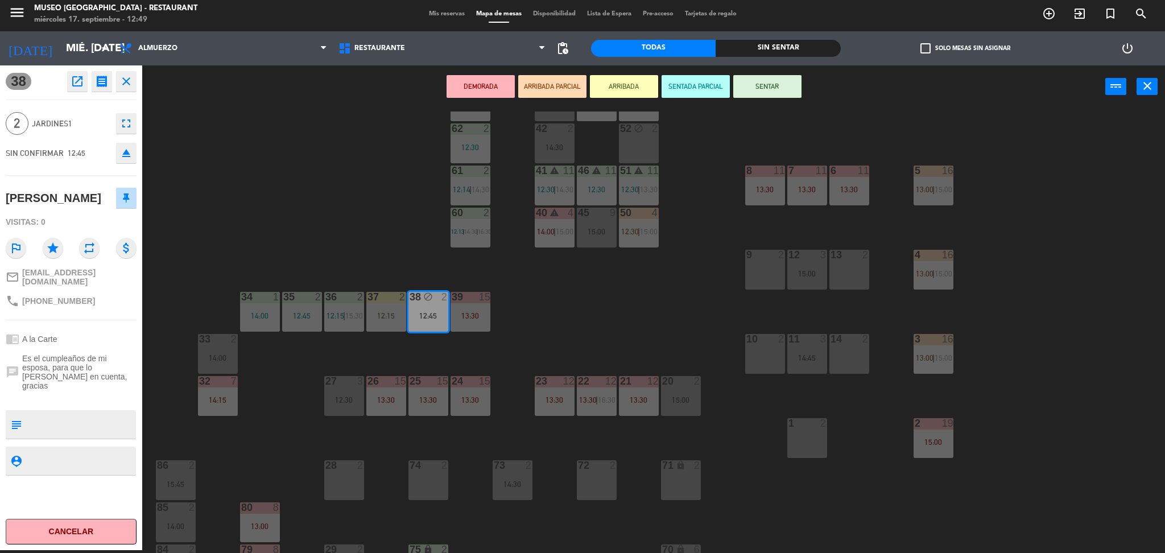
click at [551, 83] on button "ARRIBADA PARCIAL" at bounding box center [552, 86] width 68 height 23
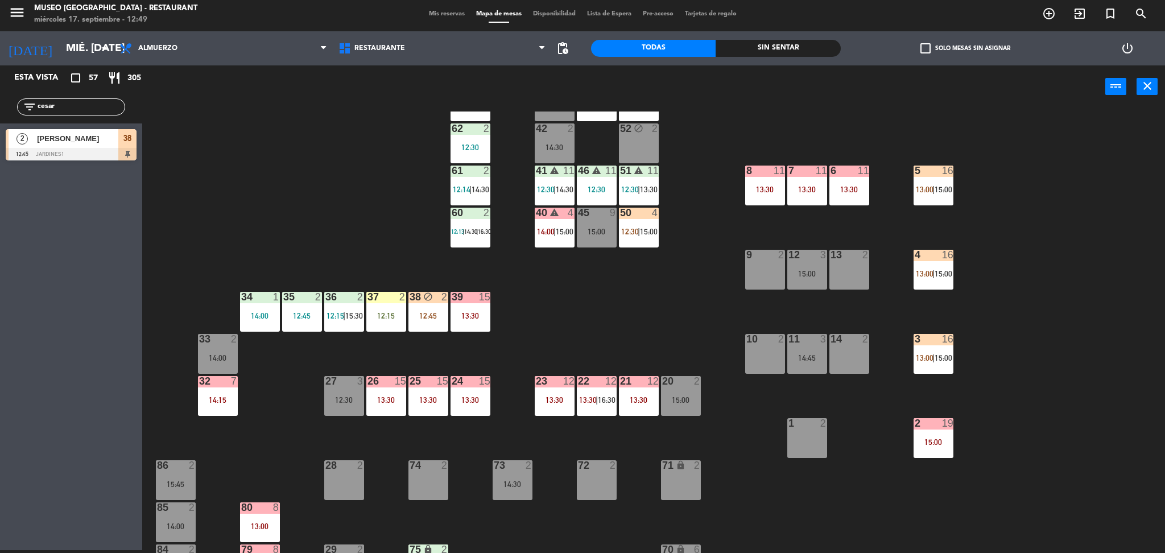
click at [580, 356] on div "44 5 13:00 | 16:00 49 2 12:40 54 5 13:30 64 2 12:00 48 8 12:30 | 14:30 53 8 12:…" at bounding box center [659, 332] width 1011 height 442
click at [423, 330] on div "38 block 2 12:45" at bounding box center [428, 312] width 40 height 40
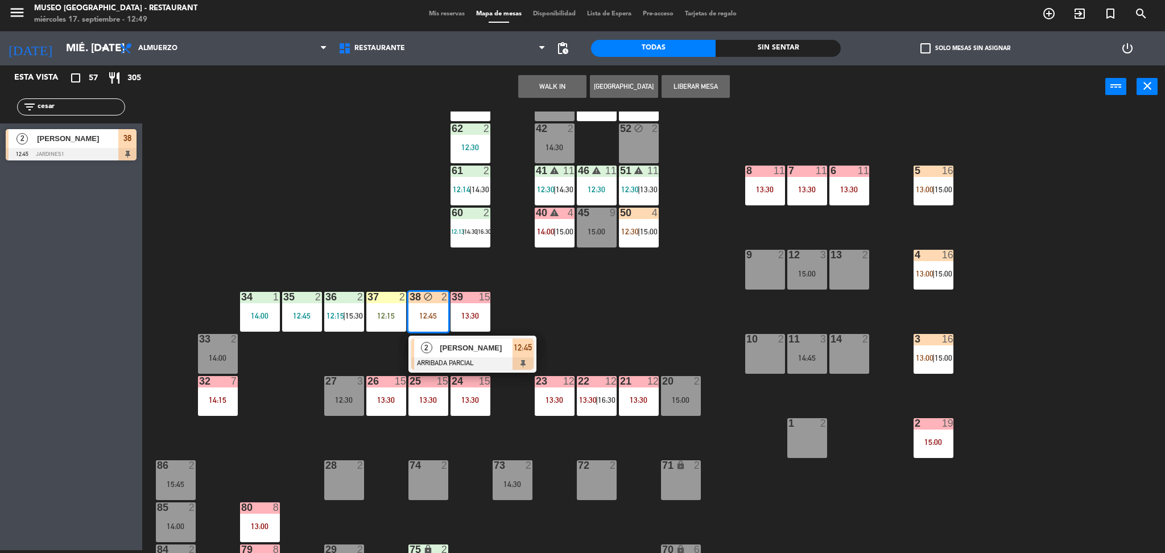
click at [432, 352] on div "2" at bounding box center [426, 347] width 24 height 19
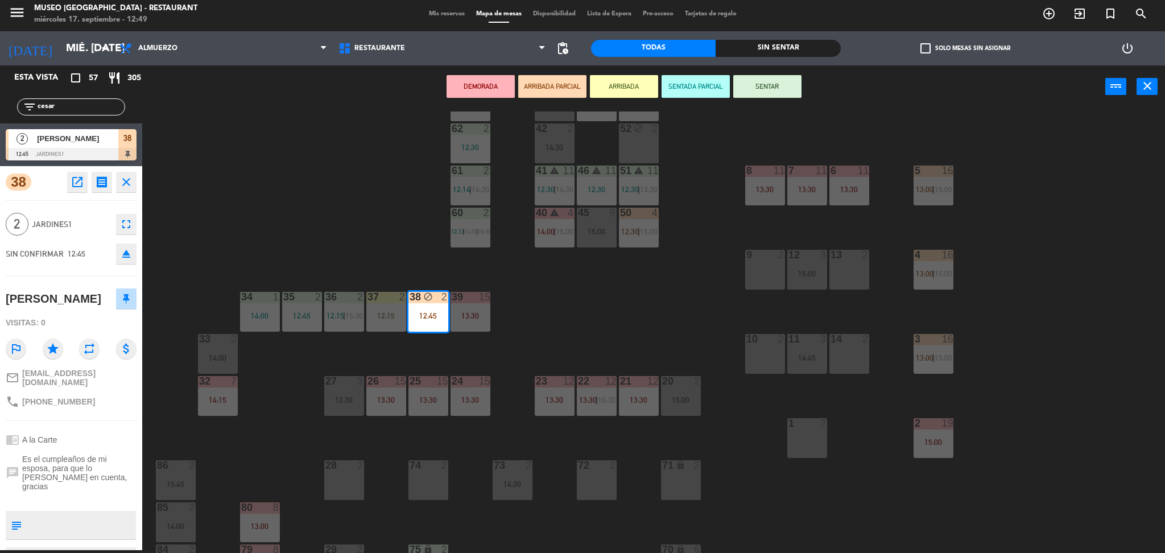
click at [432, 352] on div "44 5 13:00 | 16:00 49 2 12:40 54 5 13:30 64 2 12:00 48 8 12:30 | 14:30 53 8 12:…" at bounding box center [659, 332] width 1011 height 442
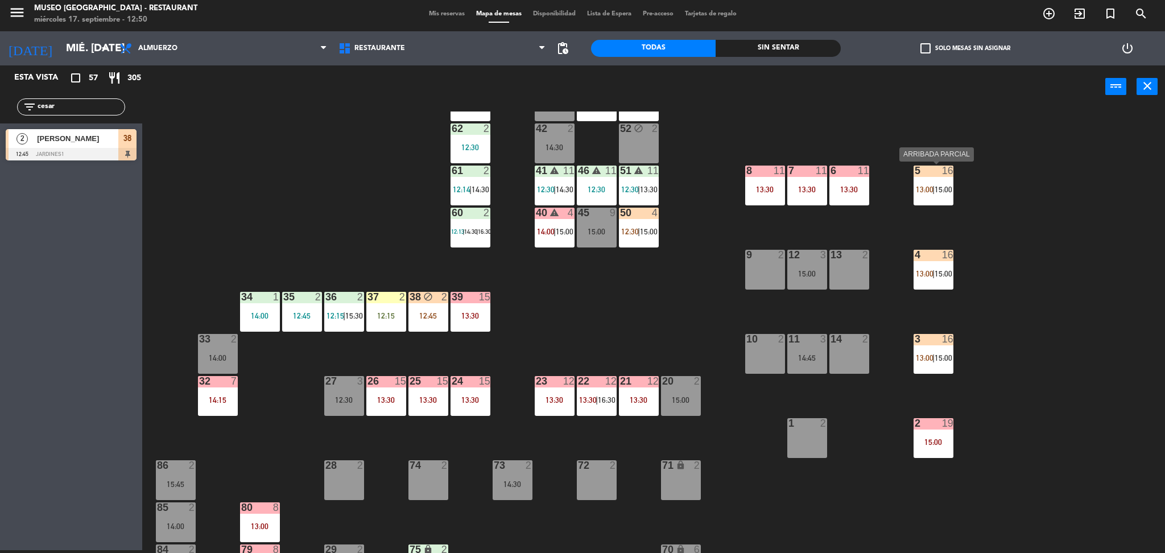
click at [942, 200] on div "5 16 13:00 | 15:00" at bounding box center [934, 186] width 40 height 40
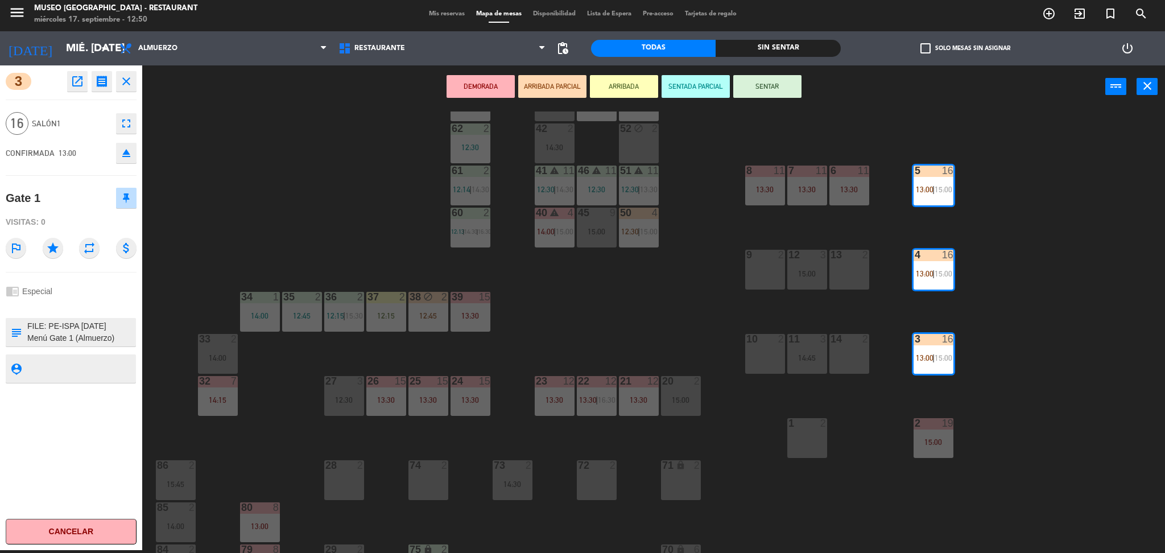
click at [618, 278] on div "44 5 13:00 | 16:00 49 2 12:40 54 5 13:30 64 2 12:00 48 8 12:30 | 14:30 53 8 12:…" at bounding box center [659, 332] width 1011 height 442
